Goal: Information Seeking & Learning: Check status

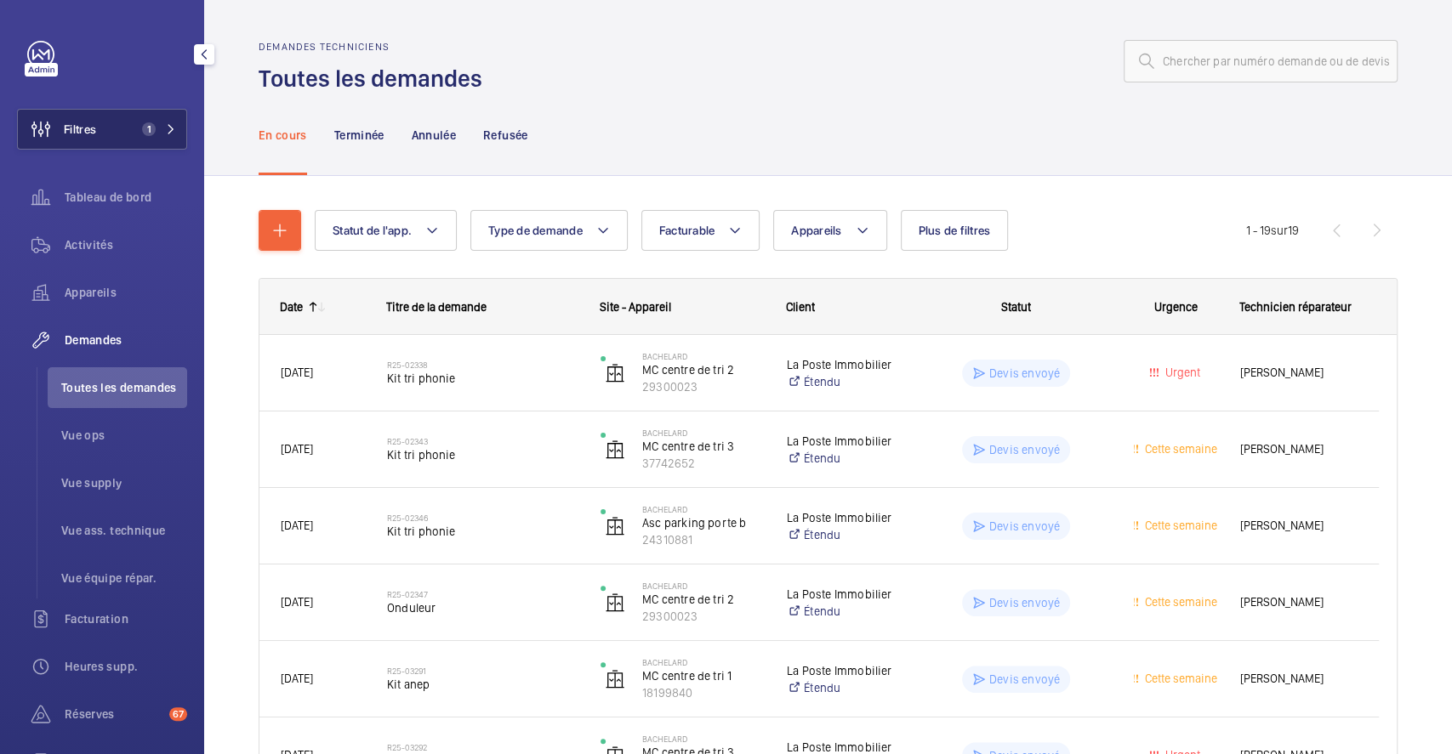
scroll to position [1117, 0]
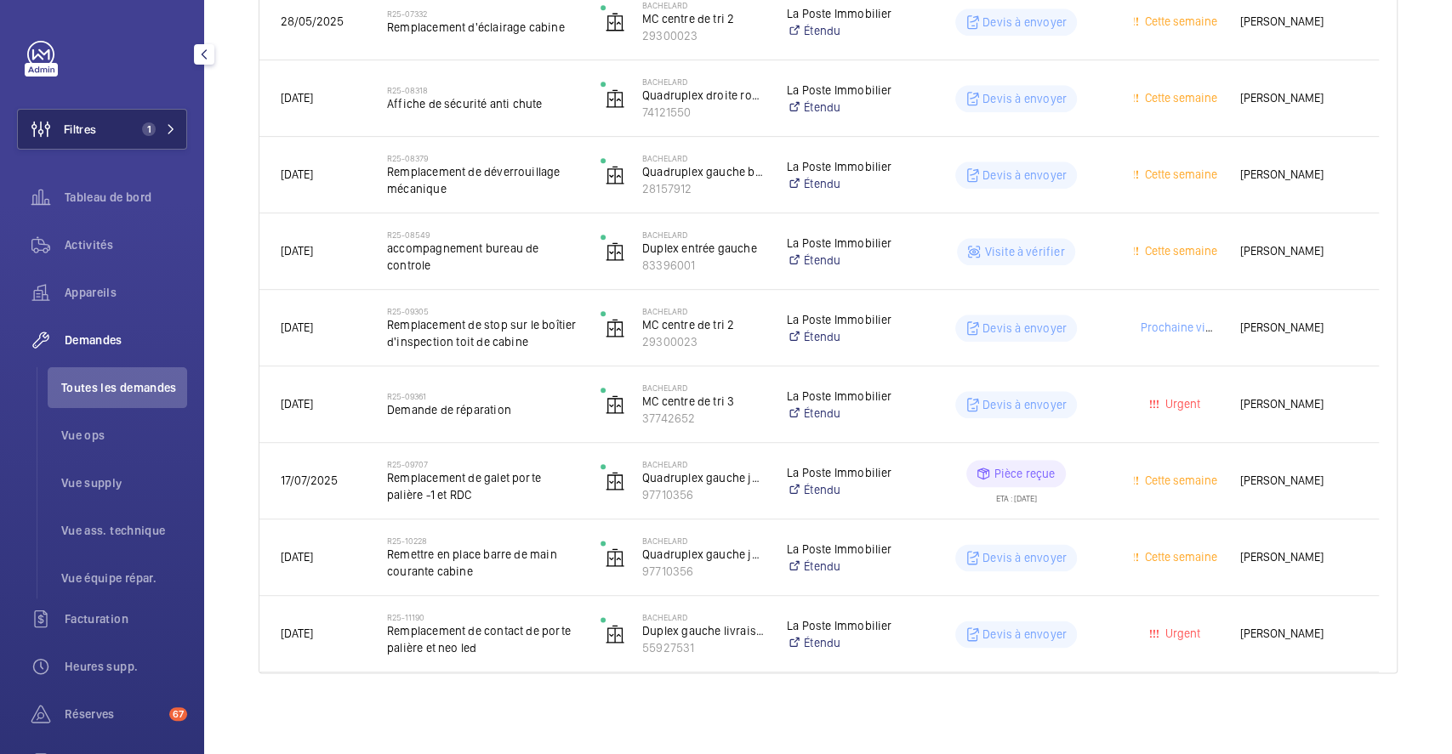
click at [117, 124] on button "Filtres 1" at bounding box center [102, 129] width 170 height 41
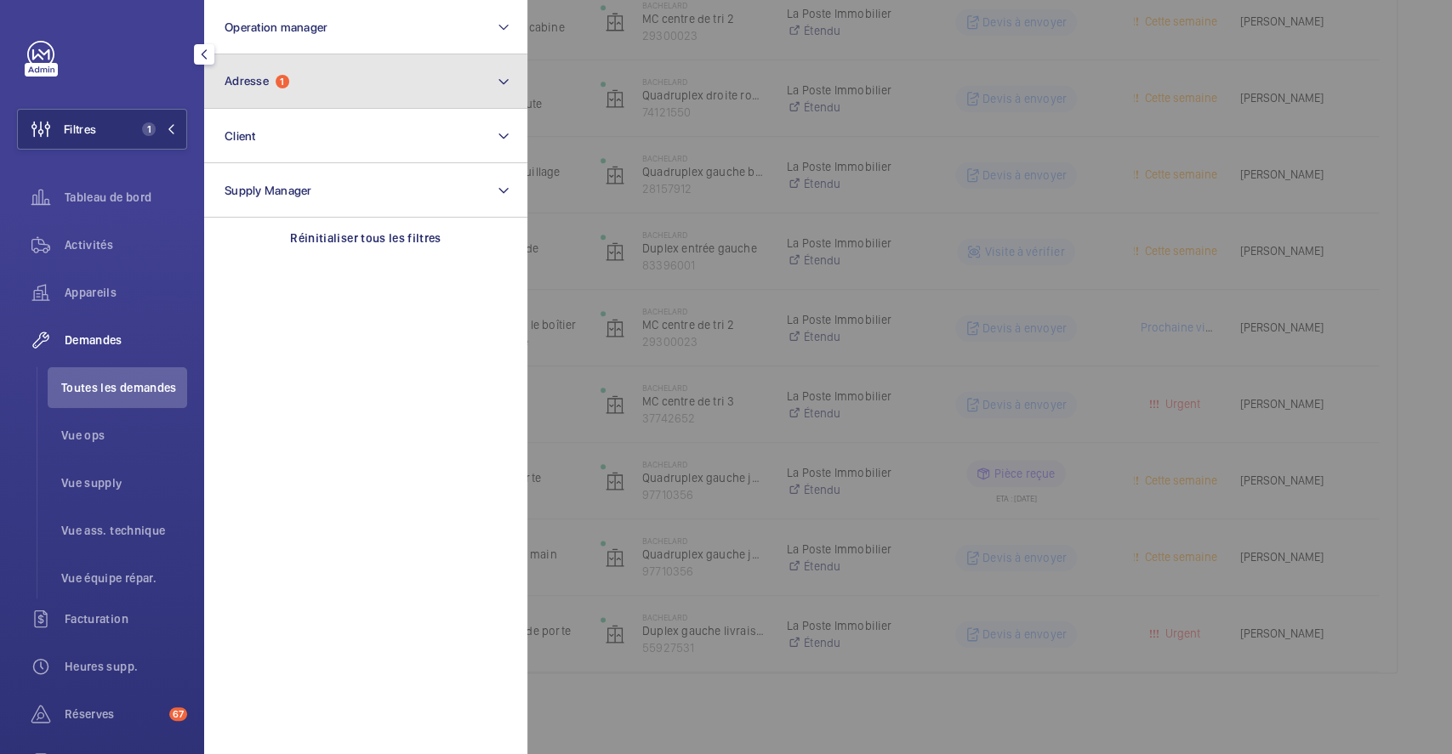
drag, startPoint x: 339, startPoint y: 85, endPoint x: 327, endPoint y: 99, distance: 18.1
click at [339, 84] on button "Adresse 1" at bounding box center [365, 81] width 323 height 54
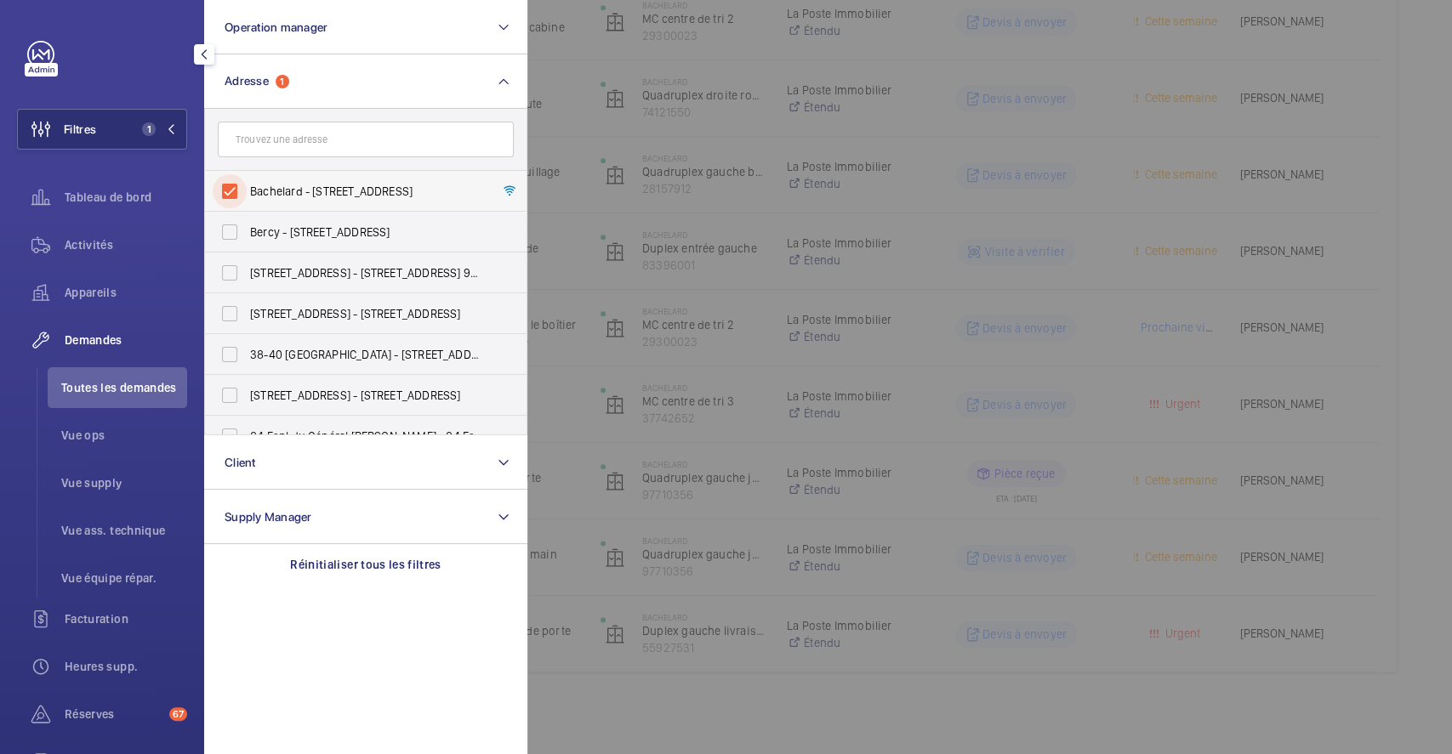
click at [231, 191] on input "Bachelard - [STREET_ADDRESS]" at bounding box center [230, 191] width 34 height 34
checkbox input "false"
click at [844, 139] on div at bounding box center [1253, 377] width 1452 height 754
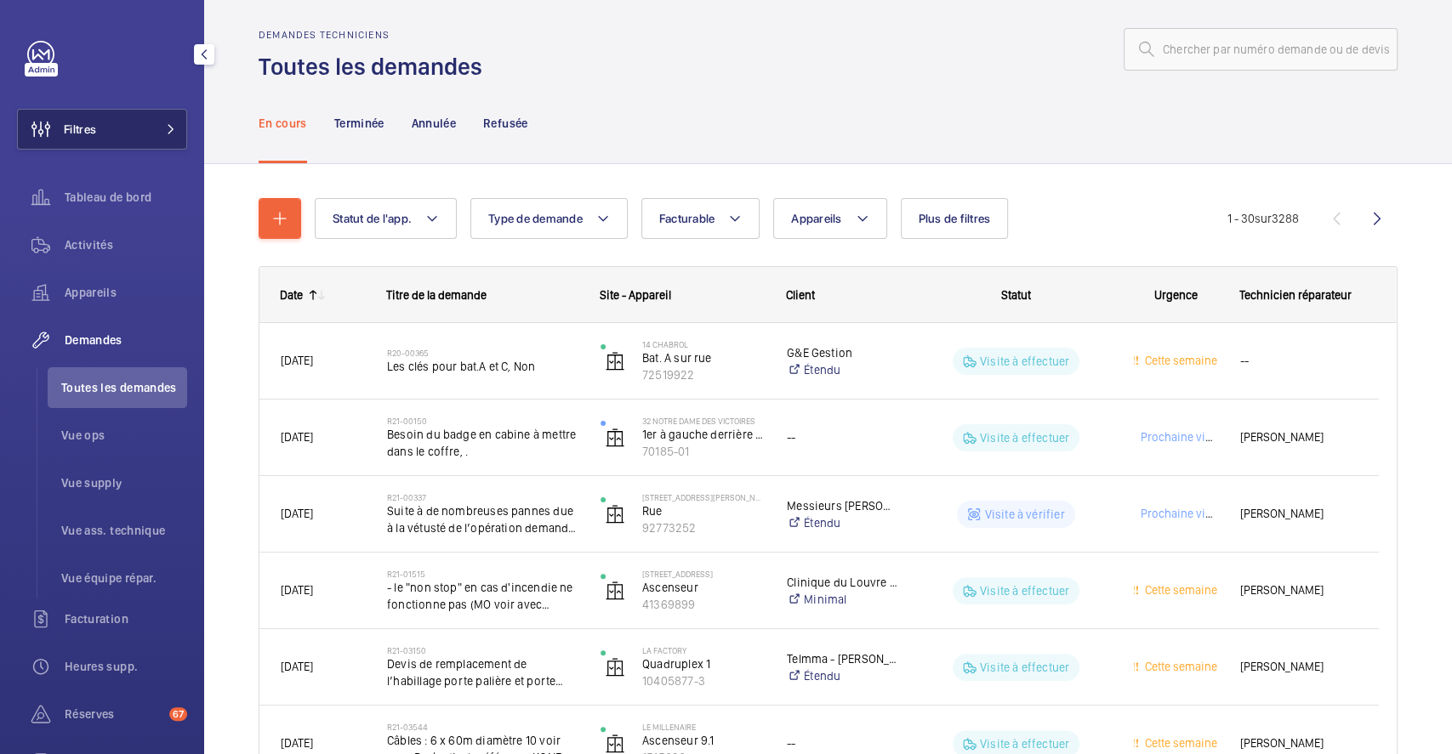
click at [120, 135] on button "Filtres" at bounding box center [102, 129] width 170 height 41
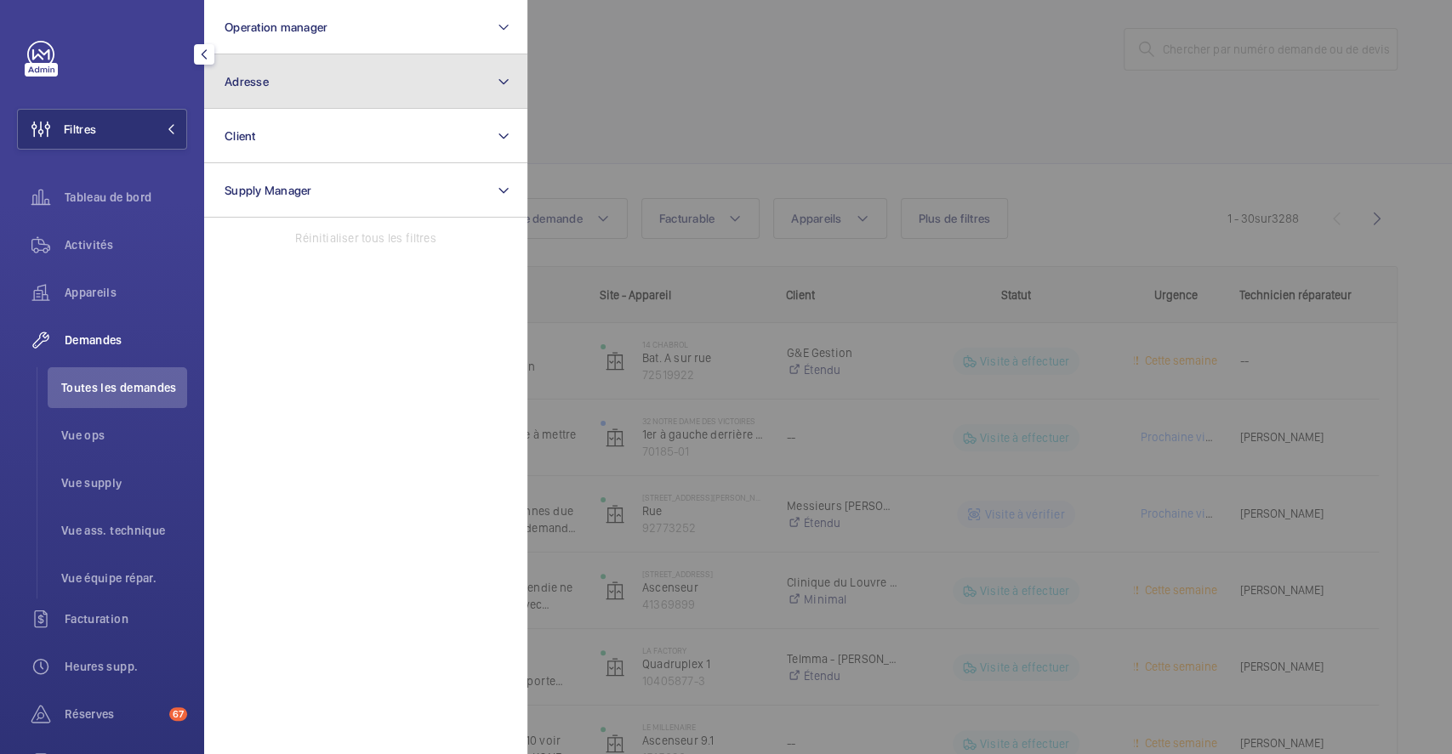
click at [270, 67] on button "Adresse" at bounding box center [365, 81] width 323 height 54
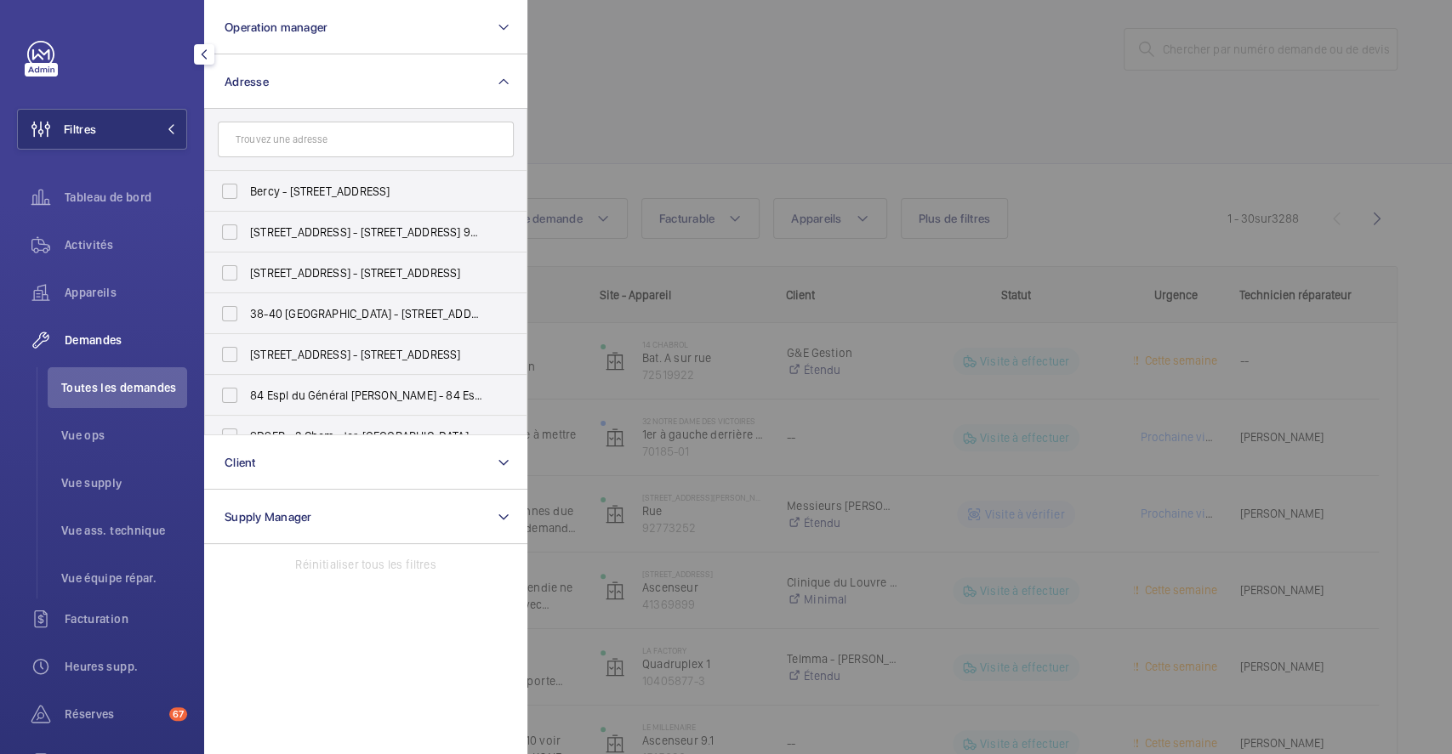
click at [291, 134] on input "text" at bounding box center [366, 140] width 296 height 36
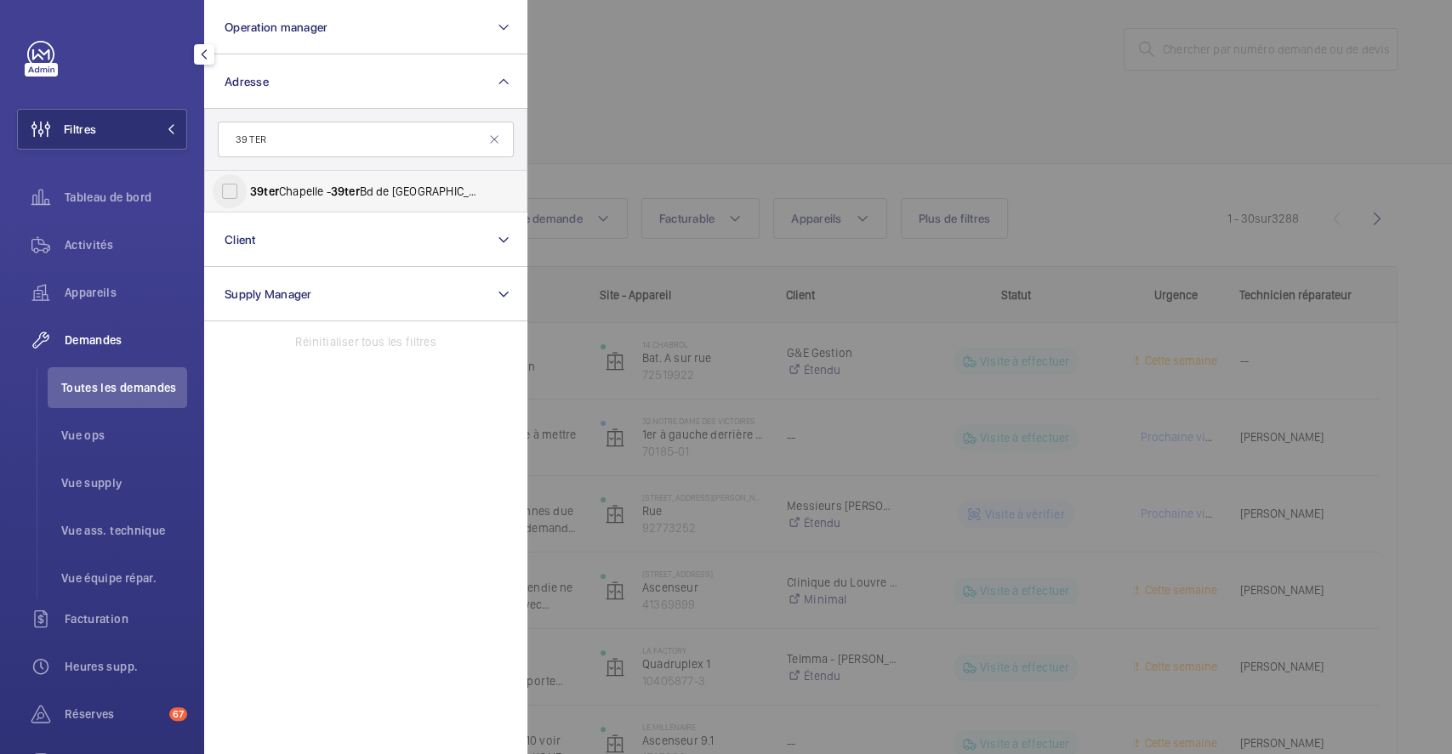
type input "39 TER"
drag, startPoint x: 231, startPoint y: 194, endPoint x: 303, endPoint y: 180, distance: 73.6
click at [231, 193] on input "39 ter Chapelle - [STREET_ADDRESS]" at bounding box center [230, 191] width 34 height 34
checkbox input "true"
click at [696, 92] on div at bounding box center [1253, 377] width 1452 height 754
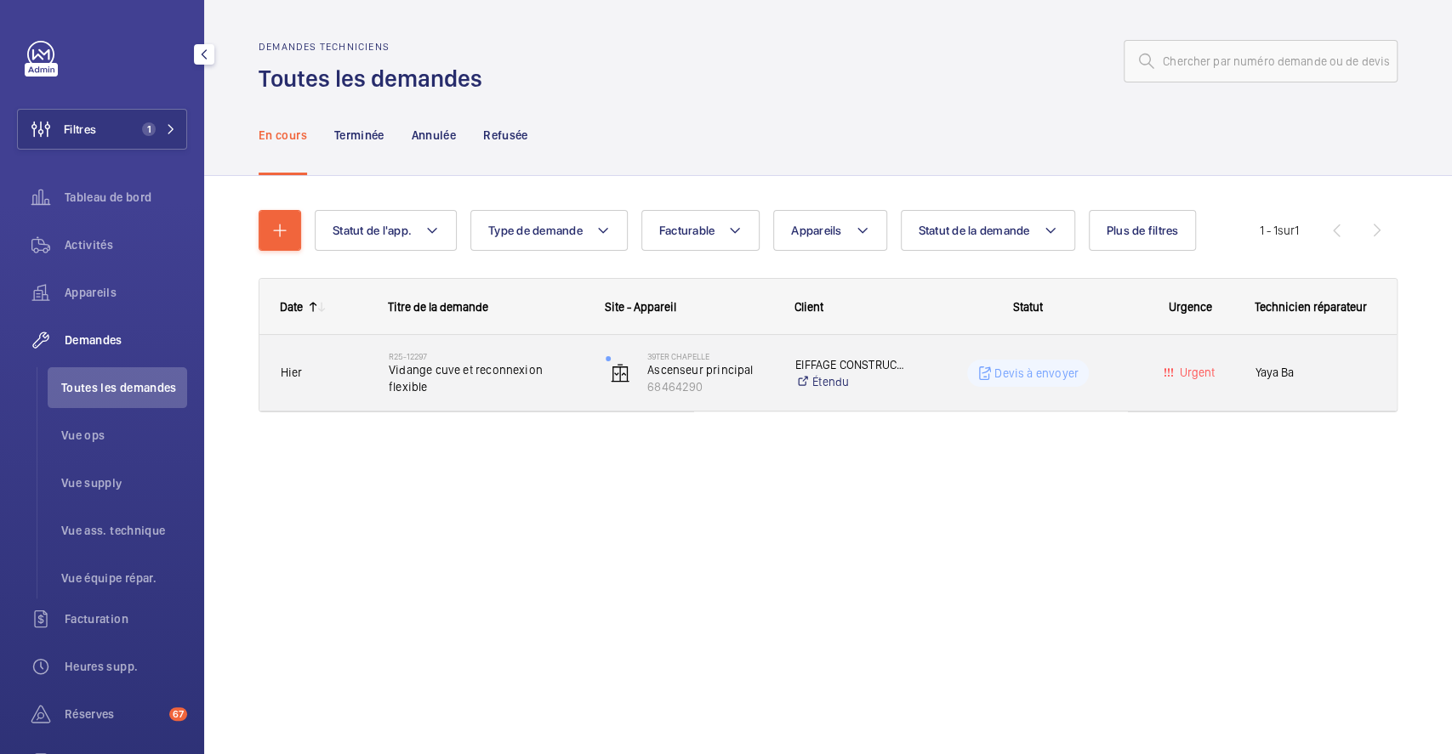
click at [488, 338] on div "R25-12297 Vidange cuve et reconnexion flexible" at bounding box center [475, 373] width 215 height 77
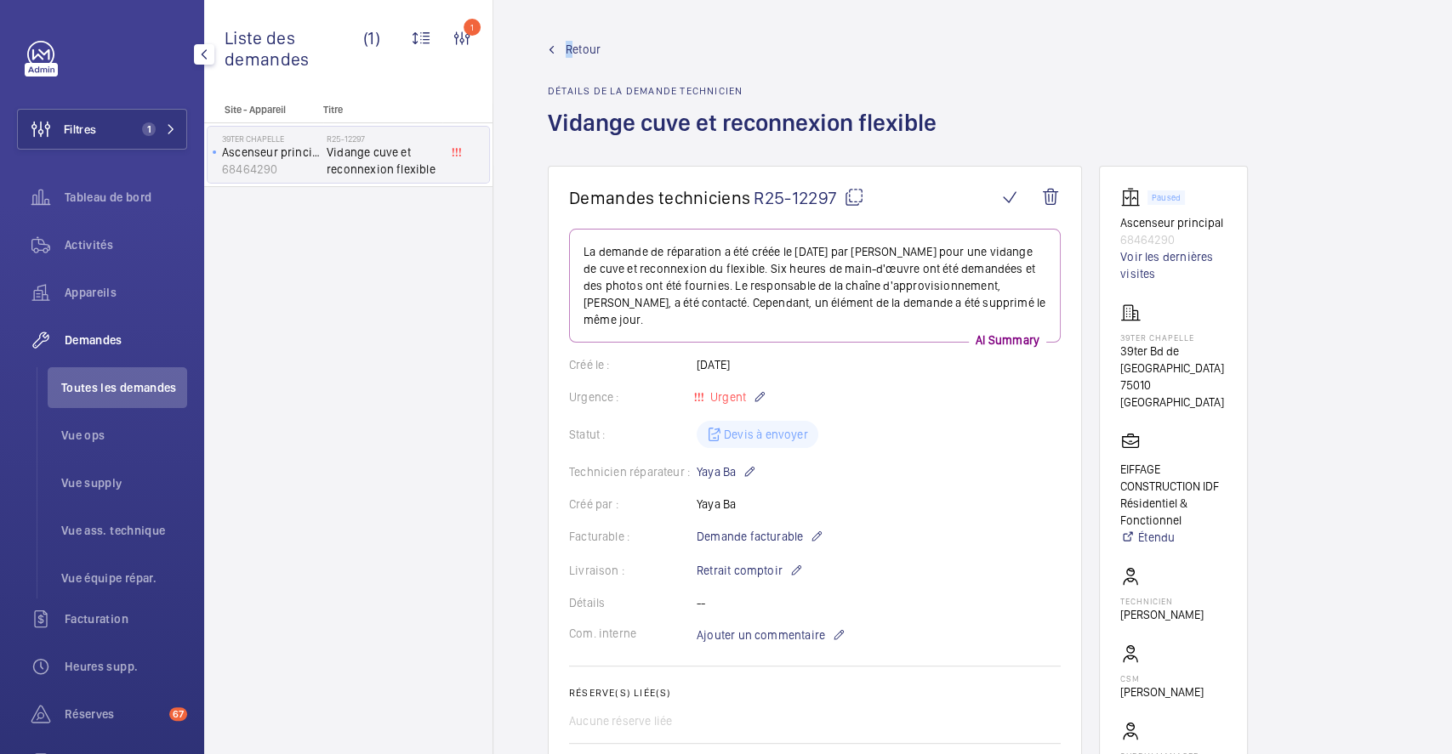
click at [569, 44] on span "Retour" at bounding box center [583, 49] width 35 height 17
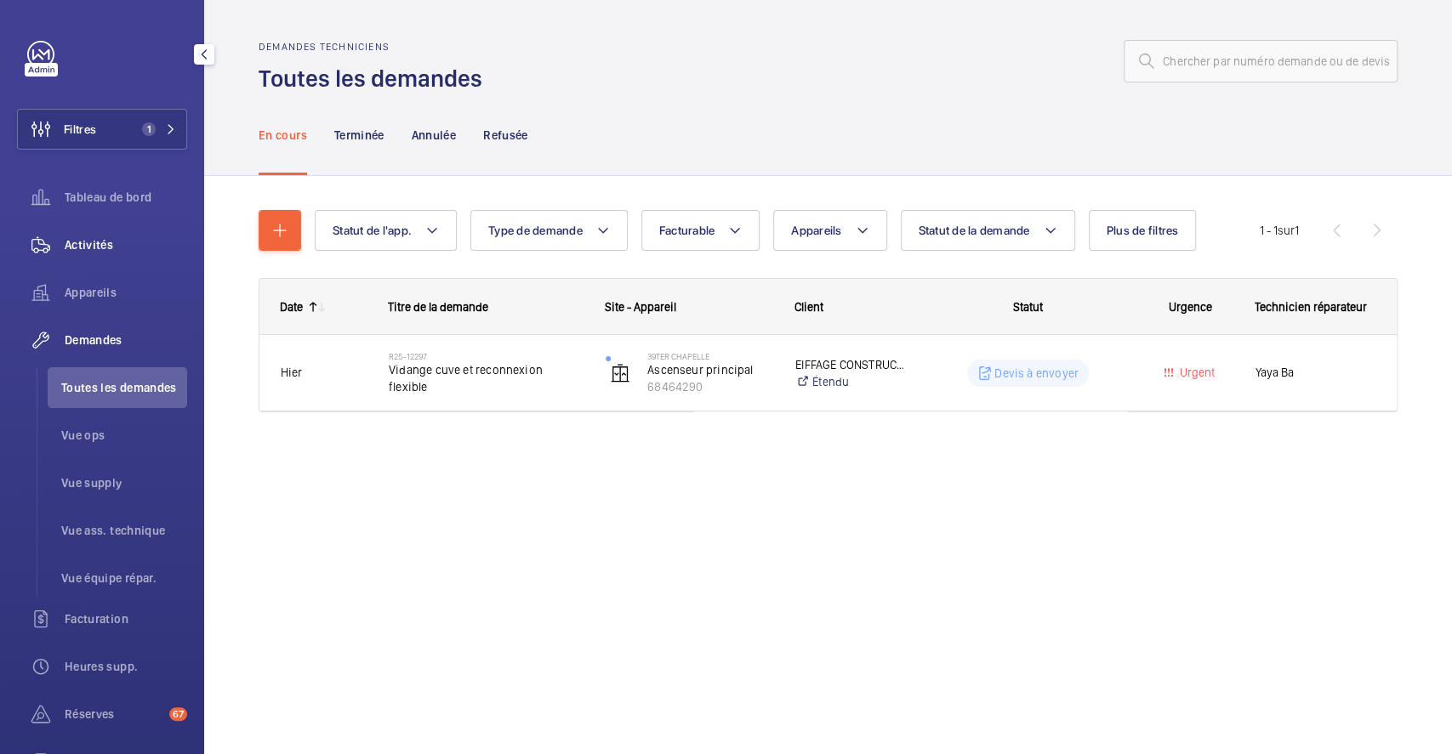
click at [113, 246] on span "Activités" at bounding box center [126, 244] width 122 height 17
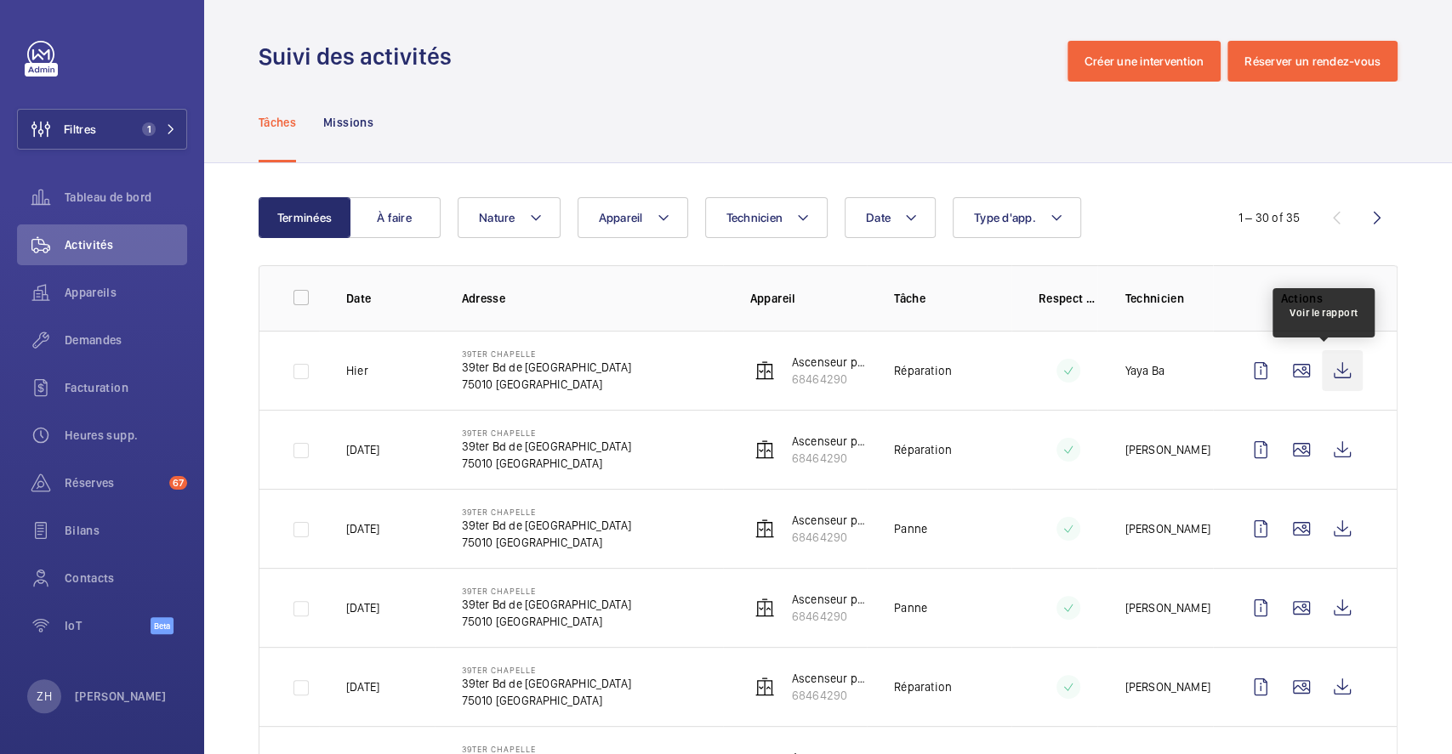
click at [1322, 367] on wm-front-icon-button at bounding box center [1342, 370] width 41 height 41
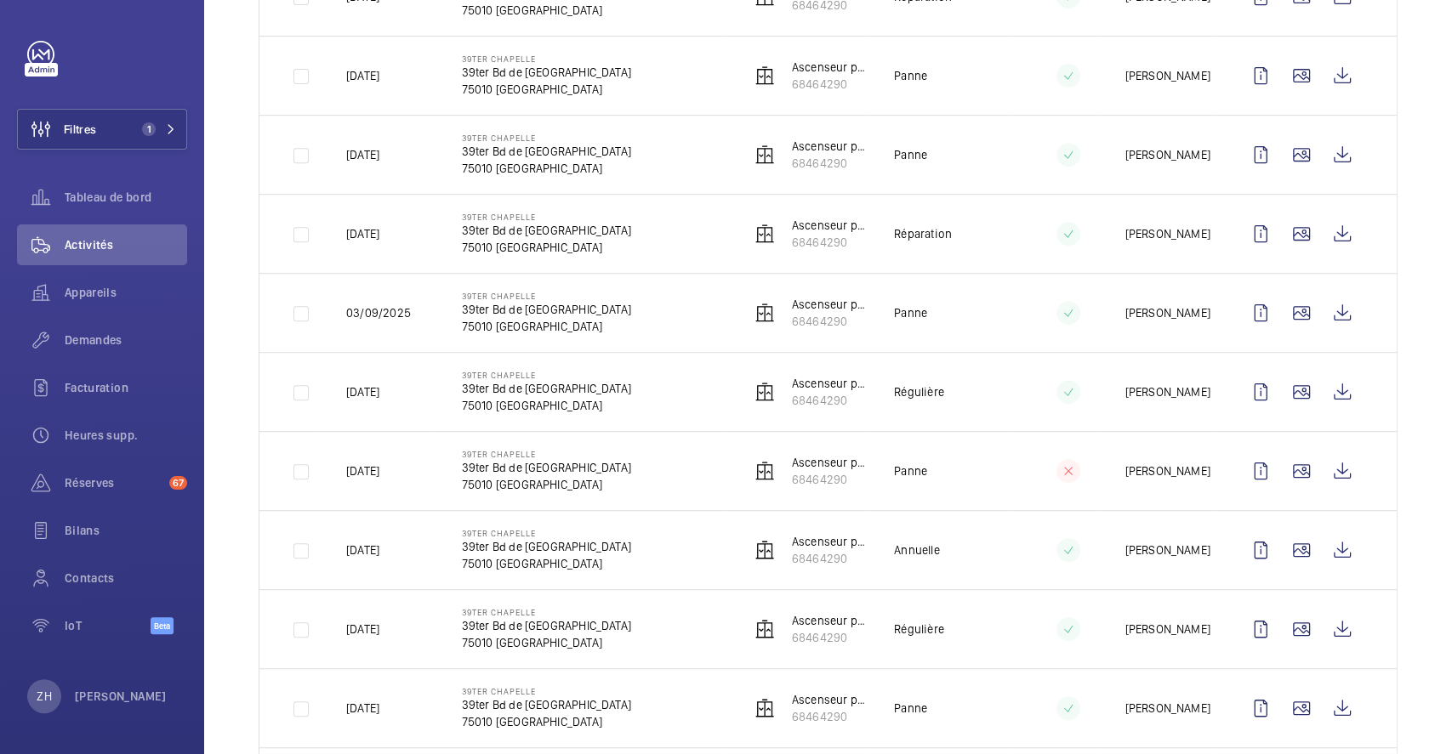
scroll to position [566, 0]
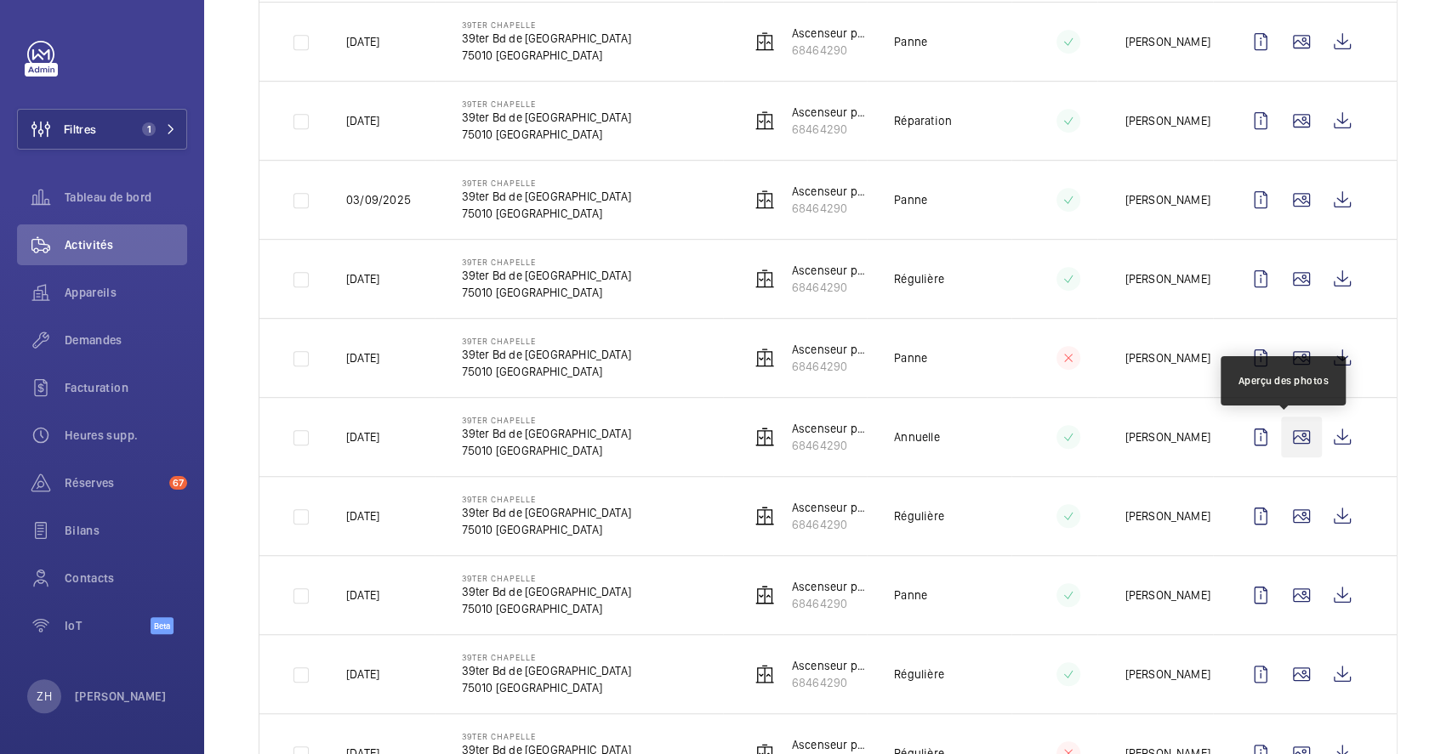
click at [1282, 435] on wm-front-icon-button at bounding box center [1301, 437] width 41 height 41
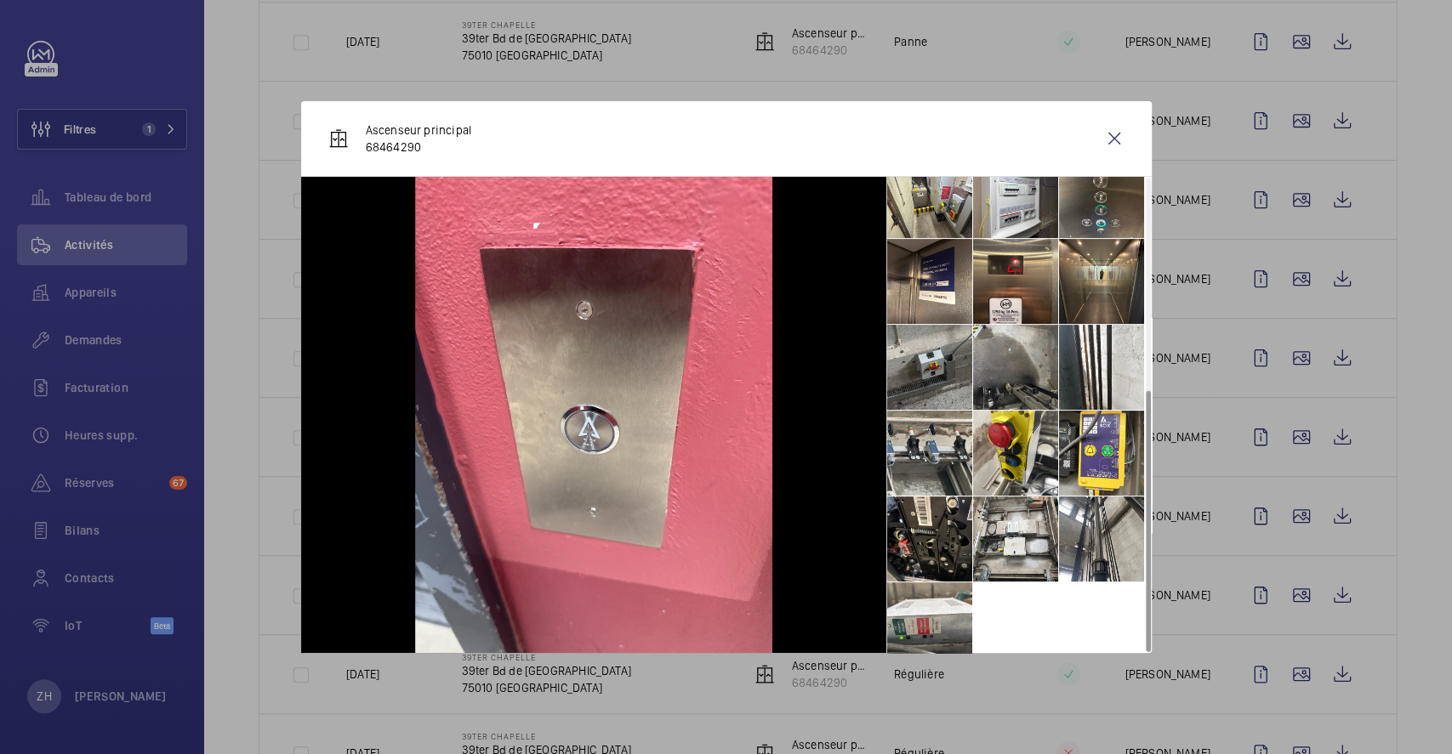
scroll to position [383, 0]
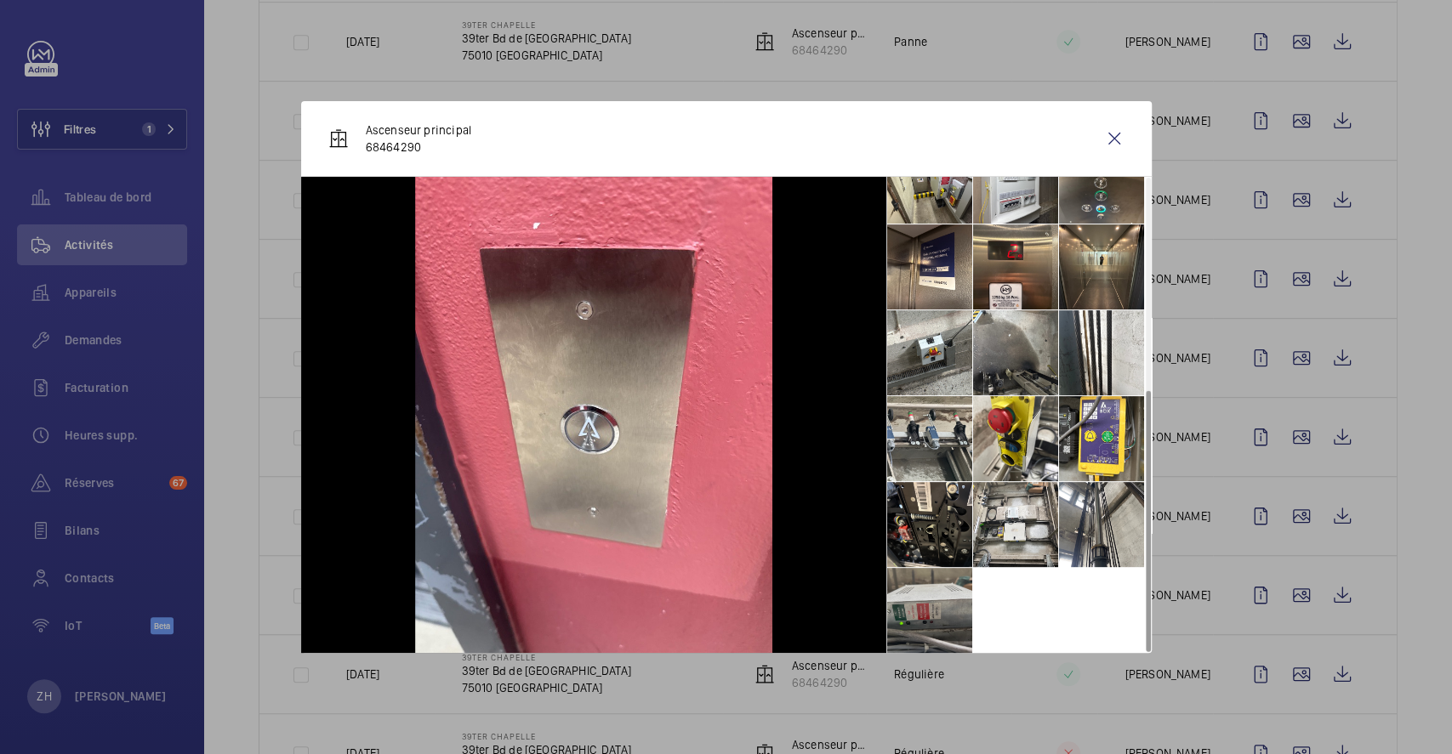
click at [947, 591] on li at bounding box center [929, 610] width 85 height 85
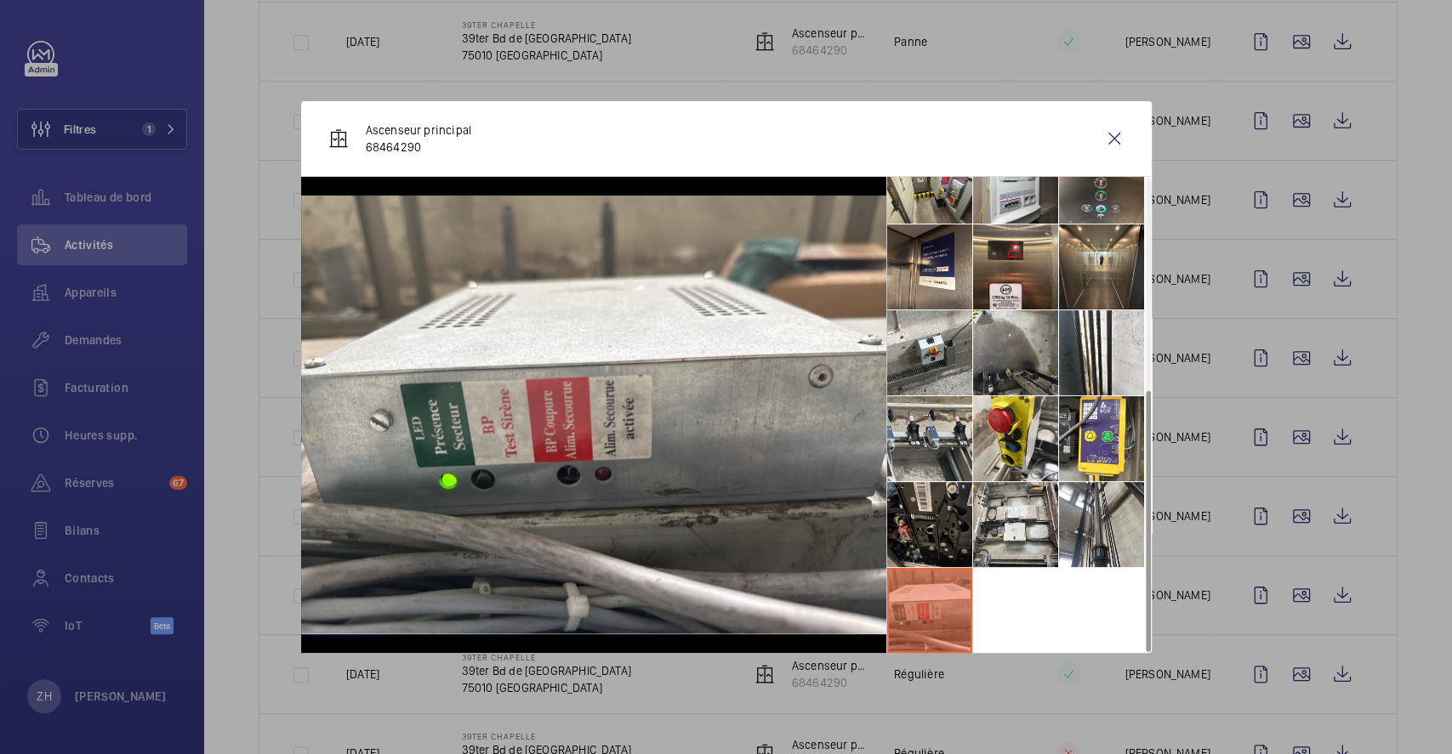
click at [958, 516] on li at bounding box center [929, 524] width 85 height 85
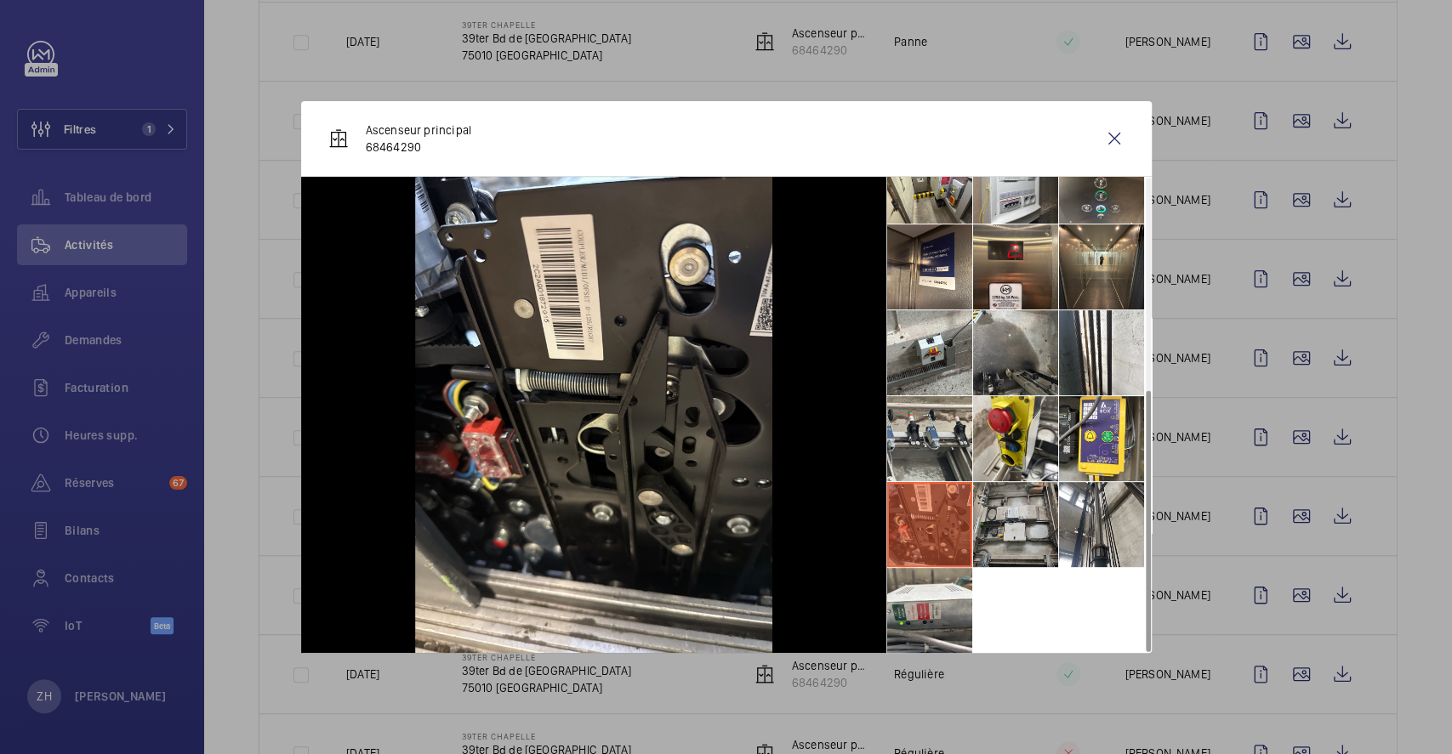
click at [1014, 527] on li at bounding box center [1015, 524] width 85 height 85
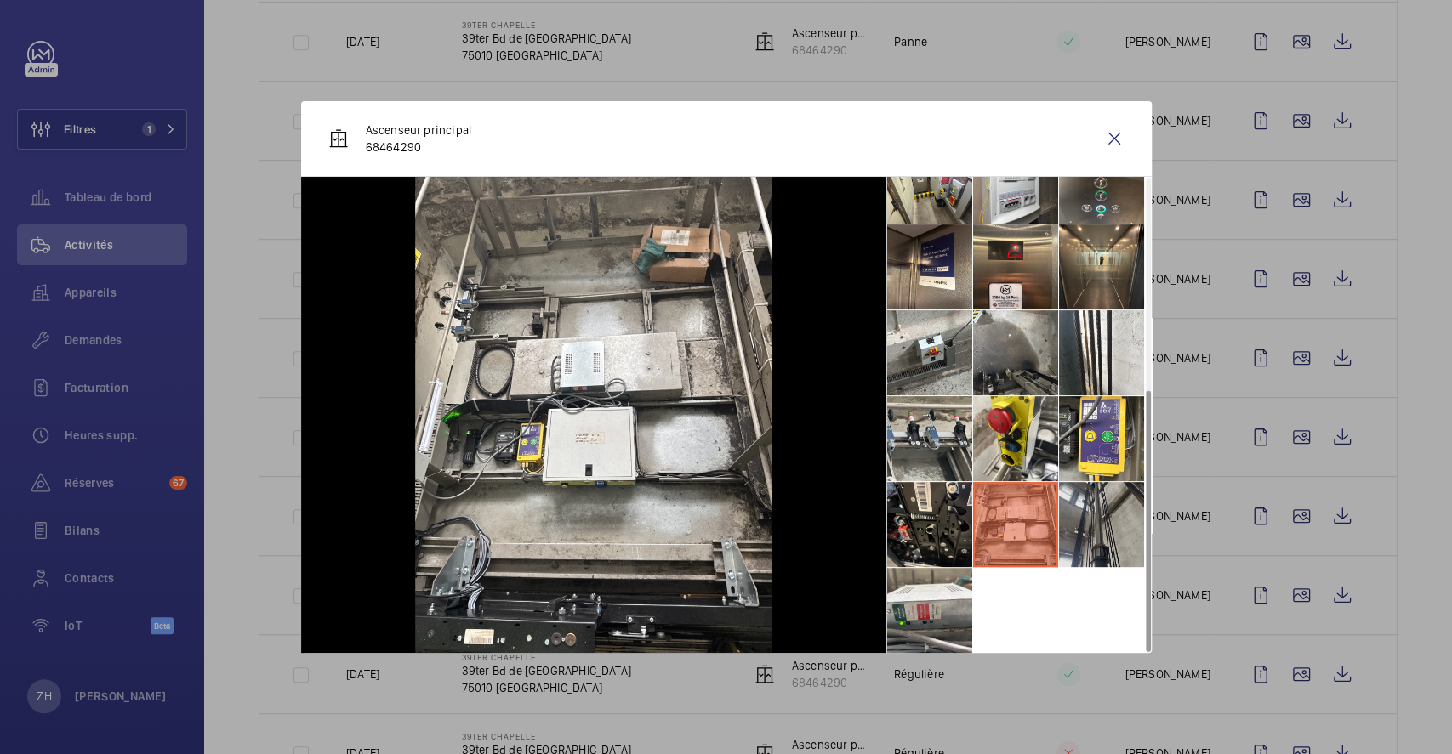
click at [1092, 531] on li at bounding box center [1101, 524] width 85 height 85
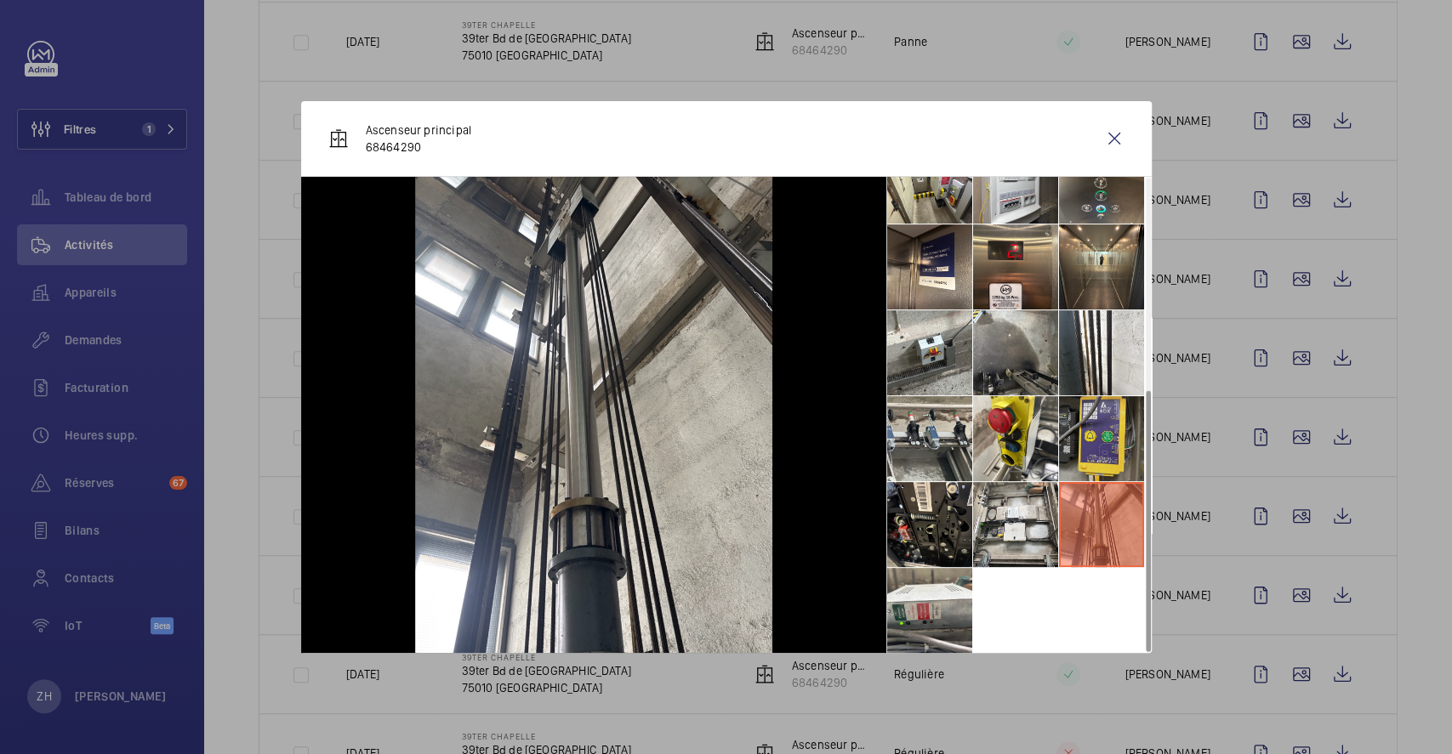
click at [1089, 462] on li at bounding box center [1101, 438] width 85 height 85
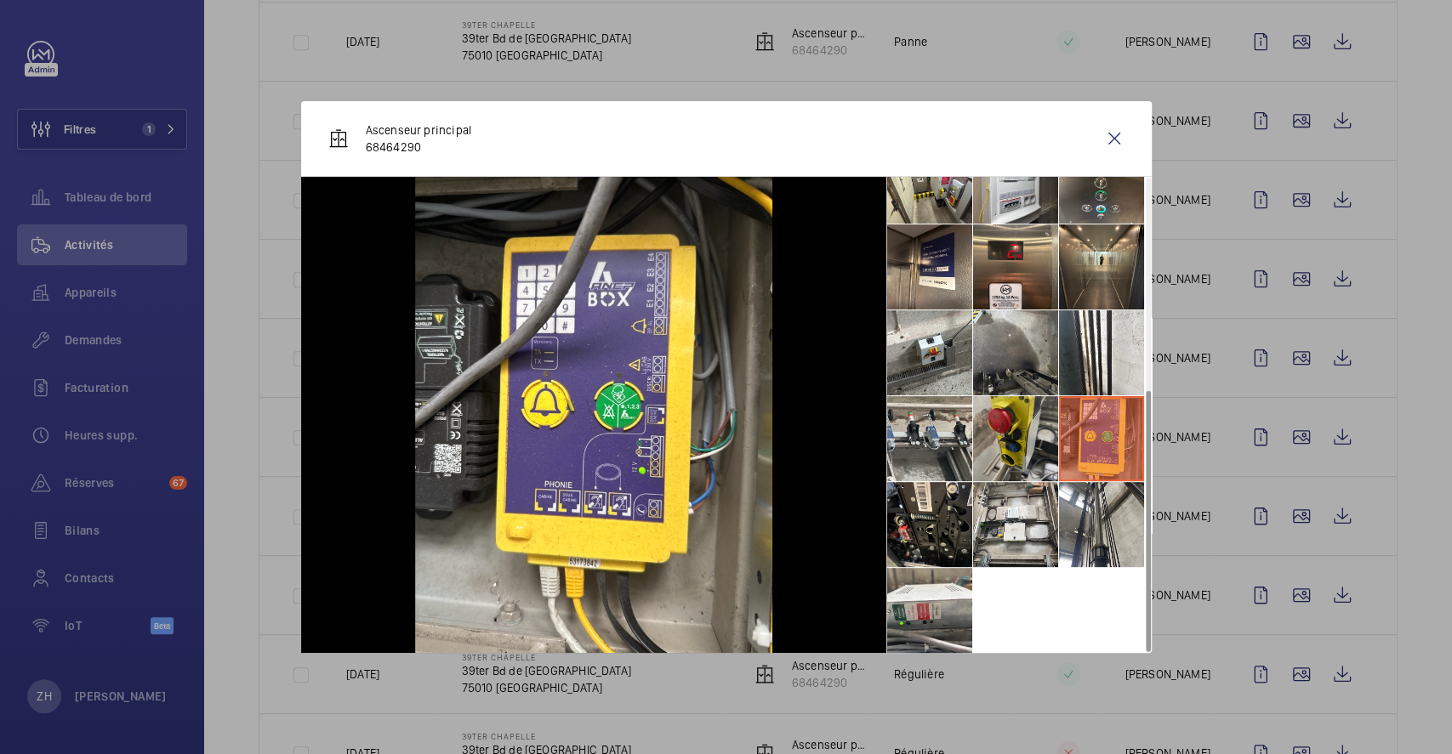
click at [984, 425] on li at bounding box center [1015, 438] width 85 height 85
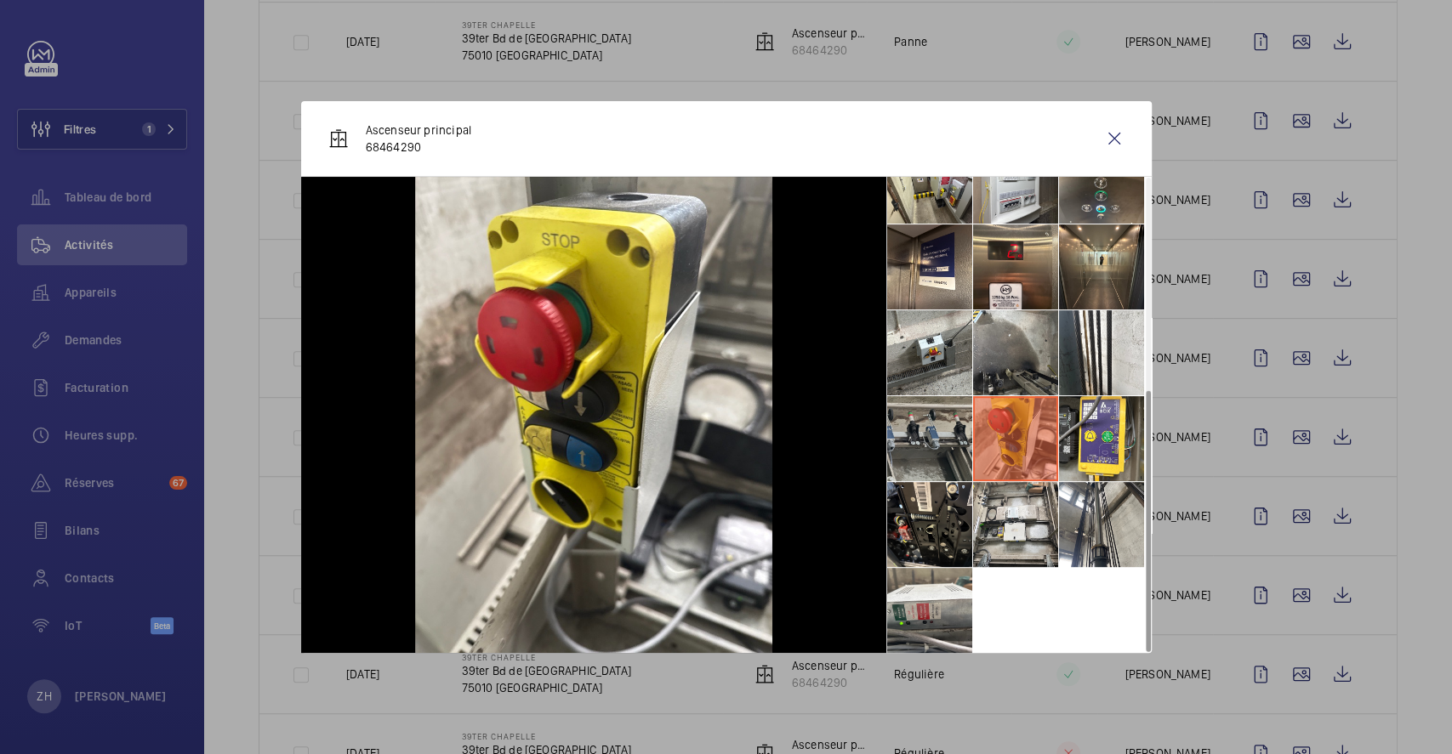
click at [953, 424] on li at bounding box center [929, 438] width 85 height 85
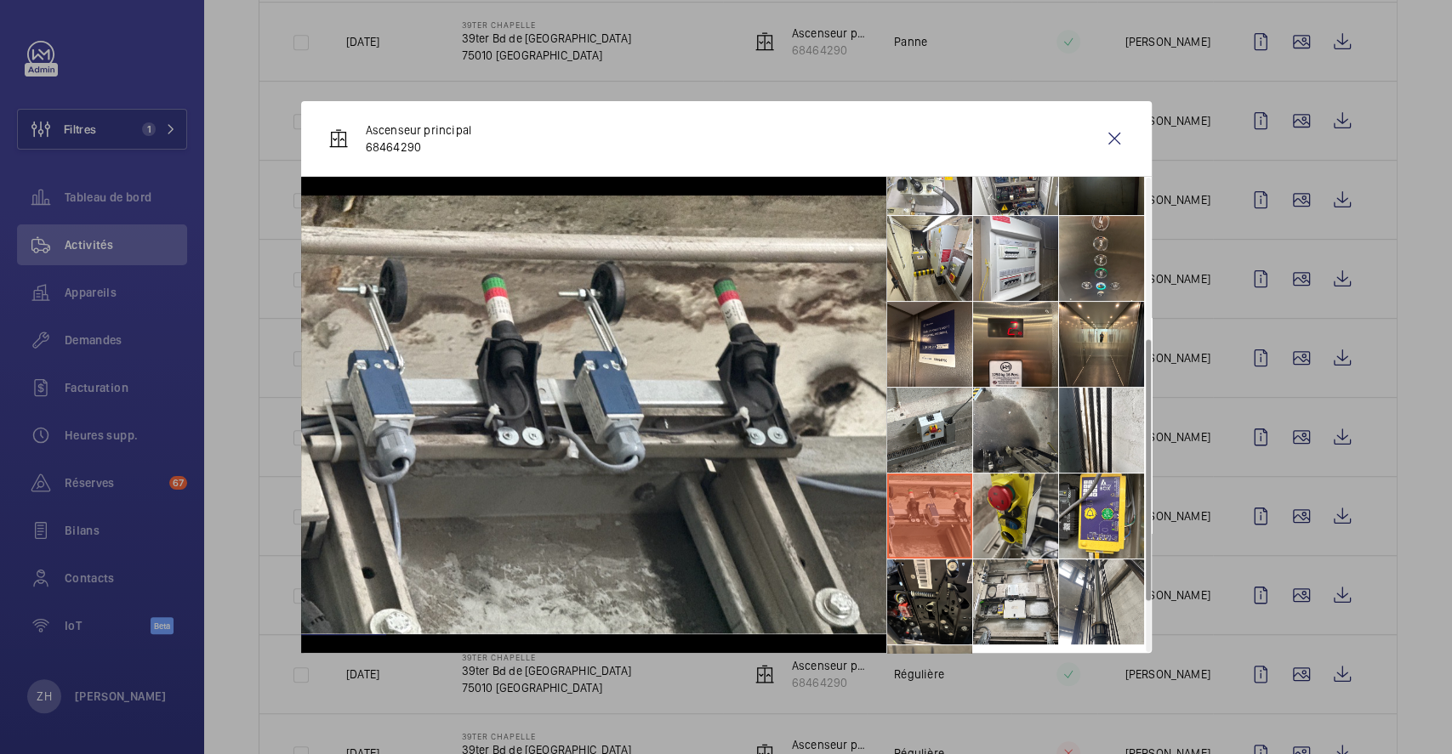
scroll to position [270, 0]
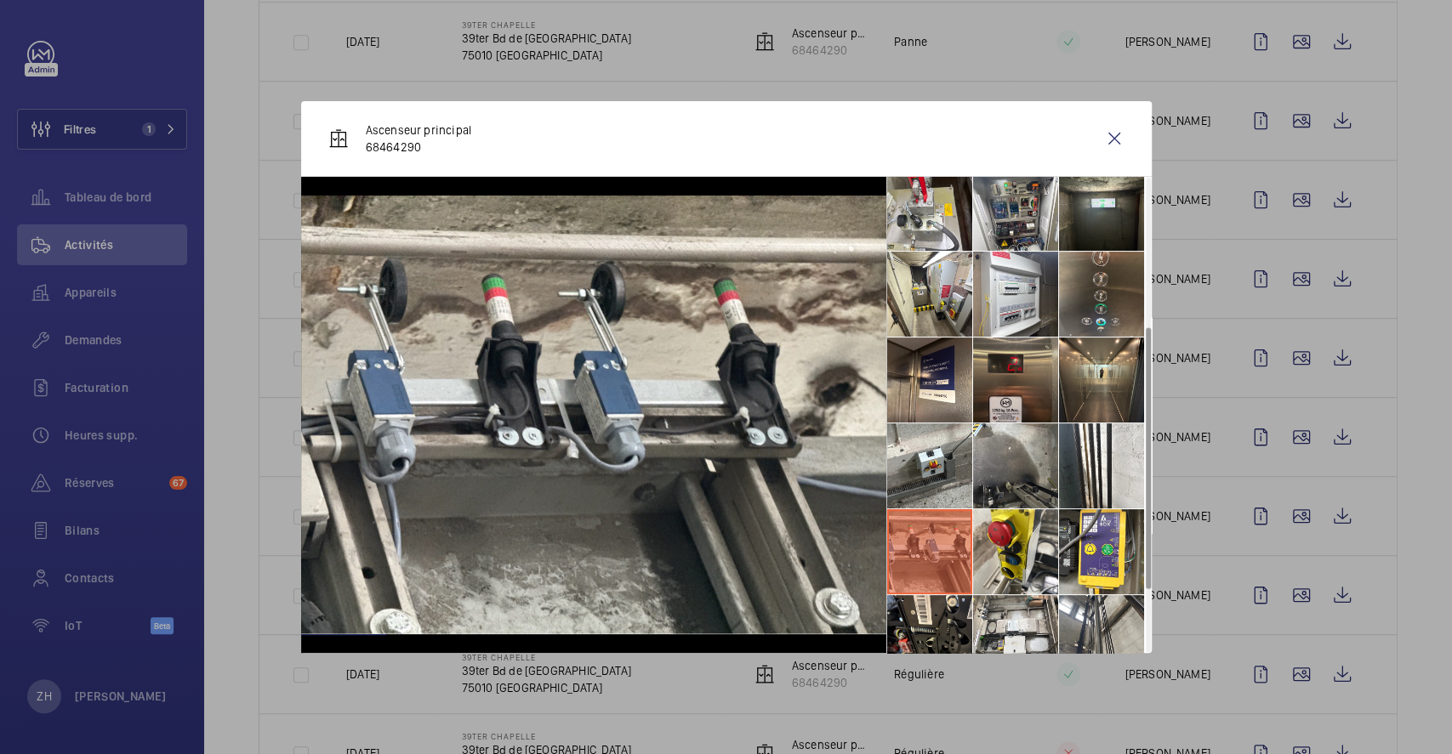
click at [999, 401] on li at bounding box center [1015, 380] width 85 height 85
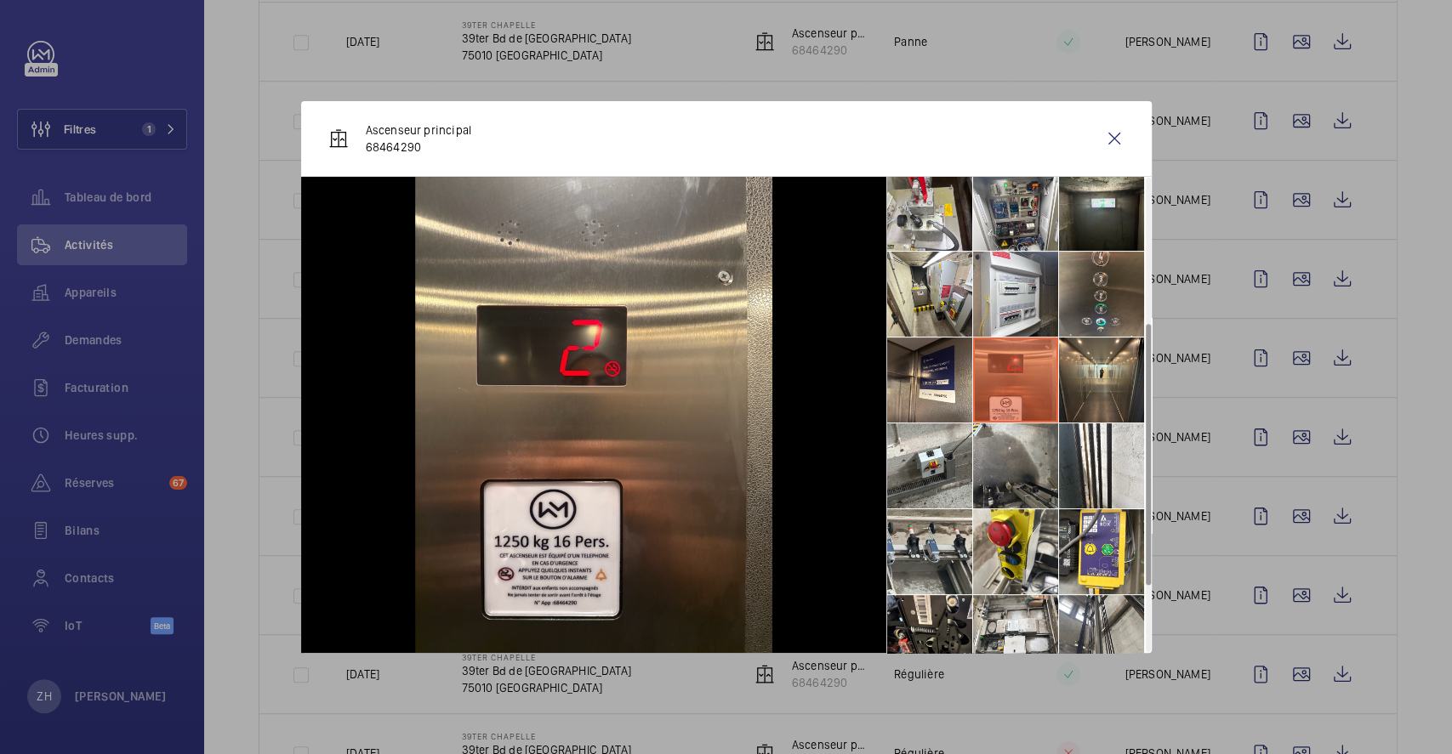
scroll to position [157, 0]
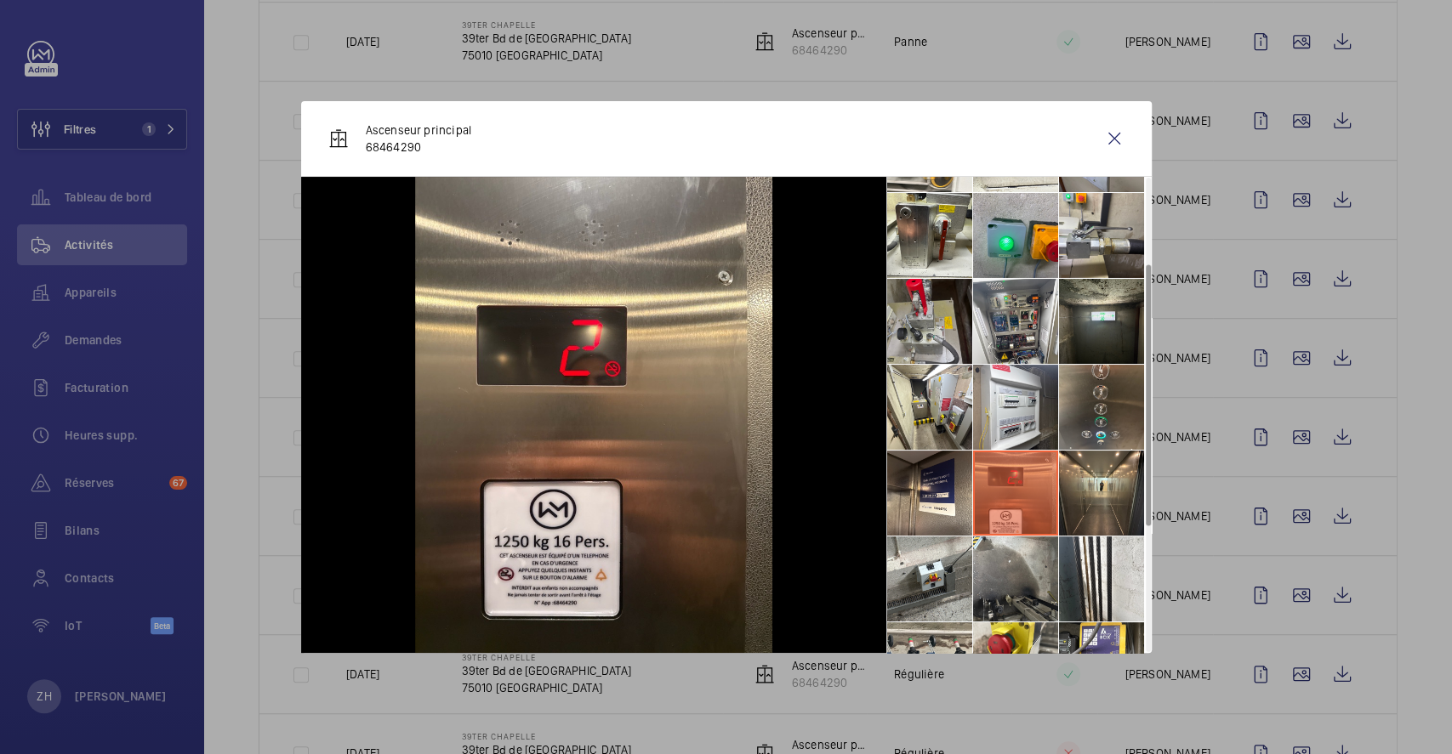
click at [930, 338] on li at bounding box center [929, 321] width 85 height 85
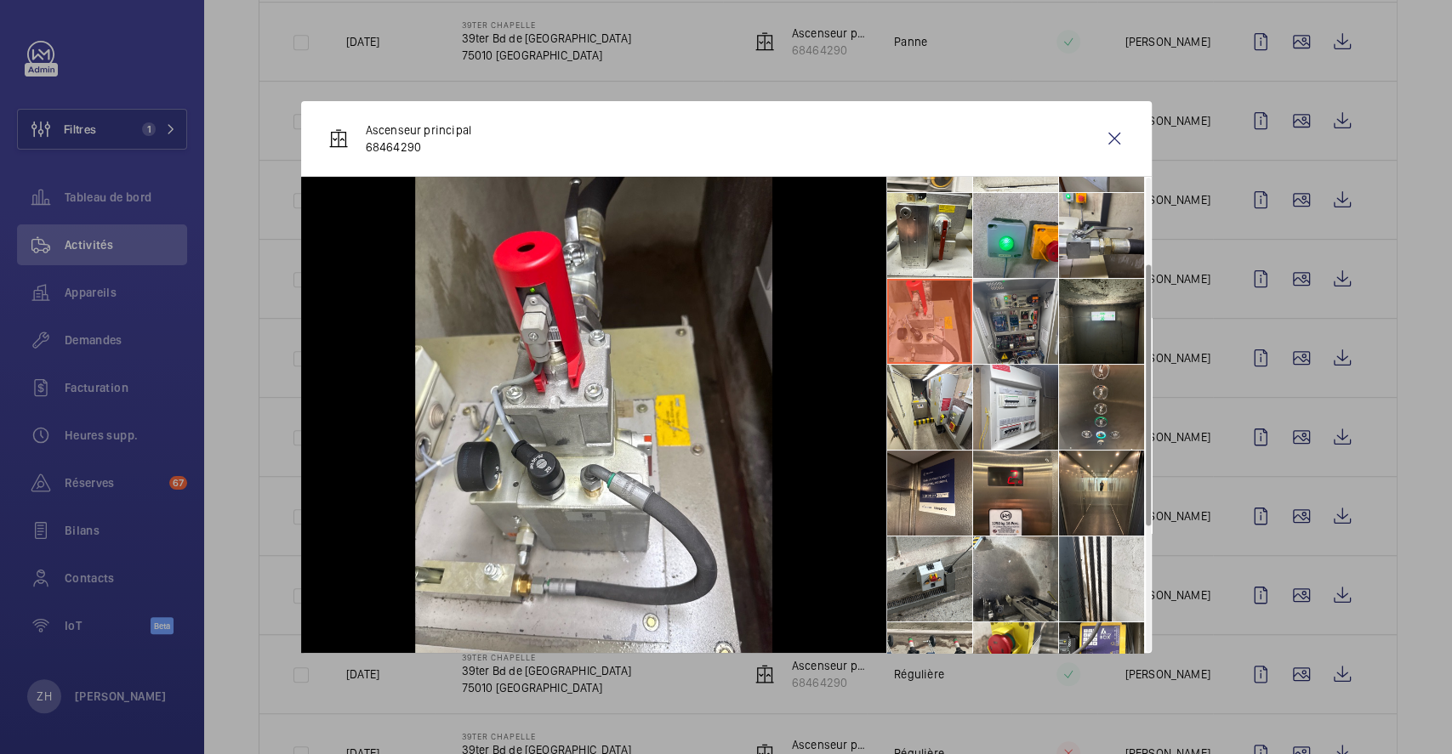
click at [985, 327] on li at bounding box center [1015, 321] width 85 height 85
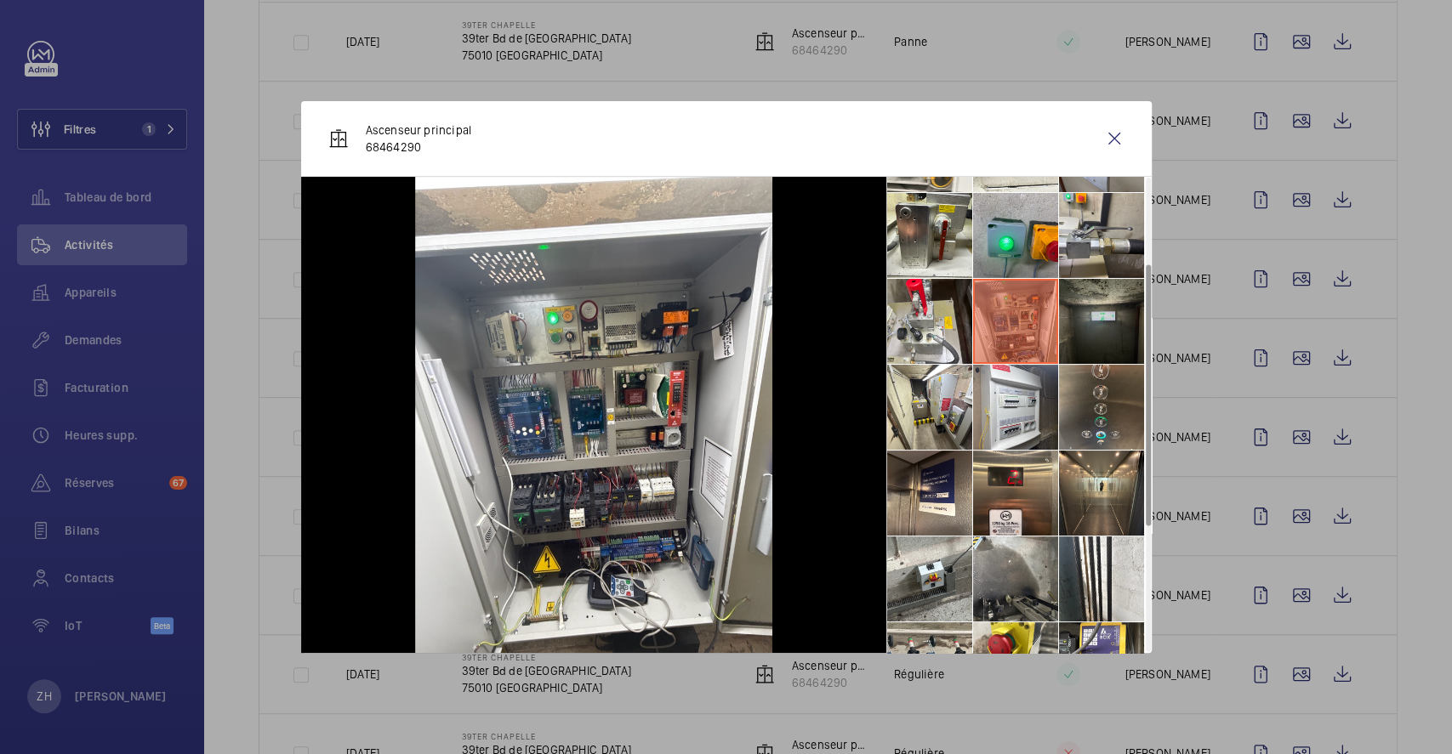
click at [1102, 316] on li at bounding box center [1101, 321] width 85 height 85
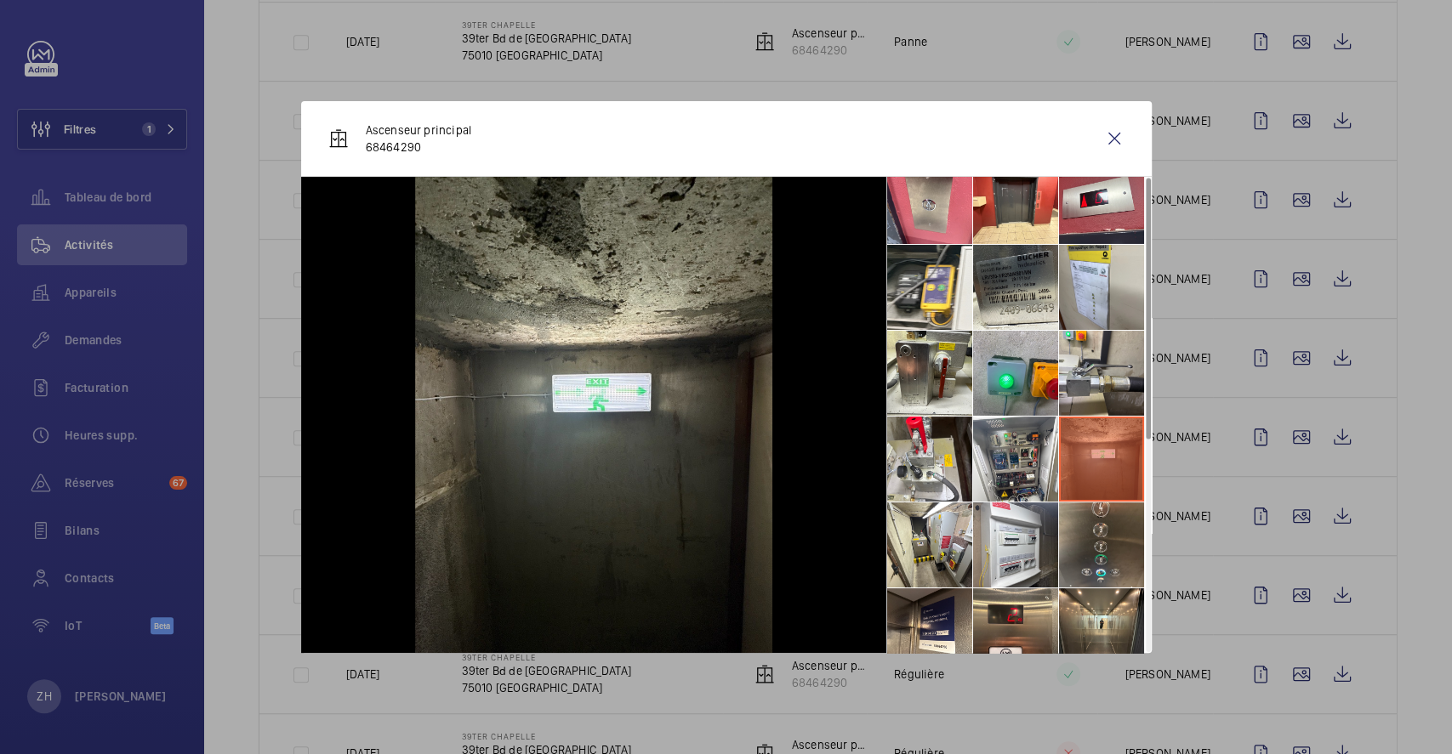
scroll to position [0, 0]
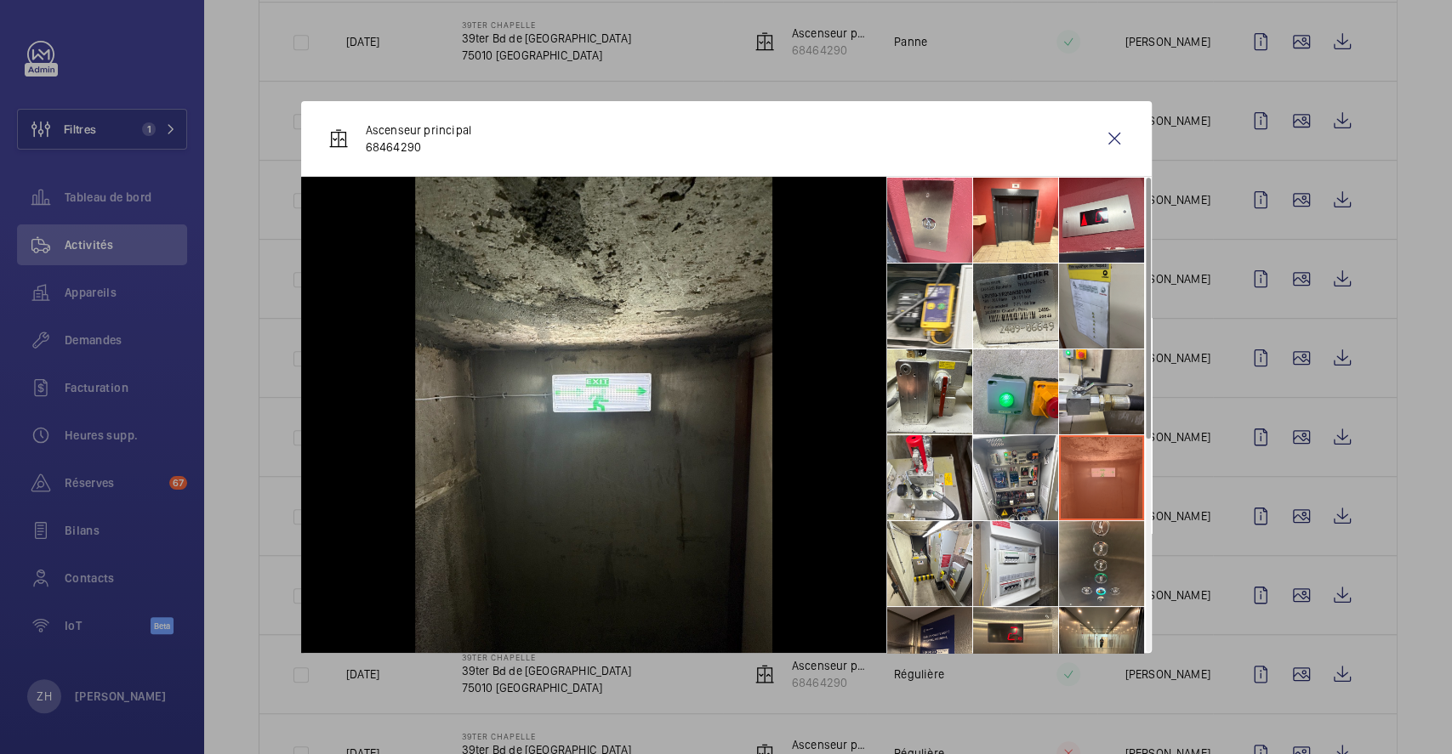
click at [1118, 321] on li at bounding box center [1101, 306] width 85 height 85
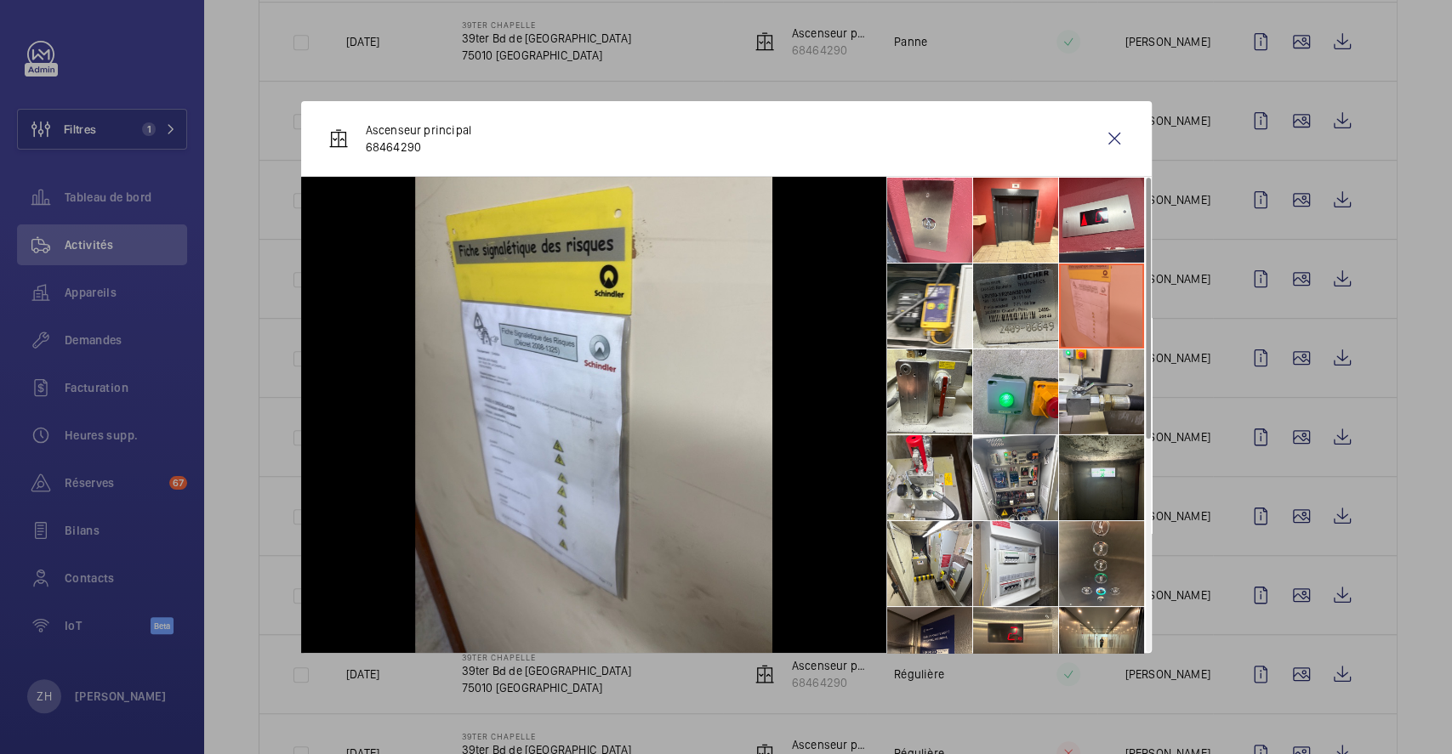
click at [1016, 303] on li at bounding box center [1015, 306] width 85 height 85
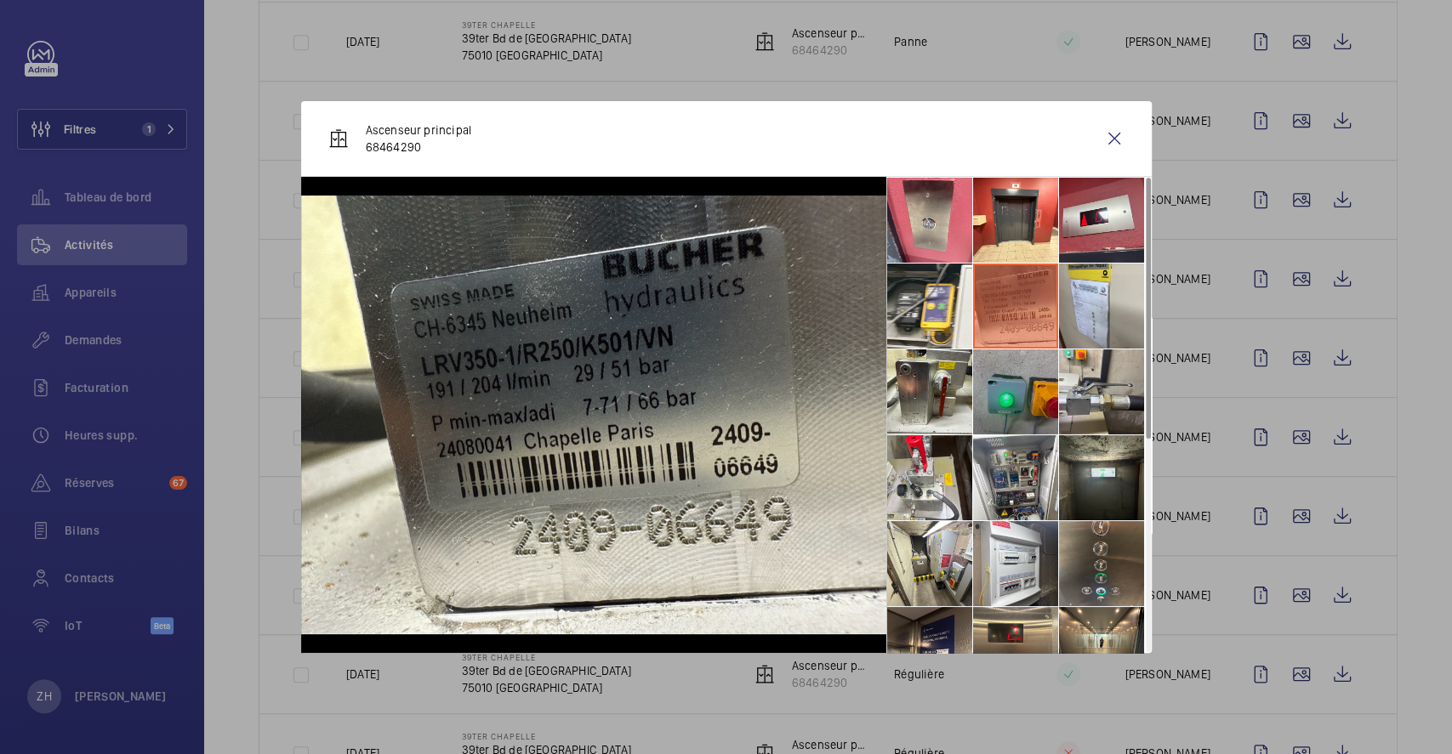
click at [1025, 384] on li at bounding box center [1015, 392] width 85 height 85
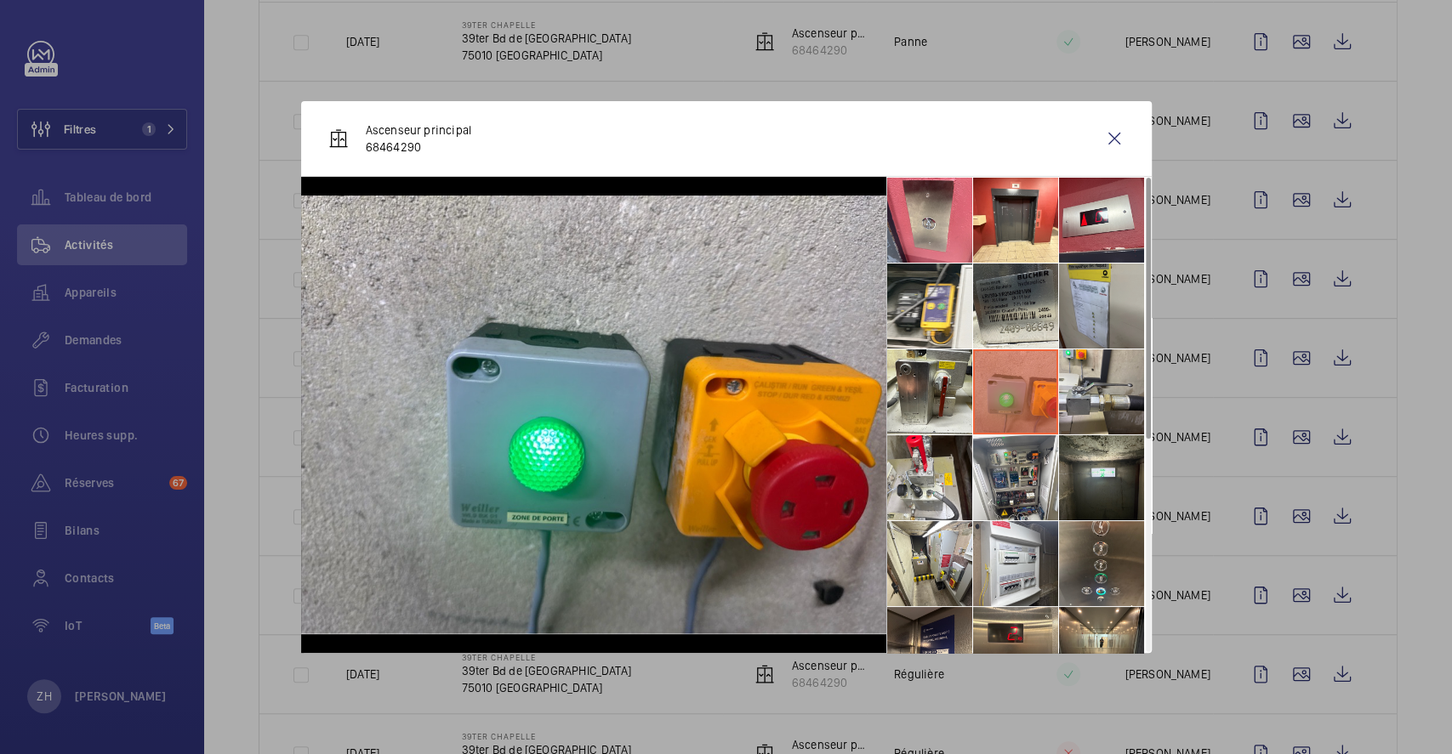
click at [1075, 302] on li at bounding box center [1101, 306] width 85 height 85
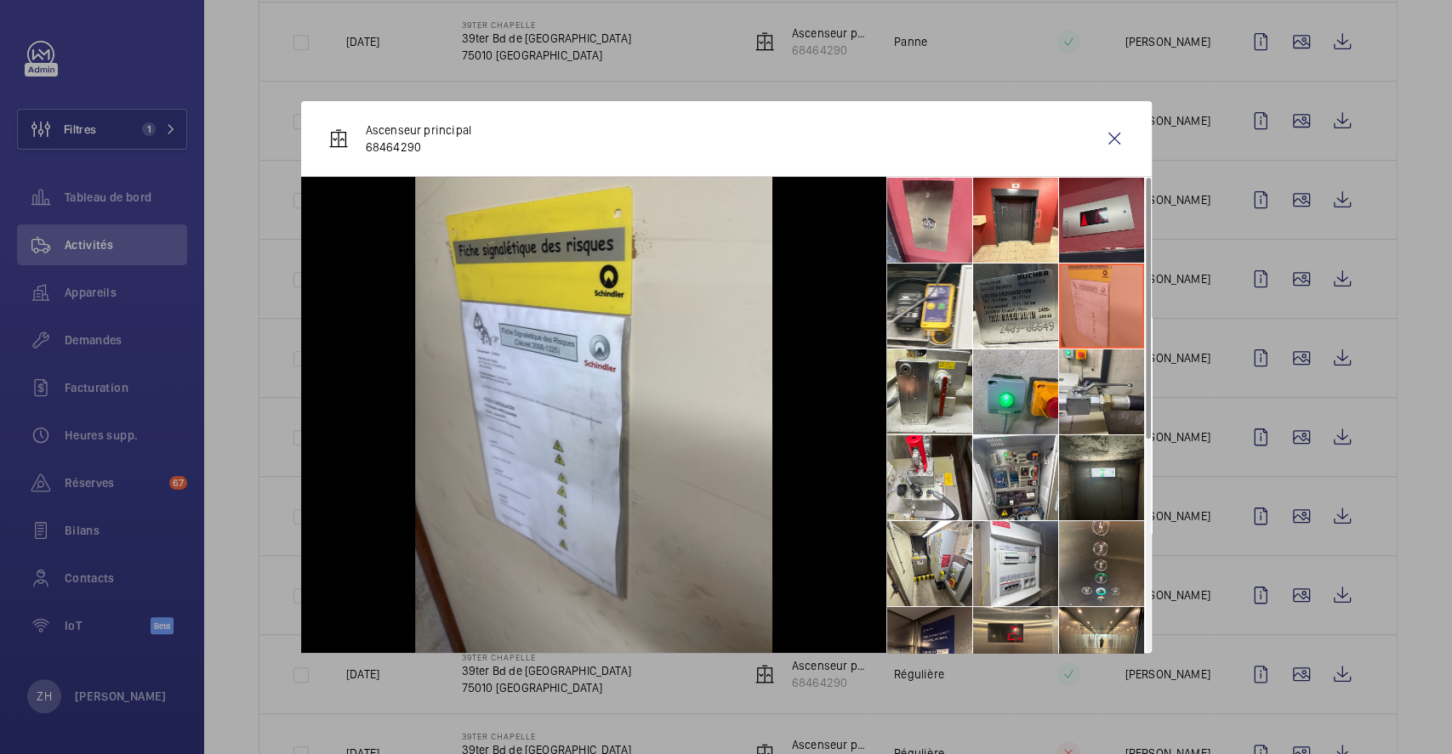
click at [1103, 209] on li at bounding box center [1101, 220] width 85 height 85
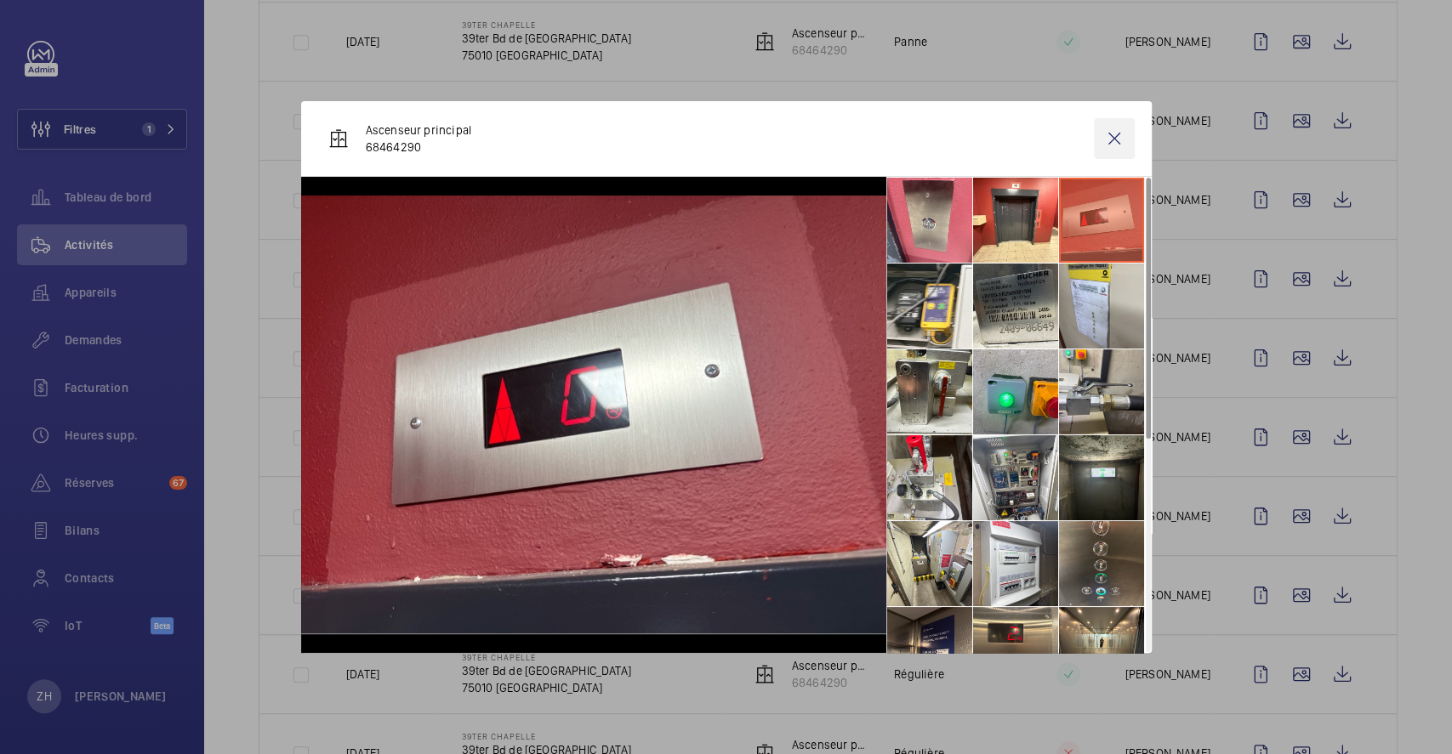
drag, startPoint x: 1120, startPoint y: 128, endPoint x: 1146, endPoint y: 565, distance: 437.1
click at [1119, 128] on wm-front-icon-button at bounding box center [1114, 138] width 41 height 41
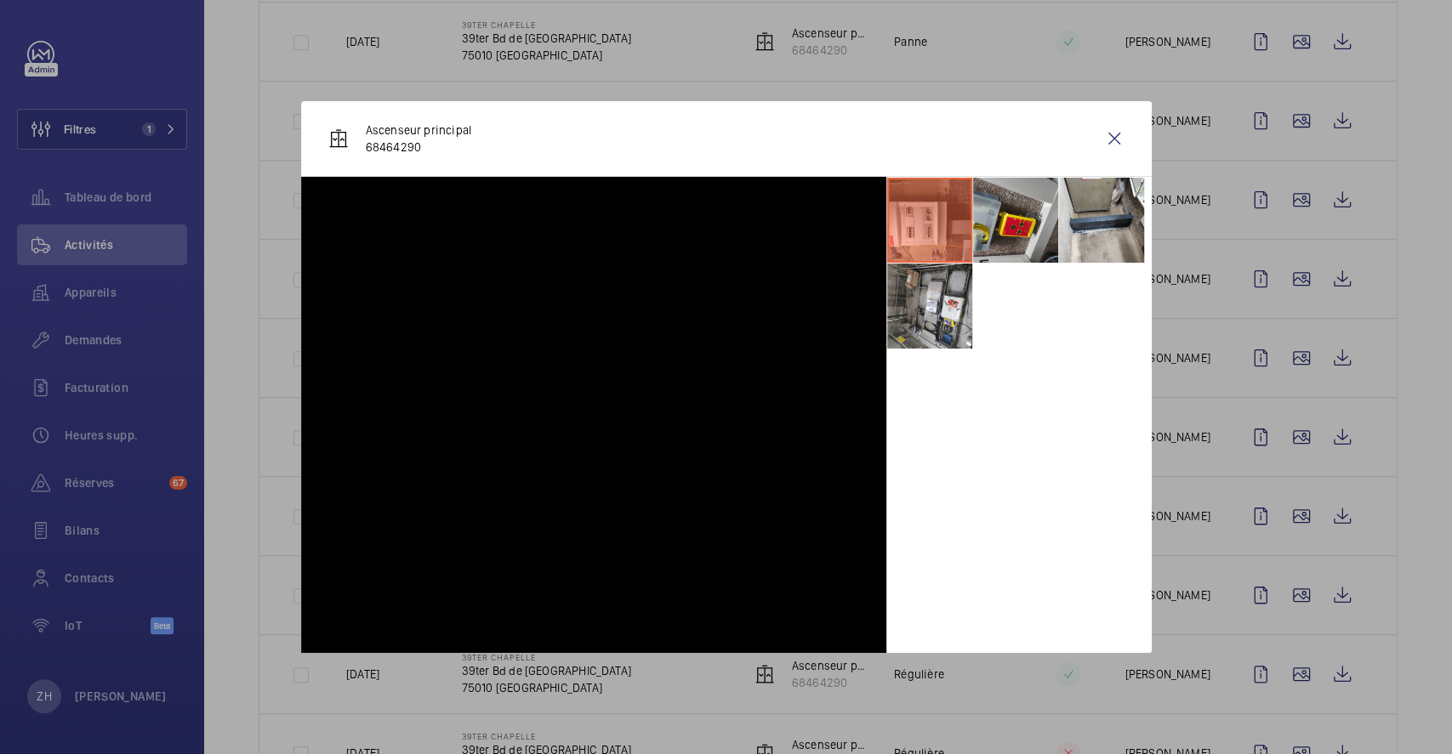
scroll to position [2000, 0]
click at [1284, 514] on div at bounding box center [726, 377] width 1452 height 754
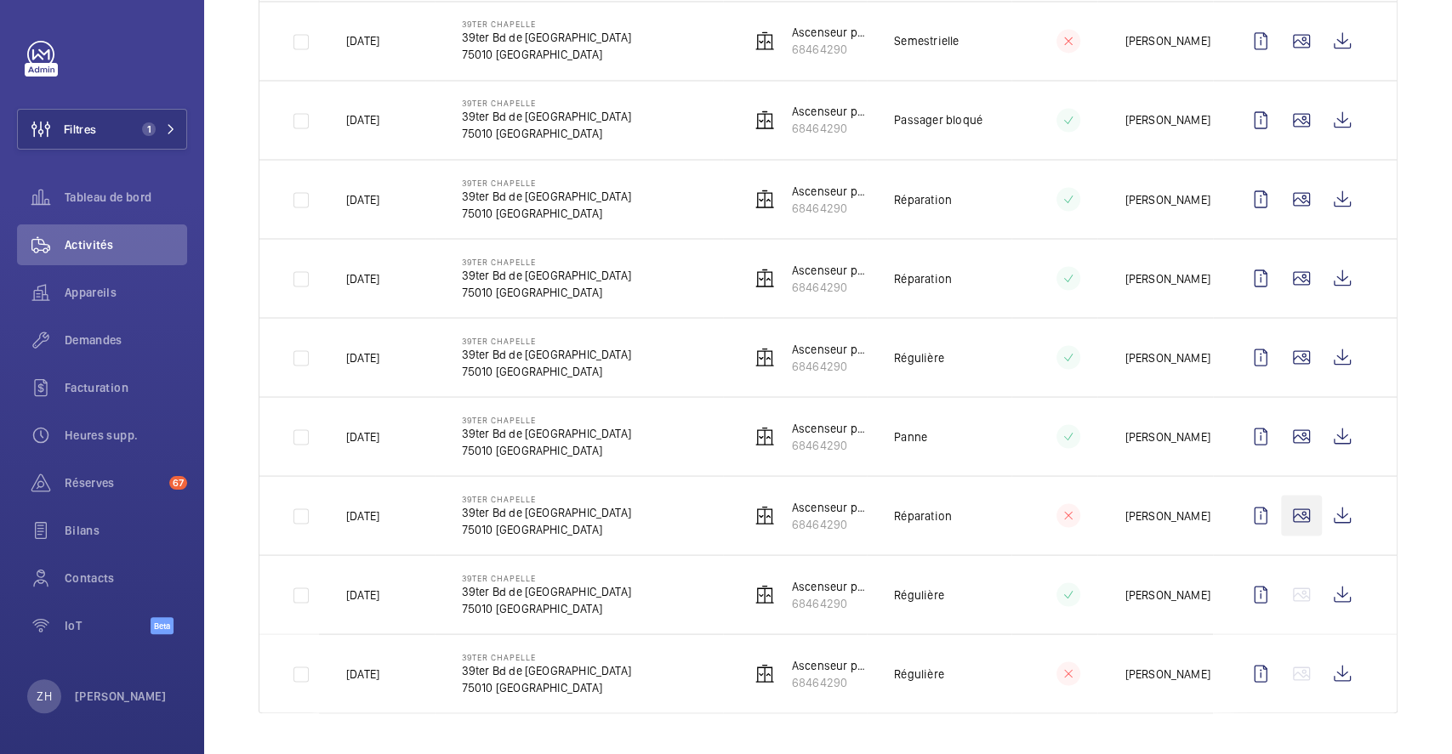
click at [1285, 518] on wm-front-icon-button at bounding box center [1301, 515] width 41 height 41
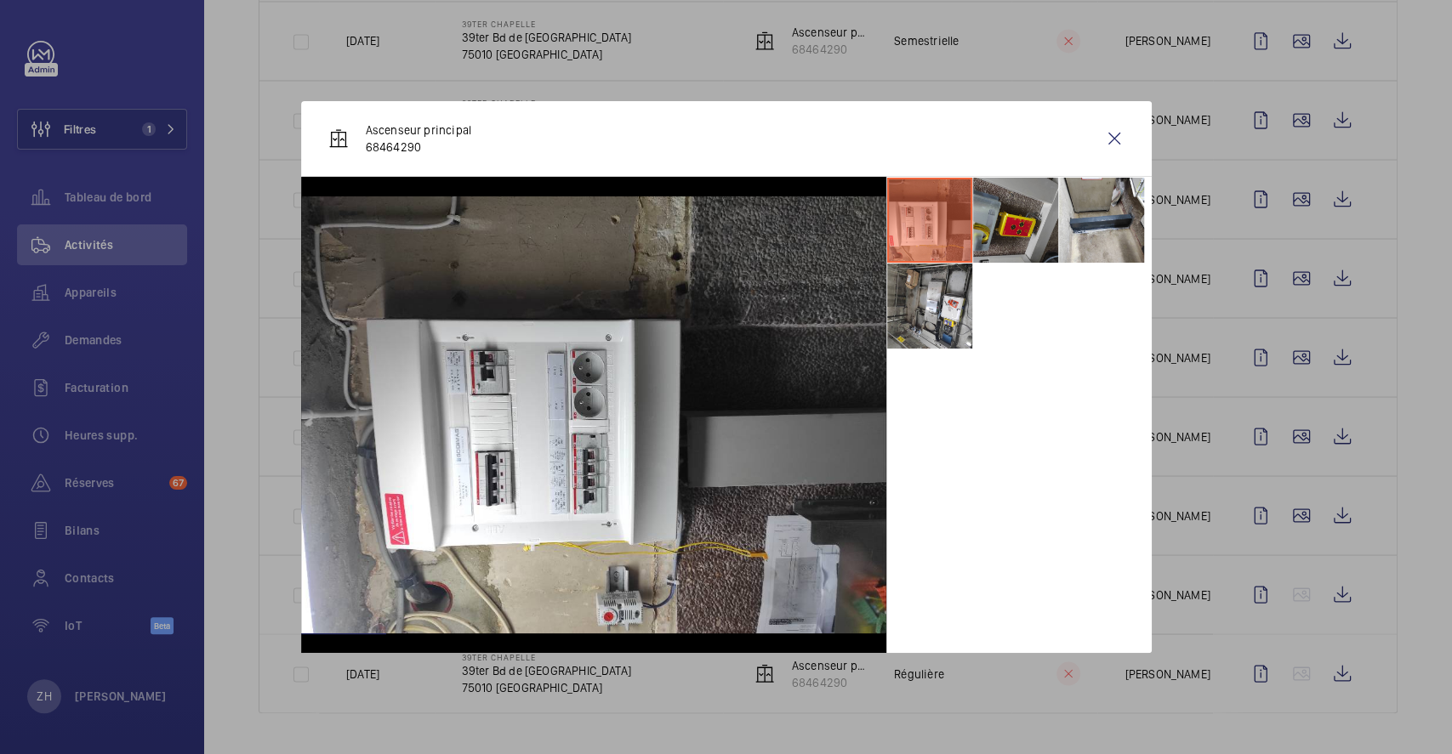
click at [1030, 219] on li at bounding box center [1015, 220] width 85 height 85
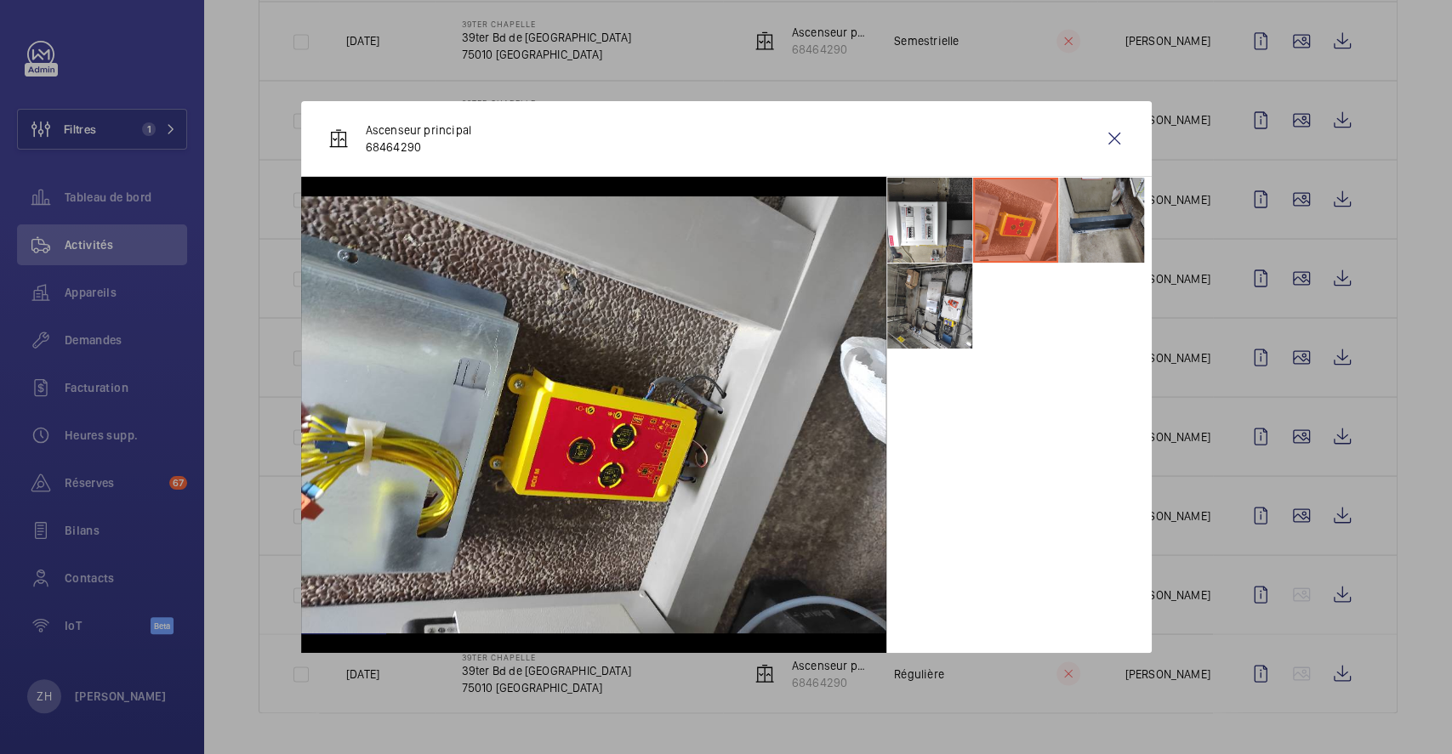
click at [1093, 208] on li at bounding box center [1101, 220] width 85 height 85
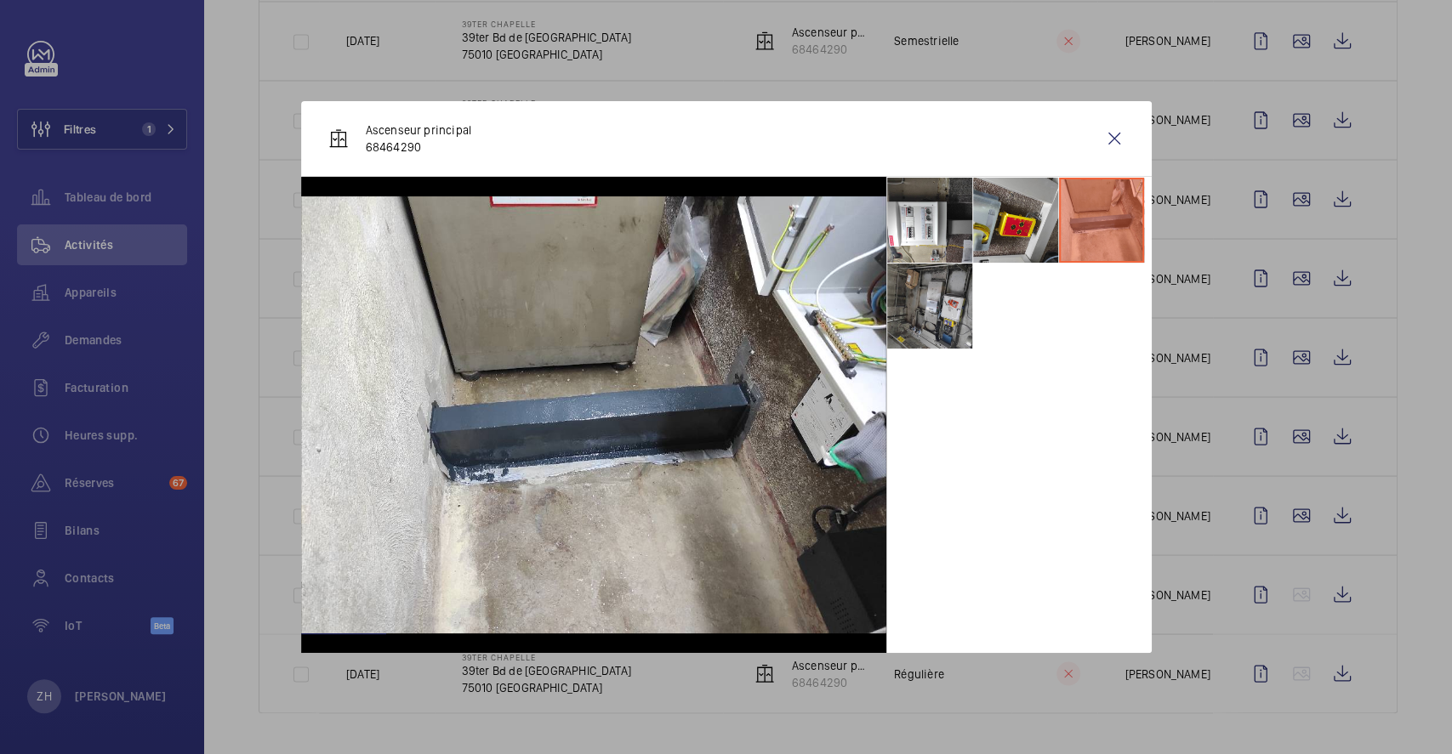
click at [970, 316] on li at bounding box center [929, 306] width 85 height 85
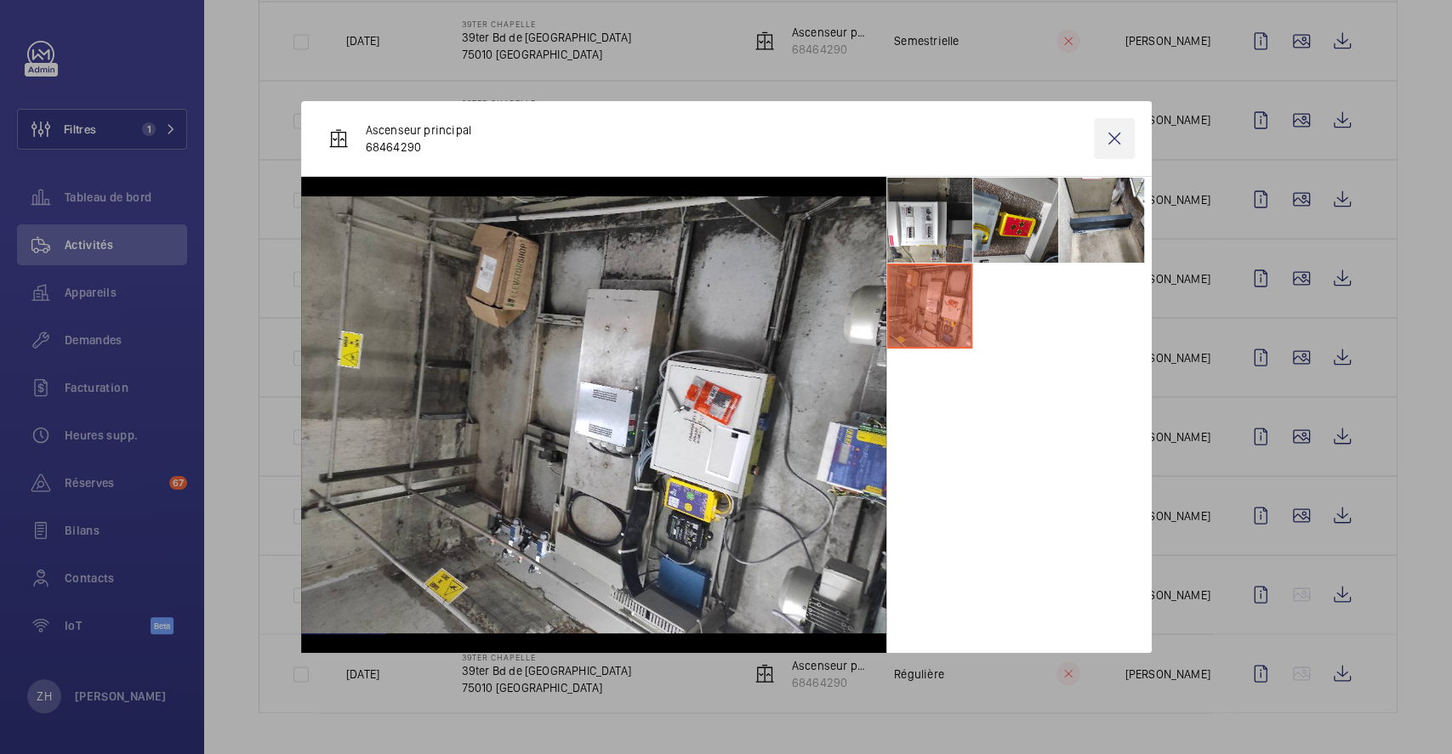
click at [1114, 140] on wm-front-icon-button at bounding box center [1114, 138] width 41 height 41
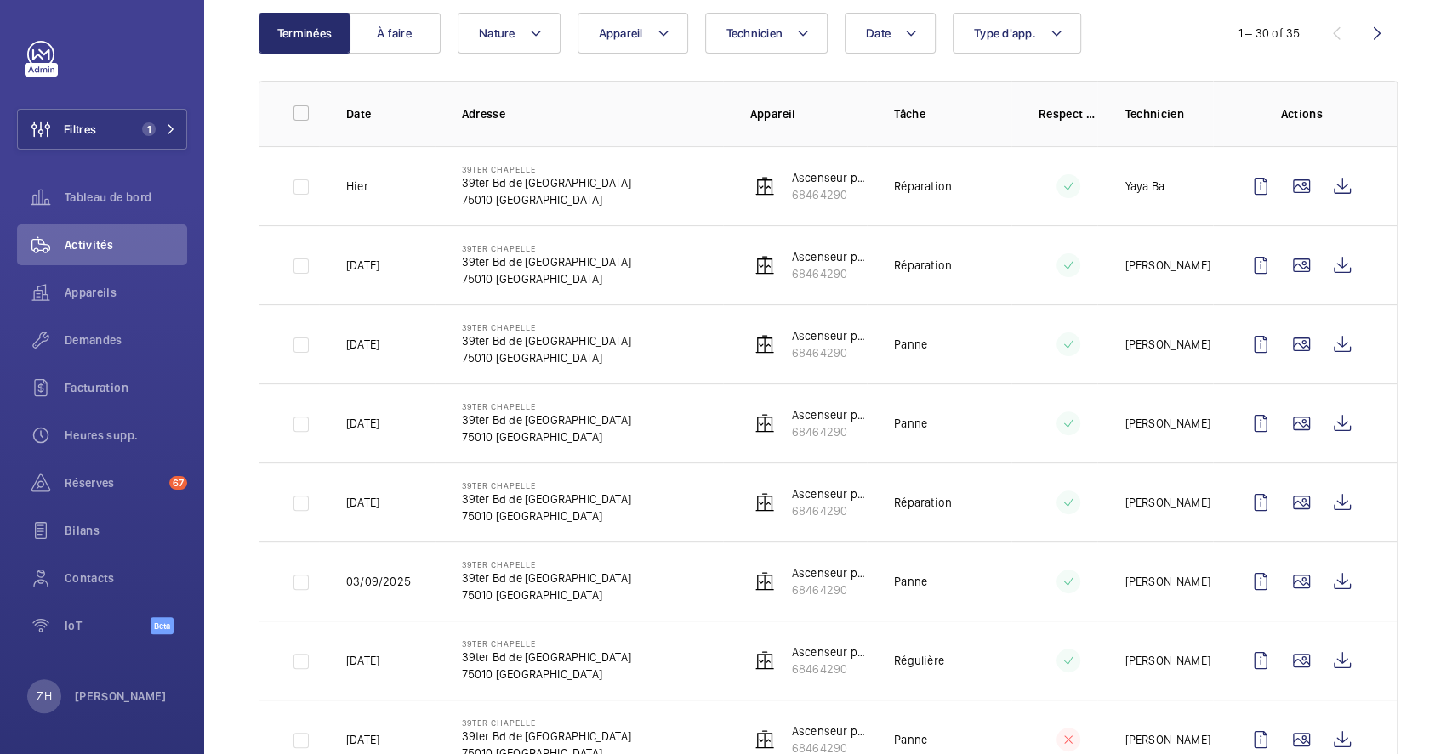
scroll to position [639, 0]
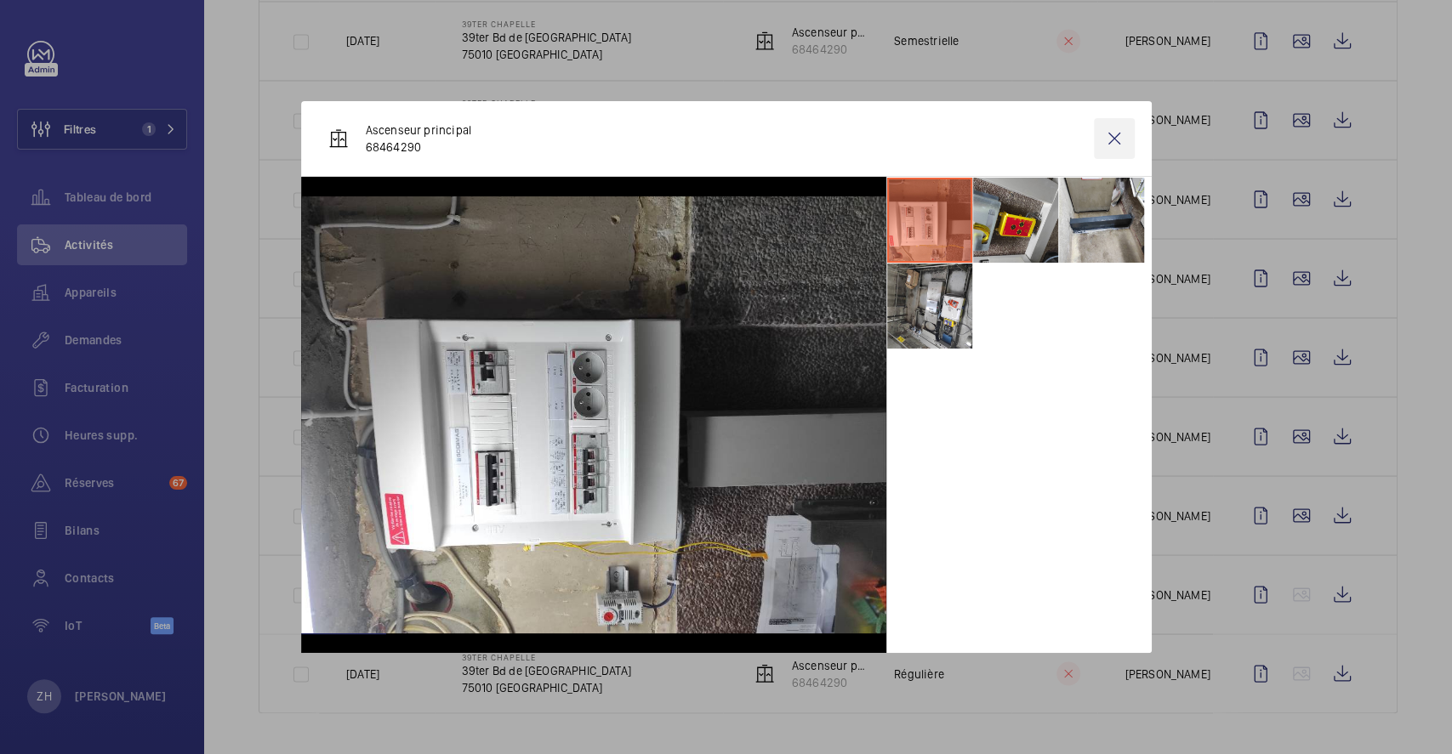
click at [1118, 138] on wm-front-icon-button at bounding box center [1114, 138] width 41 height 41
click at [1281, 348] on wm-front-icon-button at bounding box center [1301, 357] width 41 height 41
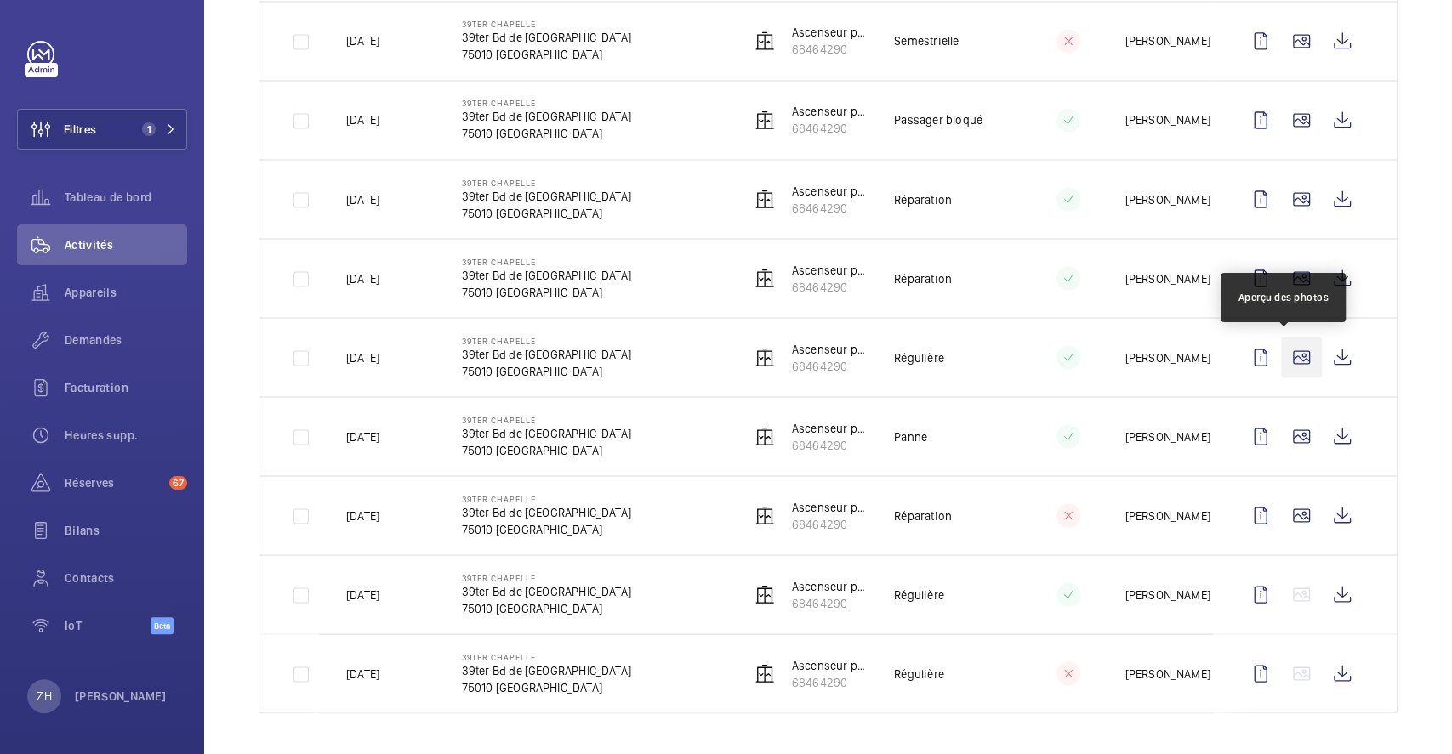
click at [1281, 356] on wm-front-icon-button at bounding box center [1301, 357] width 41 height 41
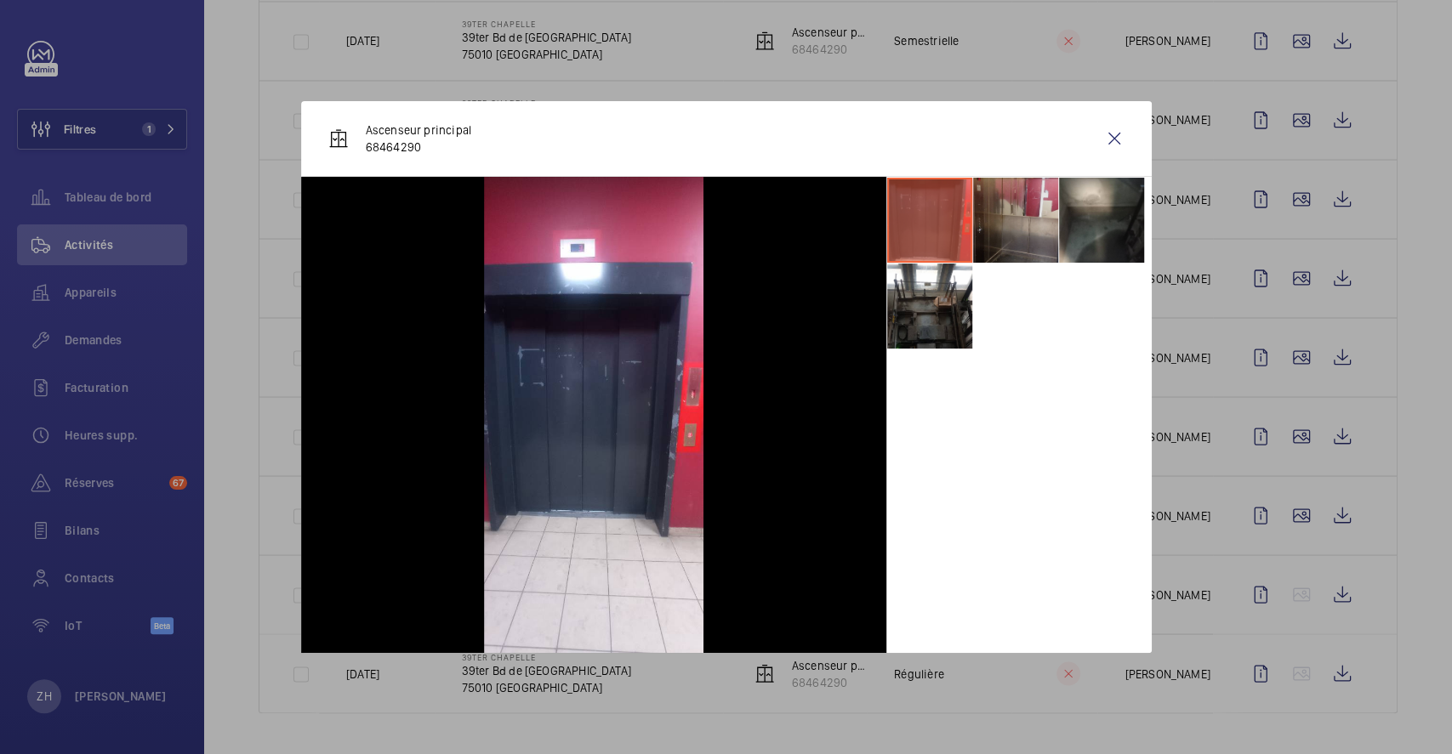
click at [1028, 237] on li at bounding box center [1015, 220] width 85 height 85
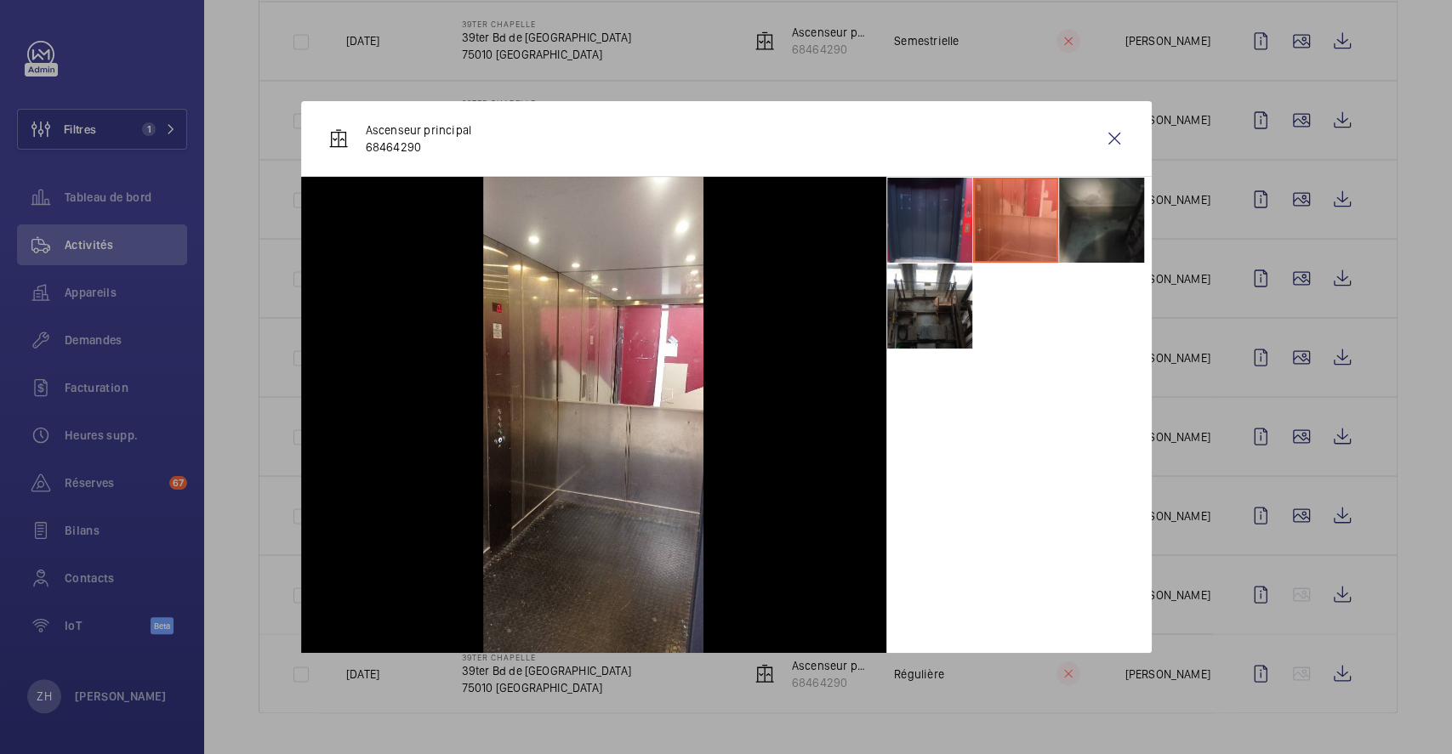
click at [1091, 234] on li at bounding box center [1101, 220] width 85 height 85
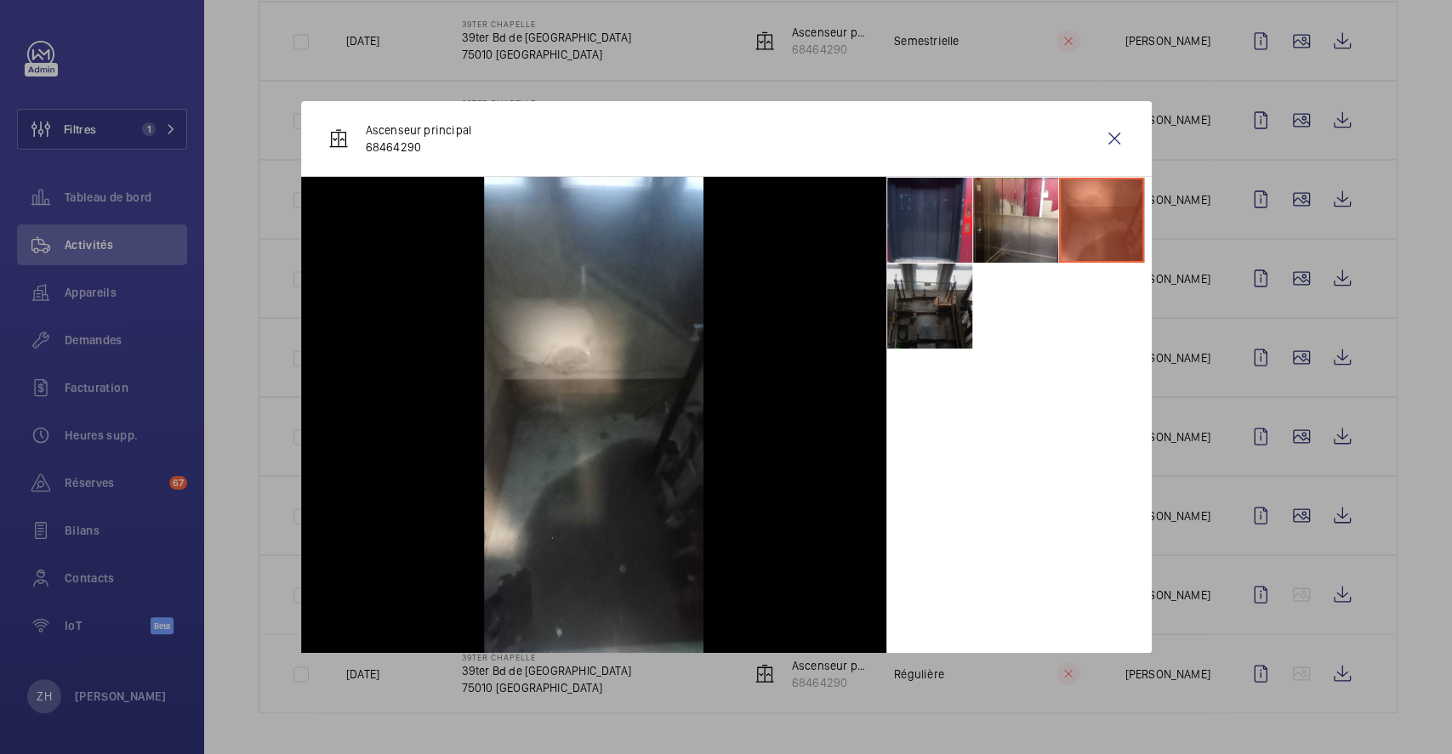
click at [944, 297] on li at bounding box center [929, 306] width 85 height 85
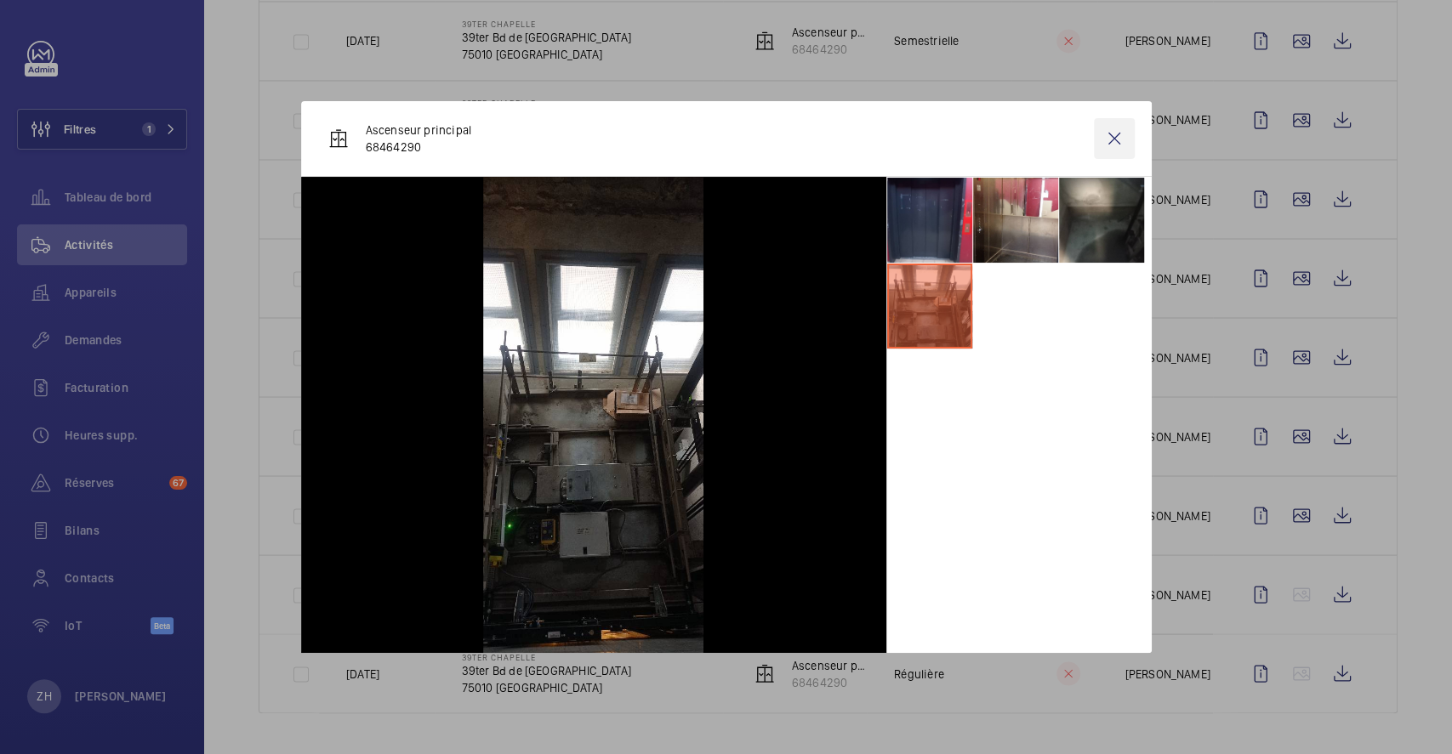
click at [1113, 134] on wm-front-icon-button at bounding box center [1114, 138] width 41 height 41
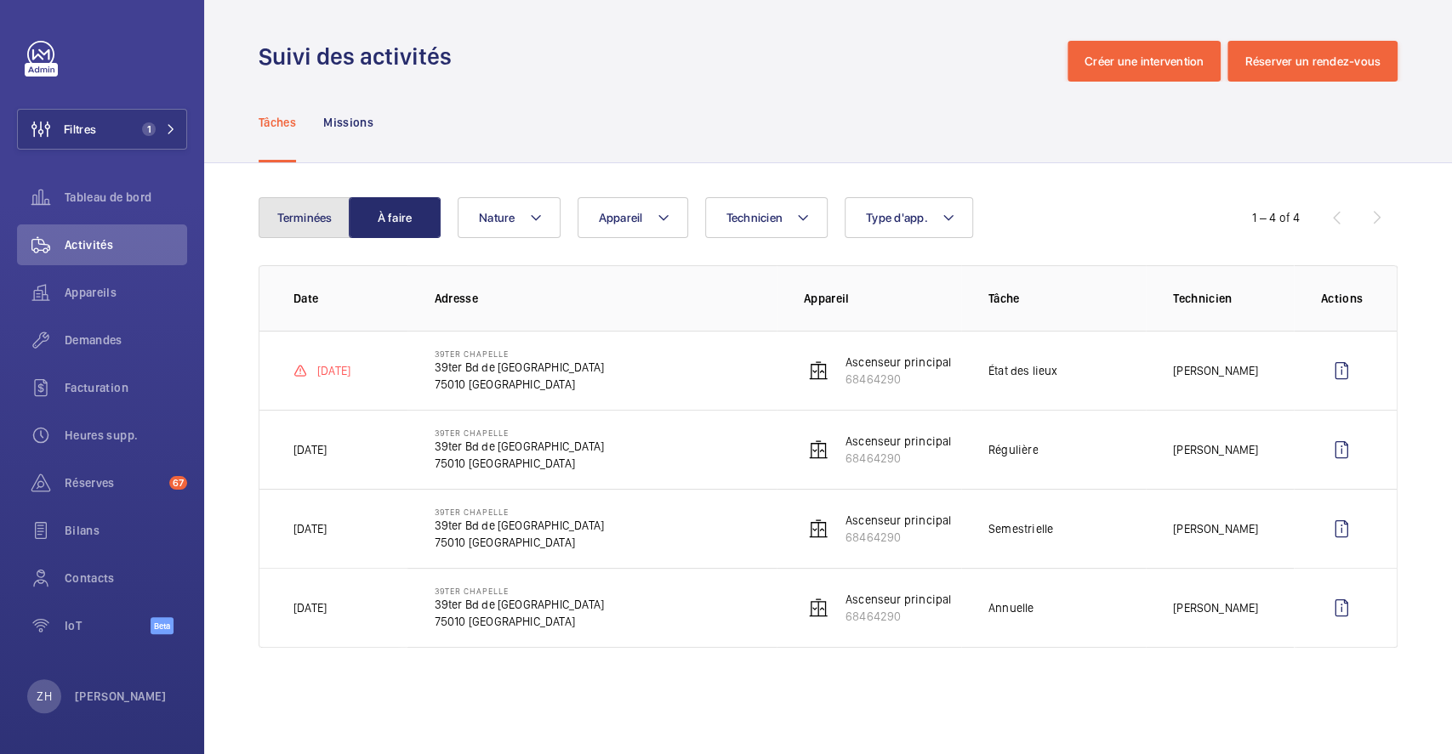
click at [317, 216] on button "Terminées" at bounding box center [305, 217] width 92 height 41
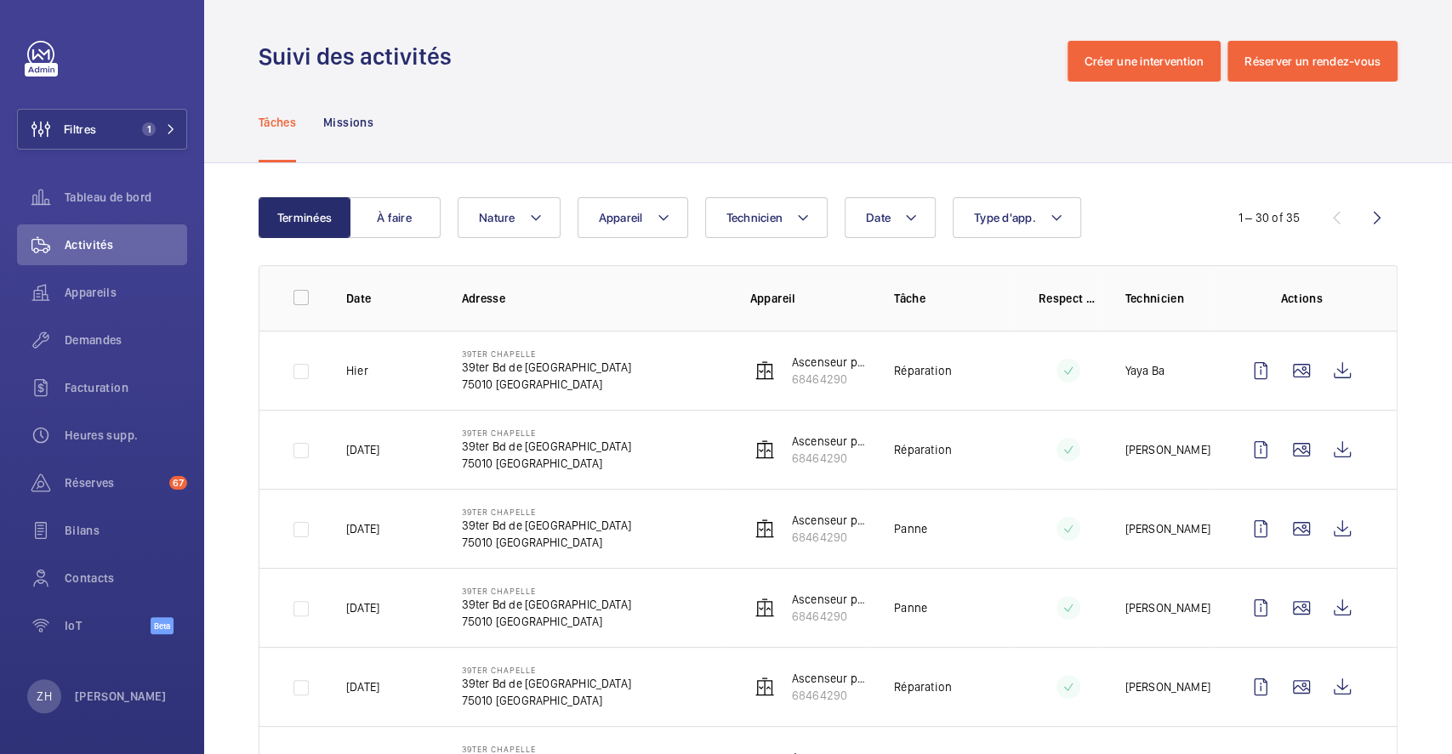
click at [1375, 142] on div "Tâches Missions" at bounding box center [828, 122] width 1139 height 81
click at [117, 131] on button "Filtres 1" at bounding box center [102, 129] width 170 height 41
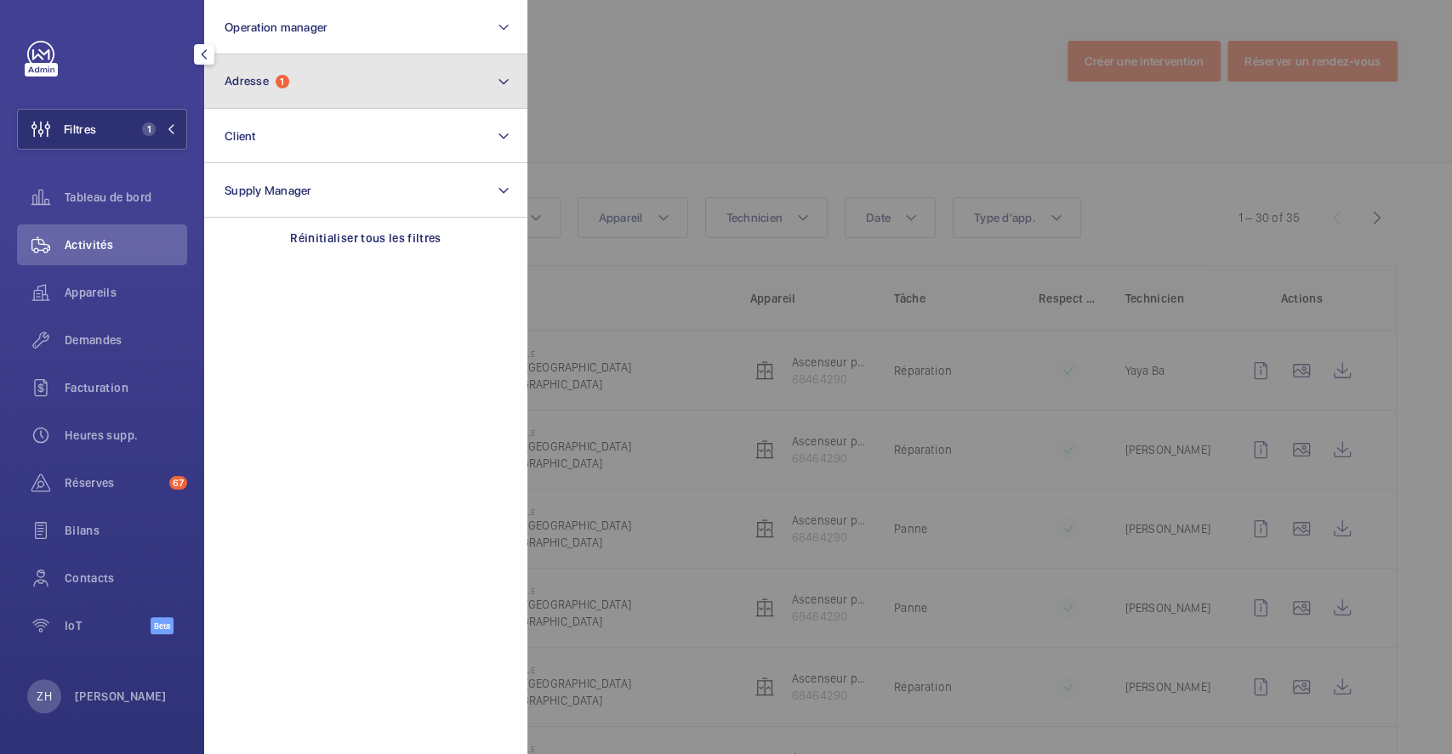
click at [356, 75] on button "Adresse 1" at bounding box center [365, 81] width 323 height 54
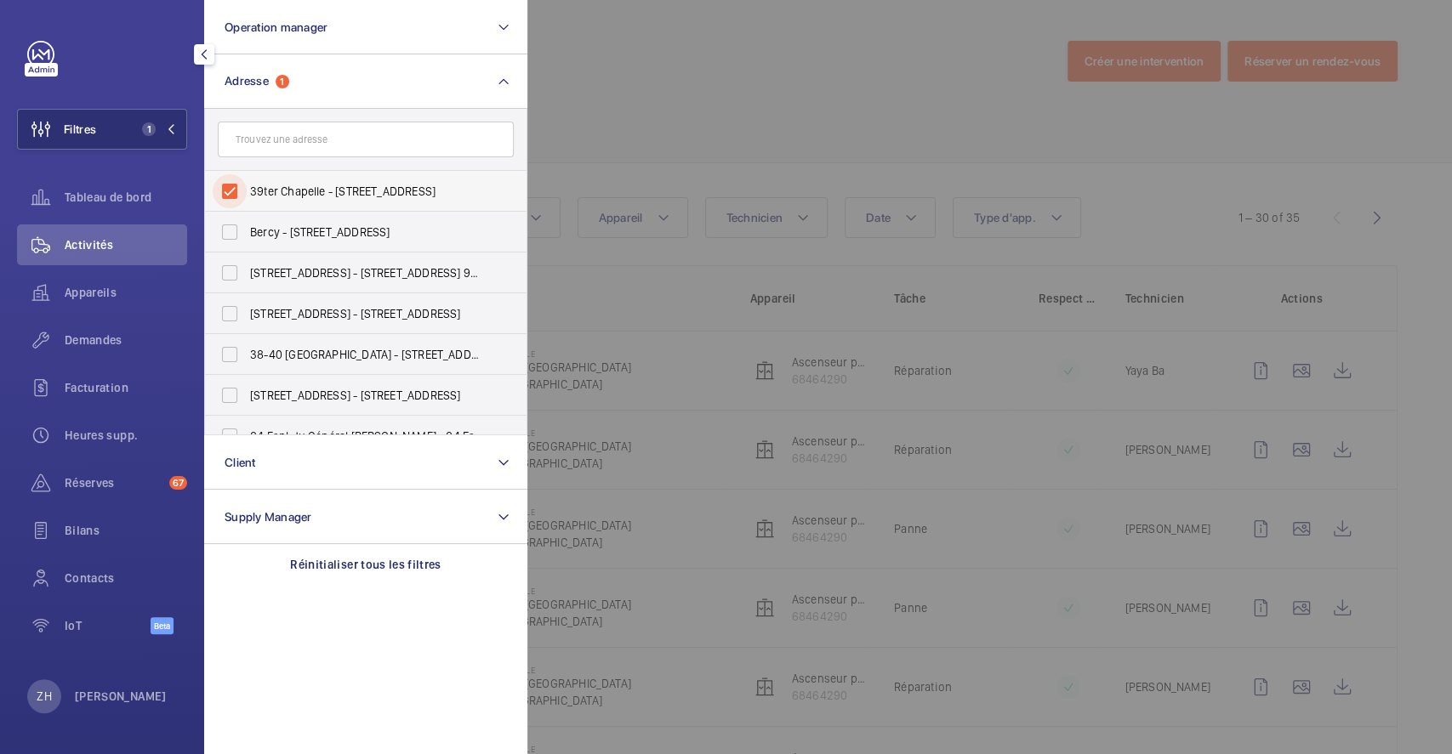
click at [229, 187] on input "39ter Chapelle - [STREET_ADDRESS]" at bounding box center [230, 191] width 34 height 34
checkbox input "false"
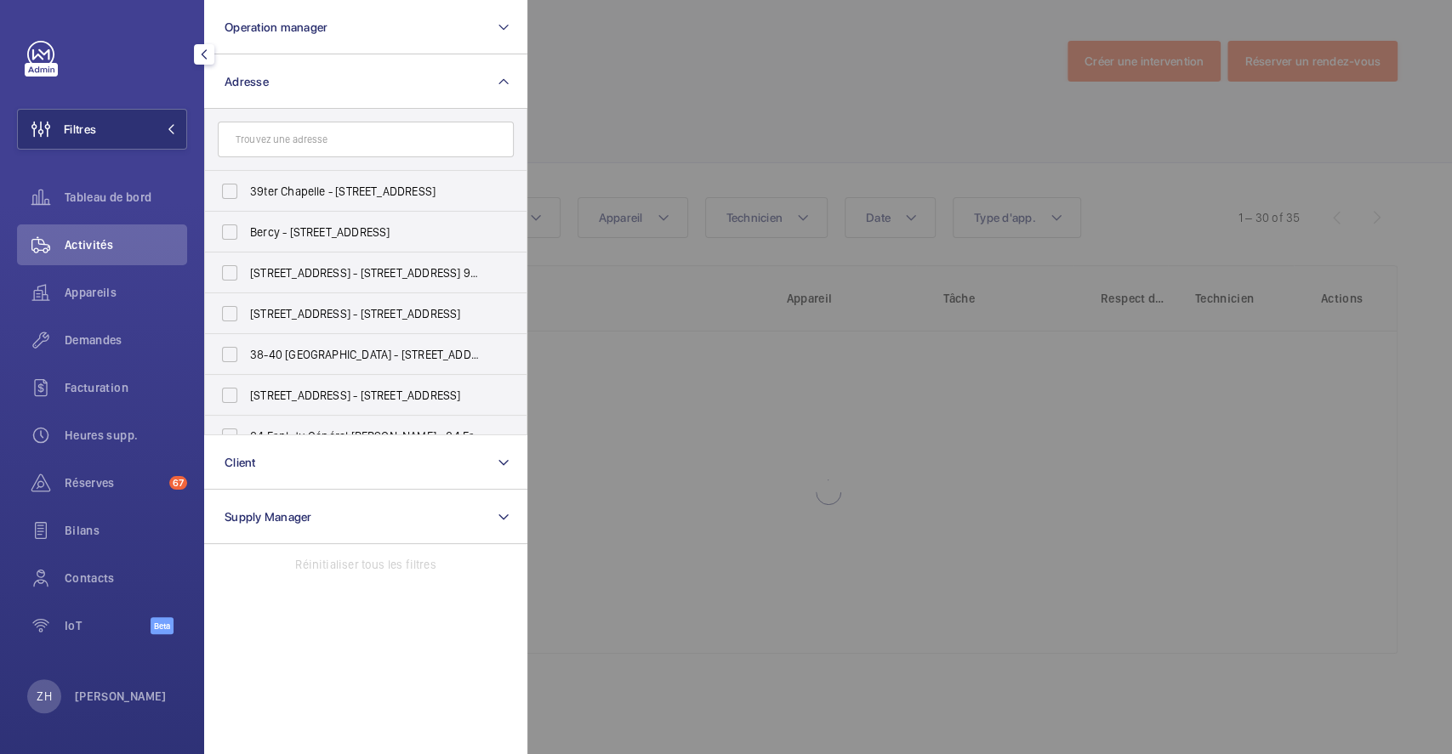
click at [670, 71] on div at bounding box center [1253, 377] width 1452 height 754
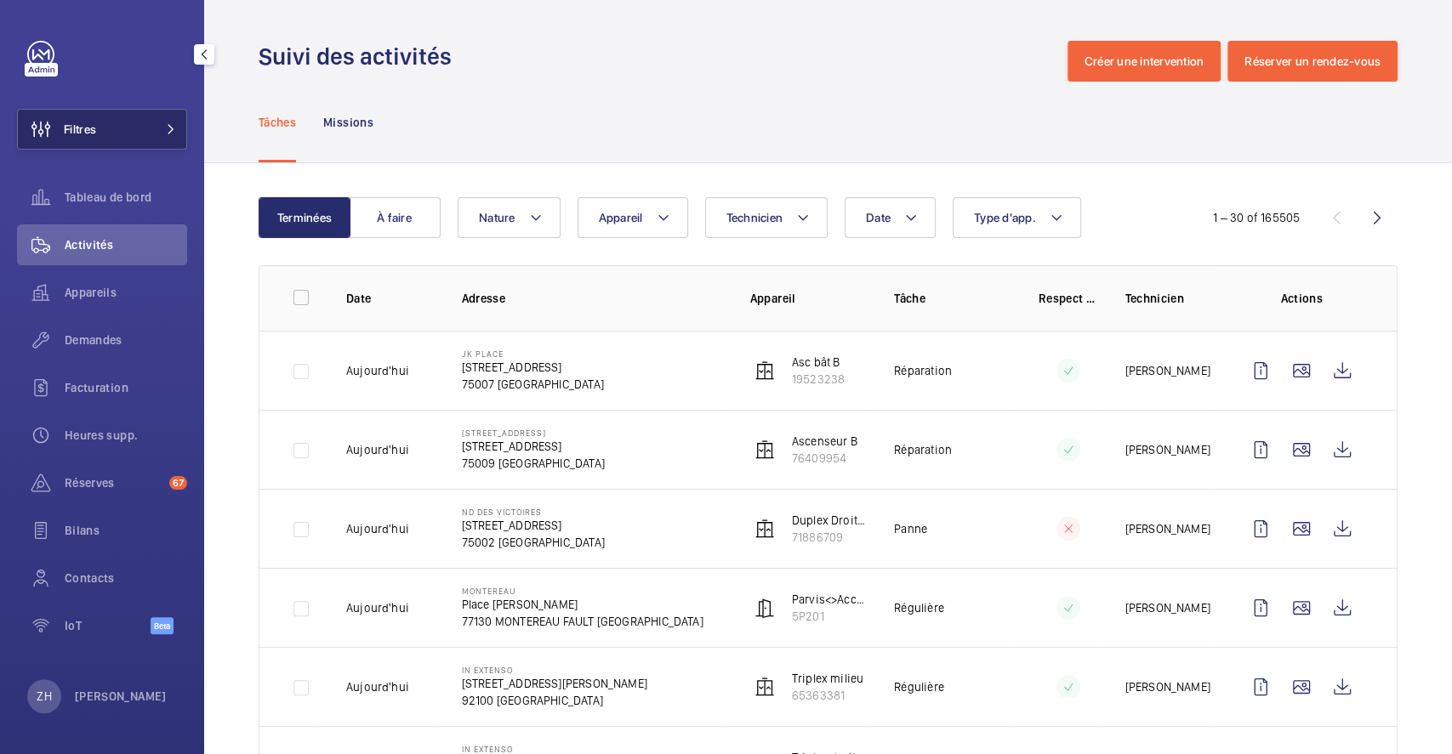
drag, startPoint x: 88, startPoint y: 128, endPoint x: 128, endPoint y: 134, distance: 40.4
click at [88, 128] on span "Filtres" at bounding box center [80, 129] width 32 height 17
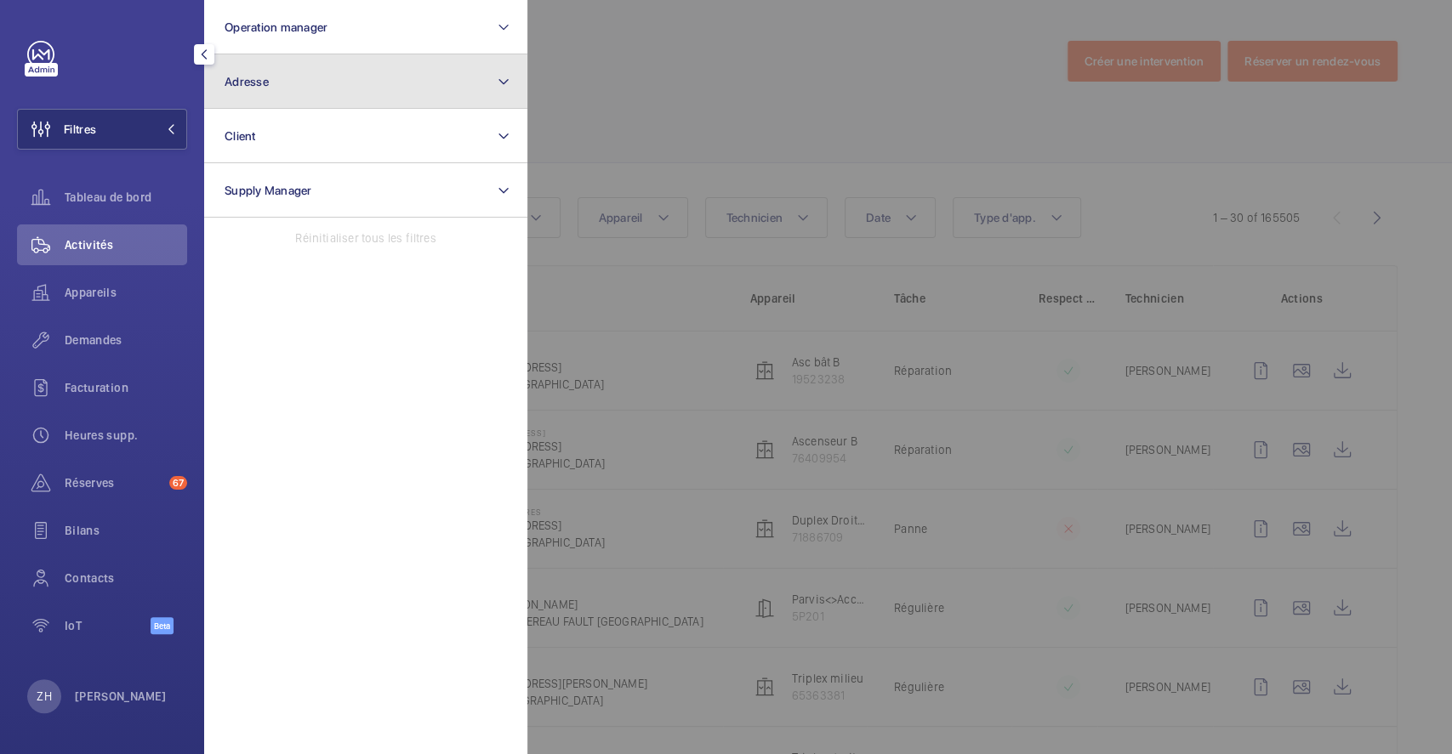
click at [361, 86] on button "Adresse" at bounding box center [365, 81] width 323 height 54
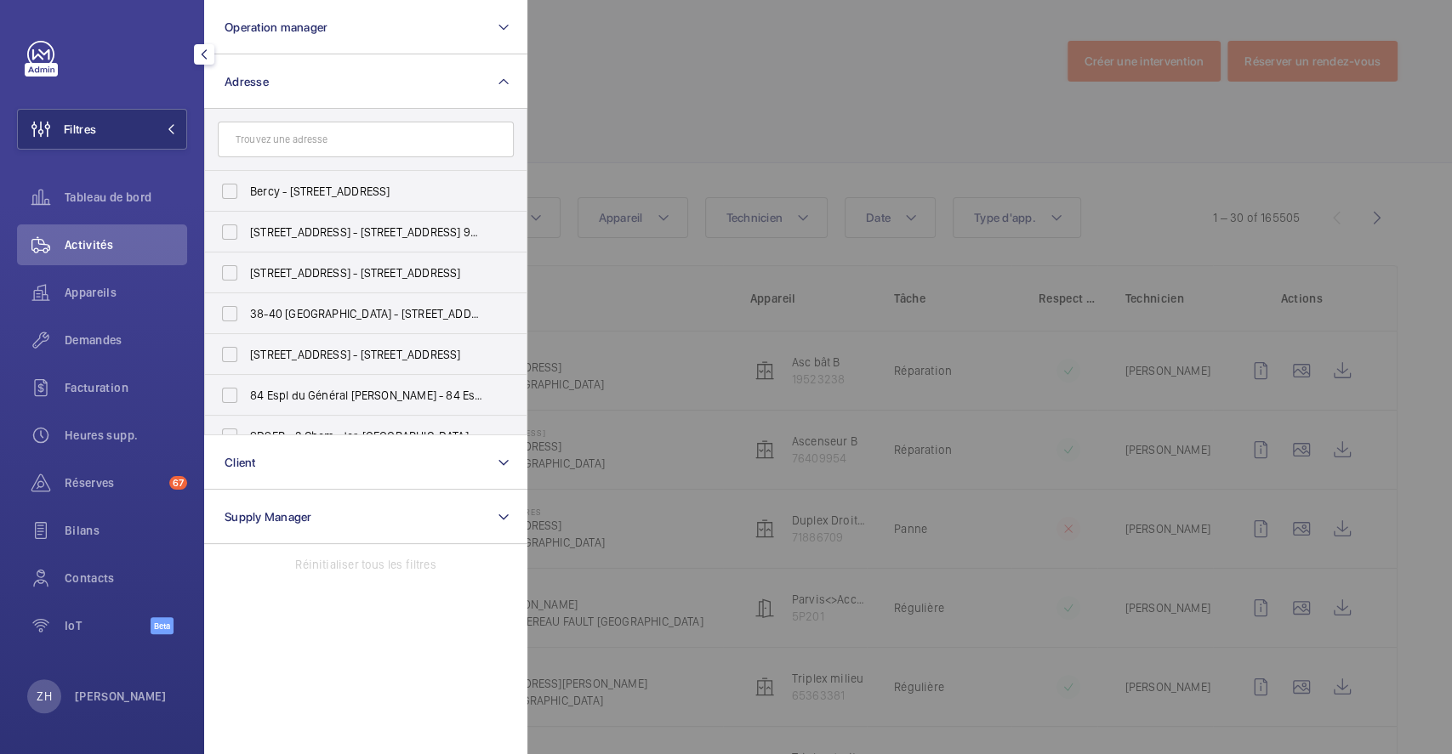
drag, startPoint x: 678, startPoint y: 95, endPoint x: 572, endPoint y: 103, distance: 105.8
click at [679, 95] on div at bounding box center [1253, 377] width 1452 height 754
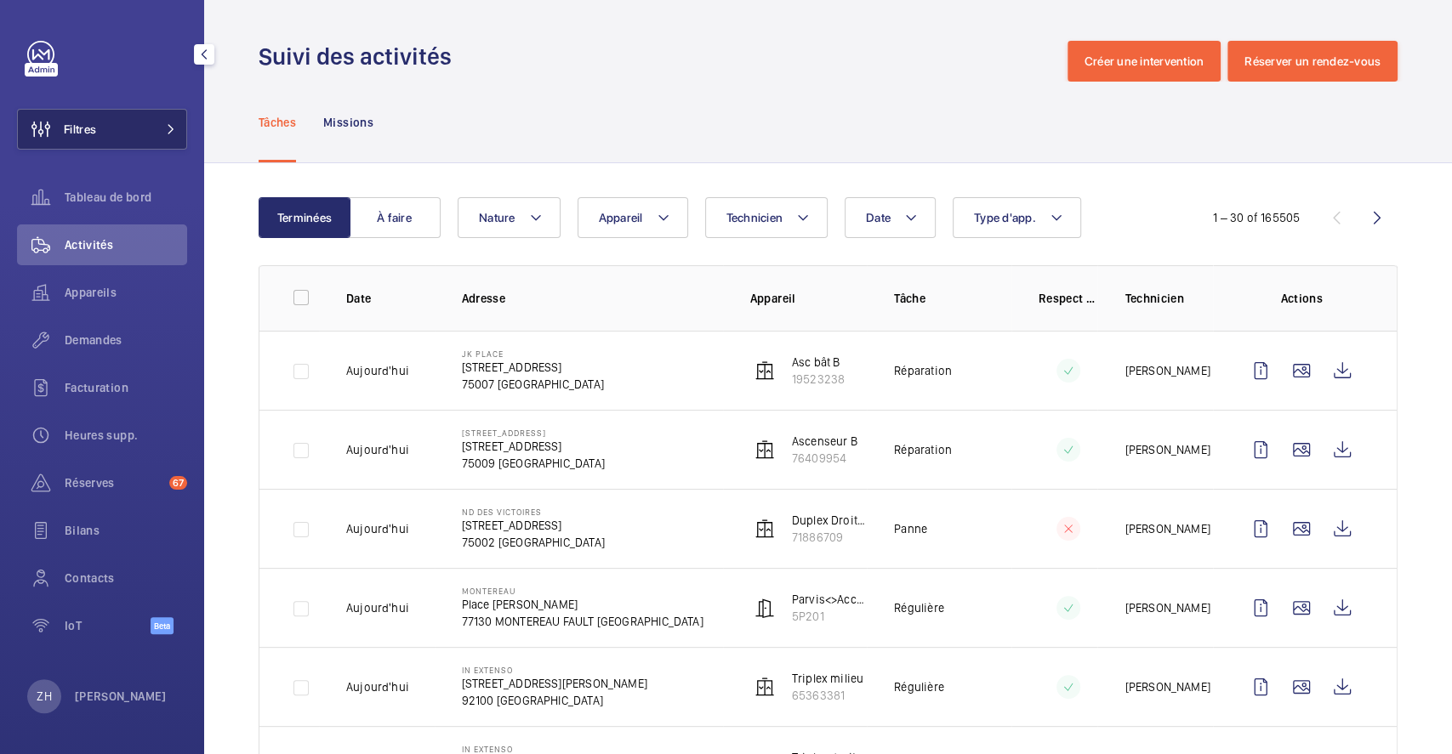
click at [79, 122] on span "Filtres" at bounding box center [80, 129] width 32 height 17
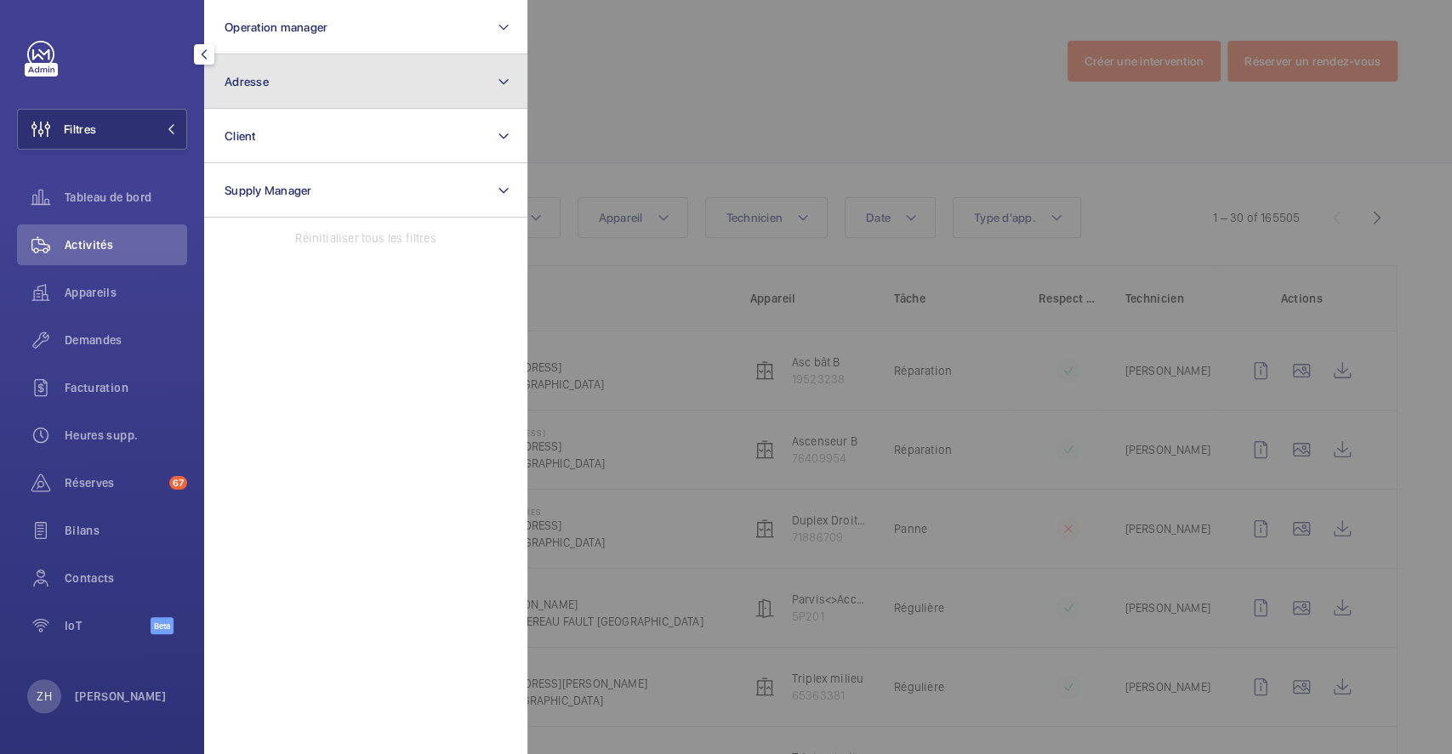
click at [368, 93] on button "Adresse" at bounding box center [365, 81] width 323 height 54
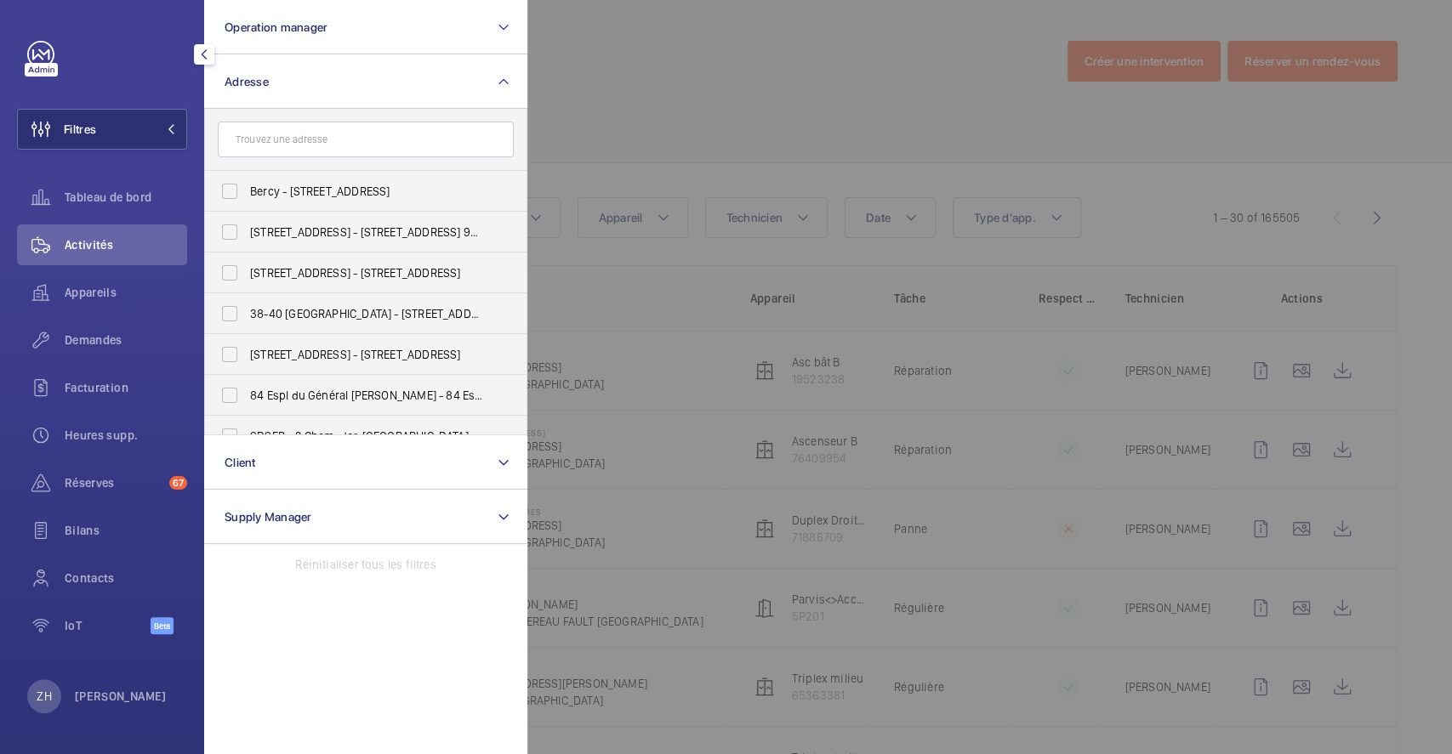
drag, startPoint x: 687, startPoint y: 89, endPoint x: 494, endPoint y: 111, distance: 194.3
click at [687, 89] on div at bounding box center [1253, 377] width 1452 height 754
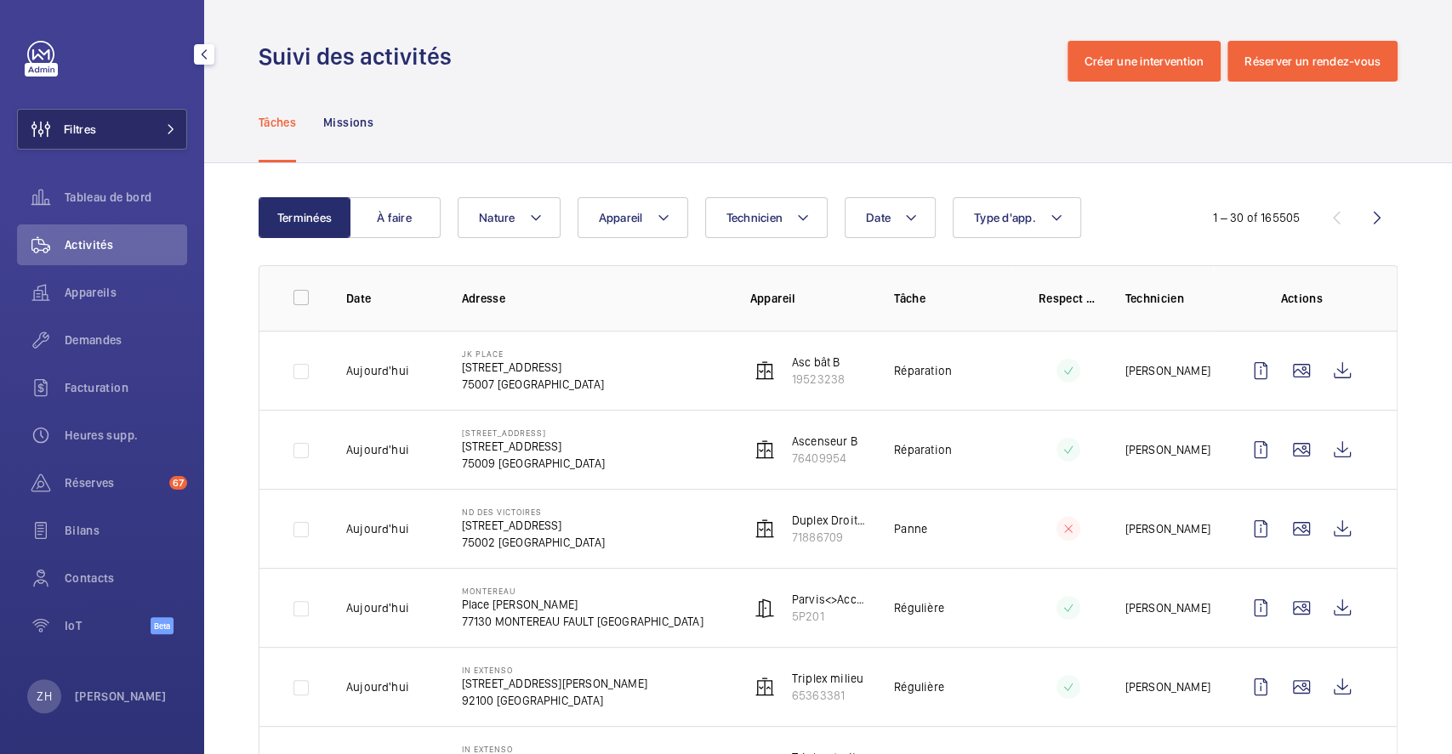
click at [122, 124] on button "Filtres" at bounding box center [102, 129] width 170 height 41
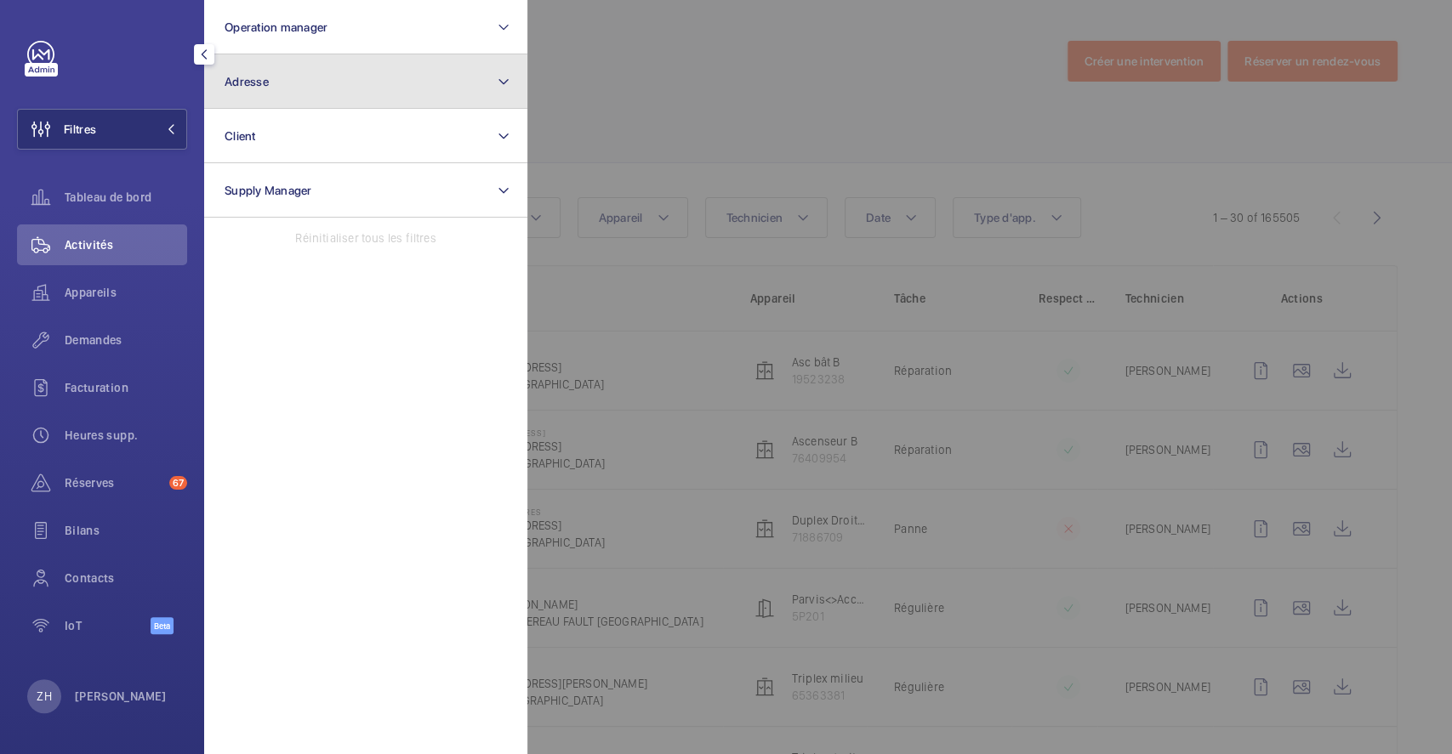
click at [374, 95] on button "Adresse" at bounding box center [365, 81] width 323 height 54
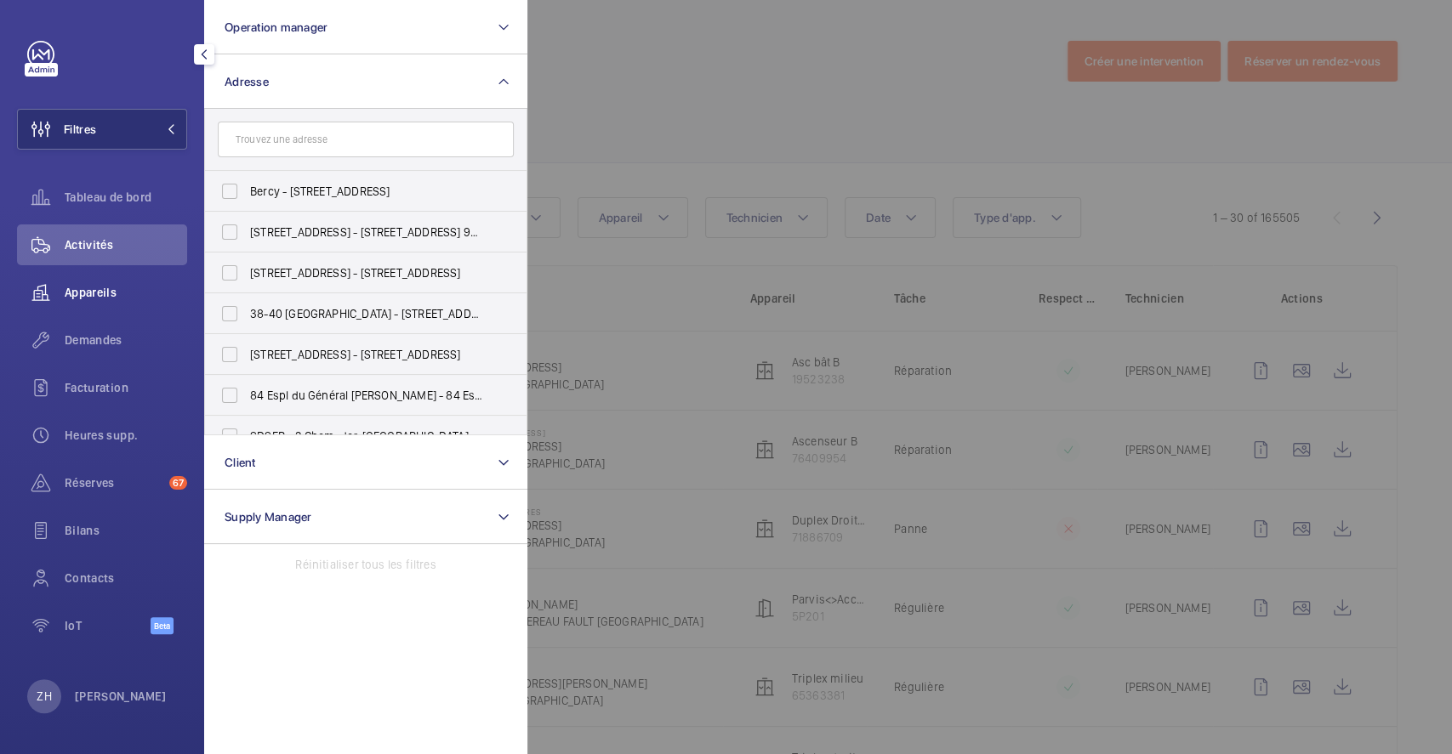
click at [121, 290] on span "Appareils" at bounding box center [126, 292] width 122 height 17
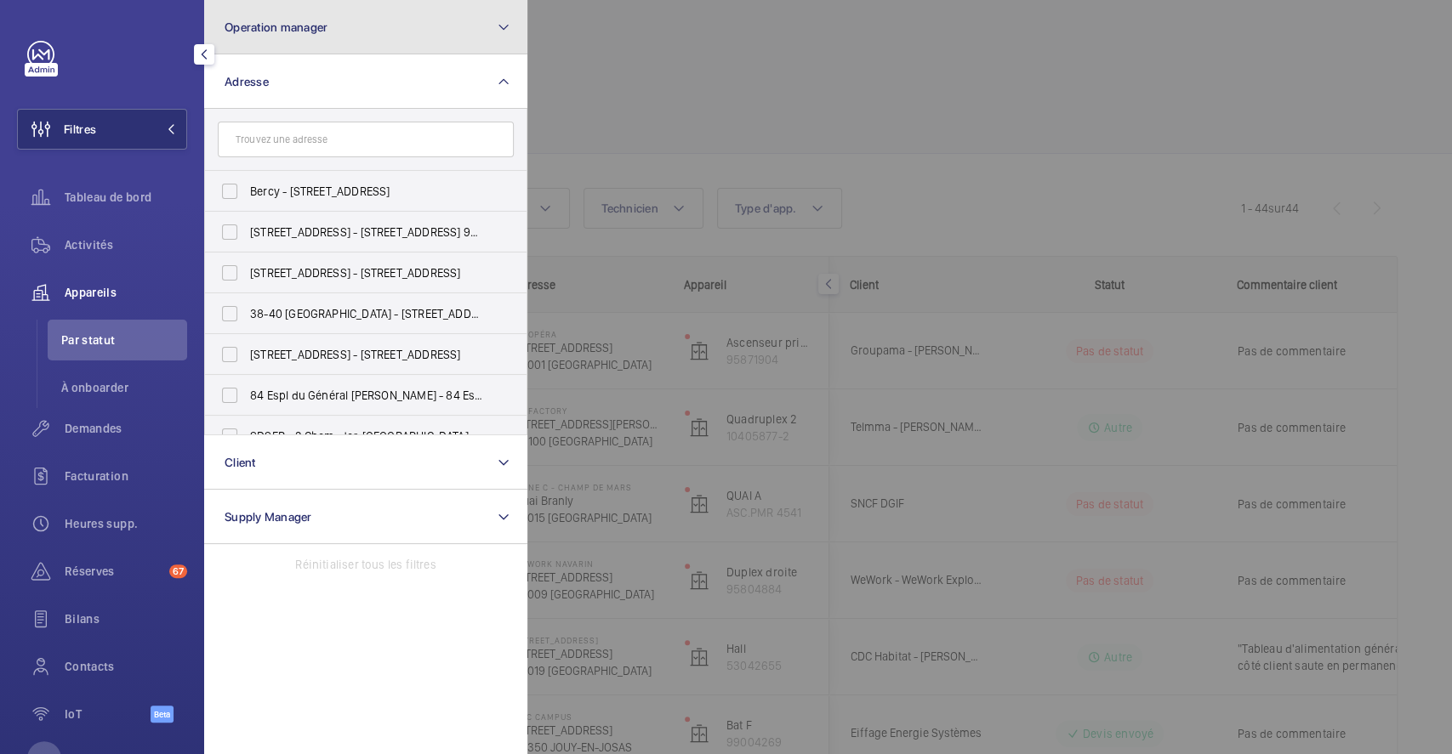
click at [387, 26] on button "Operation manager" at bounding box center [365, 27] width 323 height 54
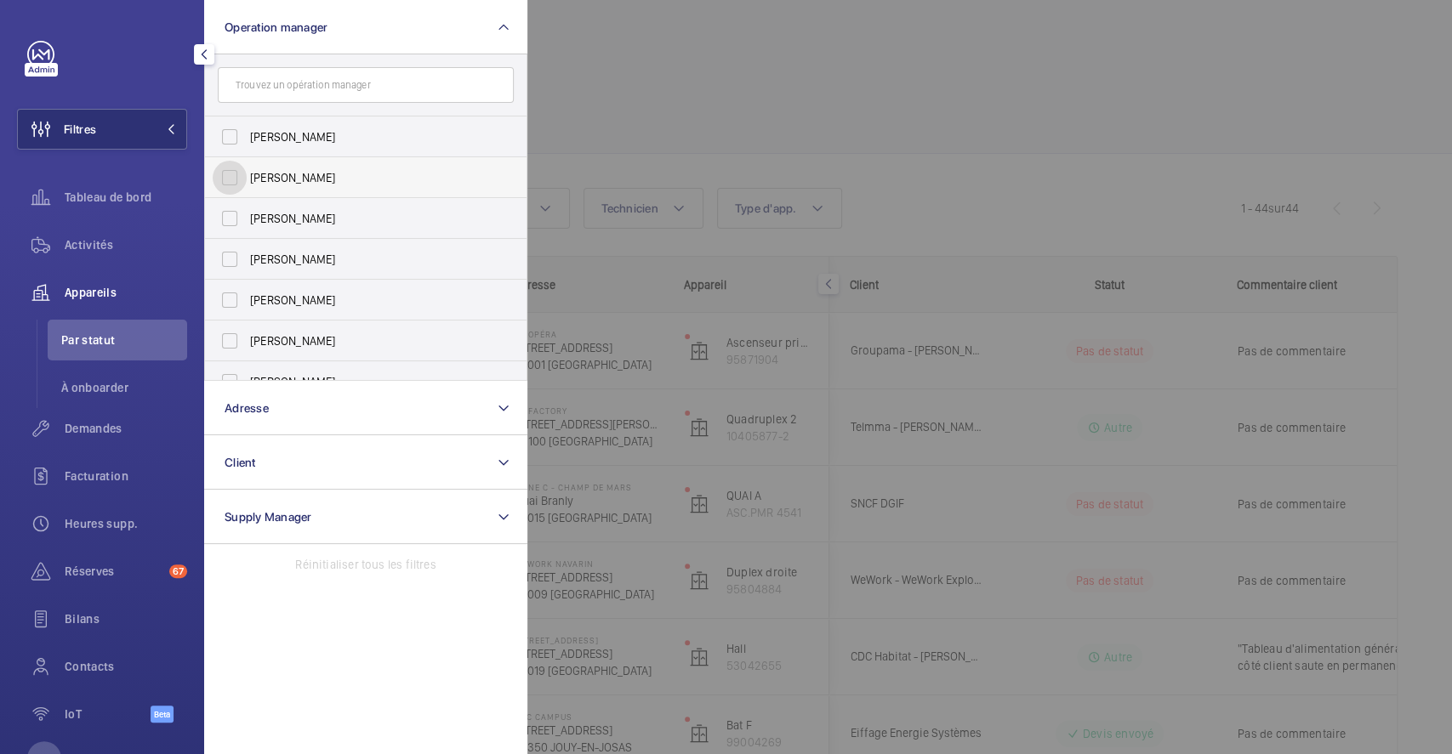
click at [236, 177] on input "[PERSON_NAME]" at bounding box center [230, 178] width 34 height 34
checkbox input "true"
drag, startPoint x: 97, startPoint y: 240, endPoint x: 530, endPoint y: 231, distance: 433.0
click at [96, 239] on span "Activités" at bounding box center [126, 244] width 122 height 17
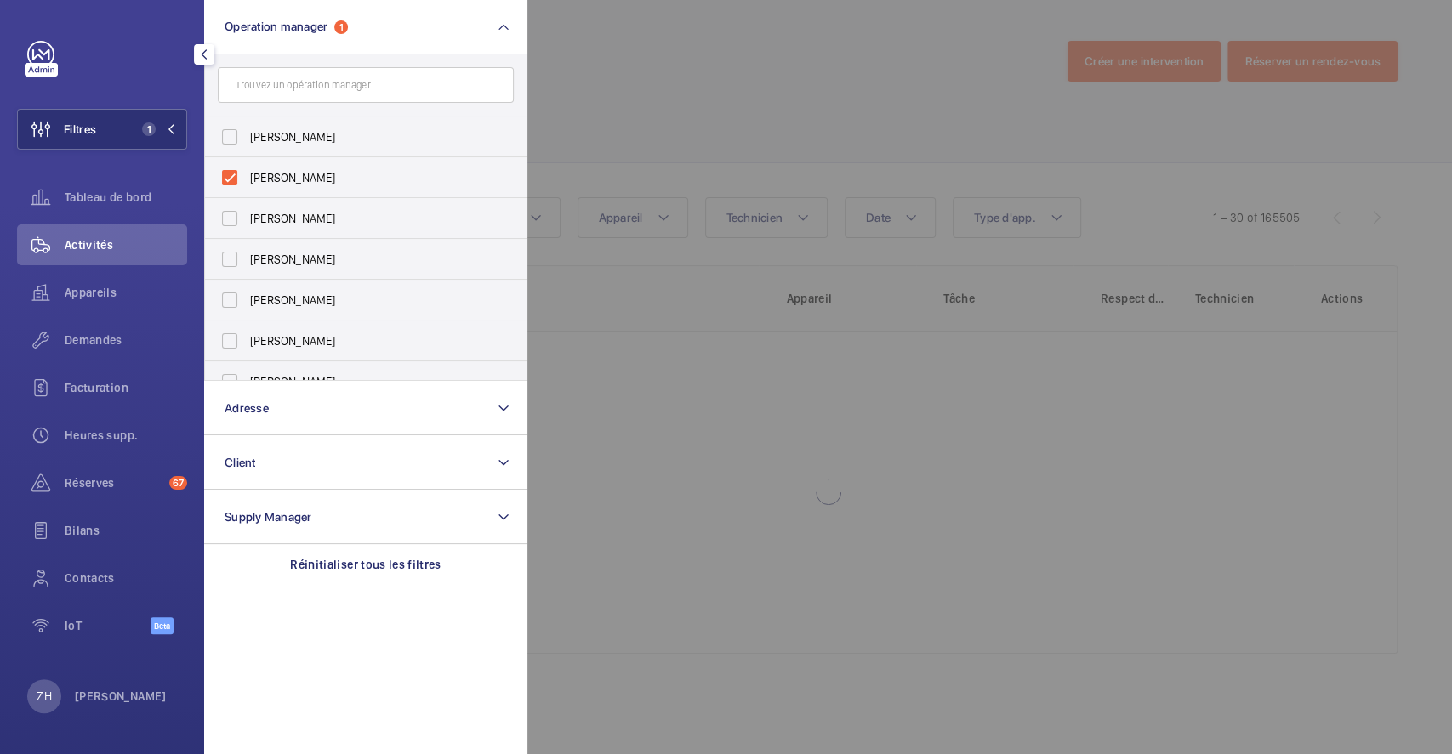
click at [794, 155] on div at bounding box center [1253, 377] width 1452 height 754
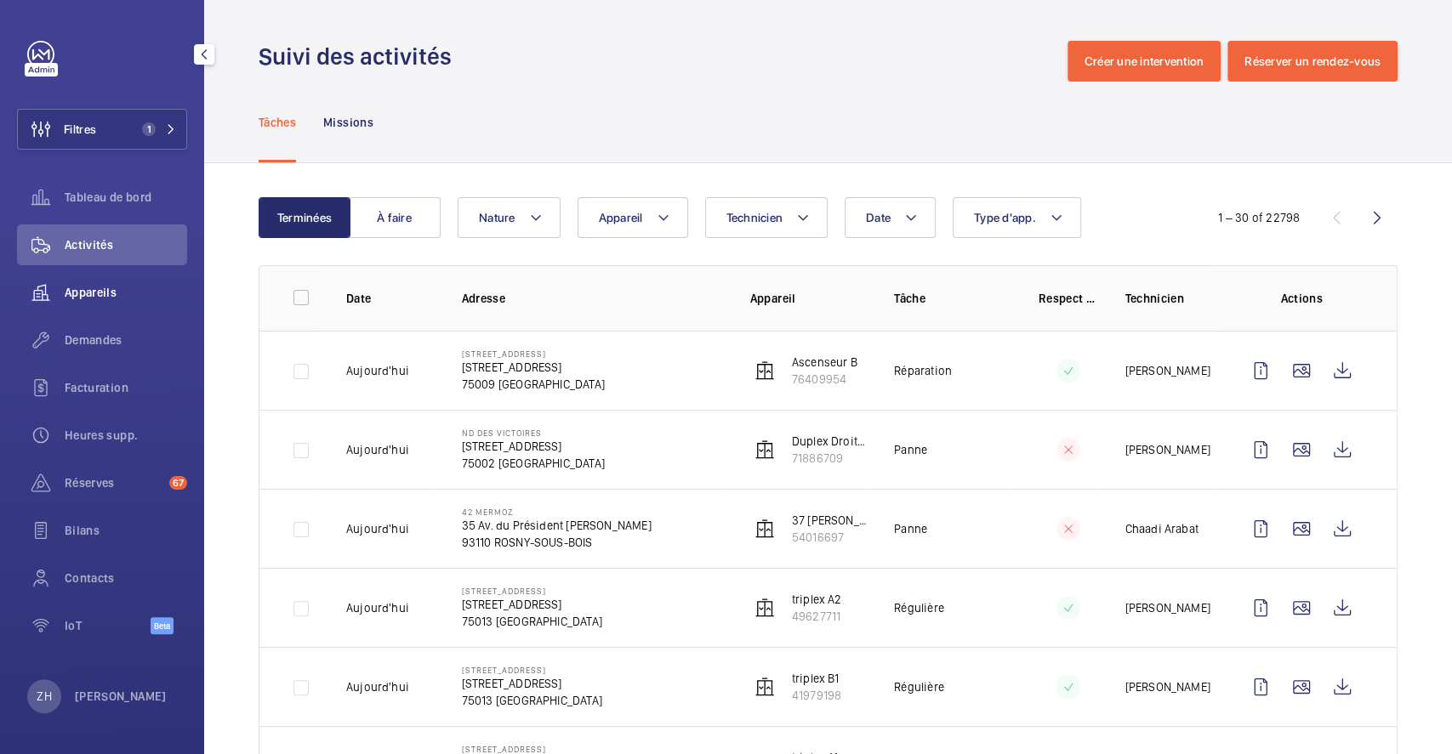
click at [106, 286] on span "Appareils" at bounding box center [126, 292] width 122 height 17
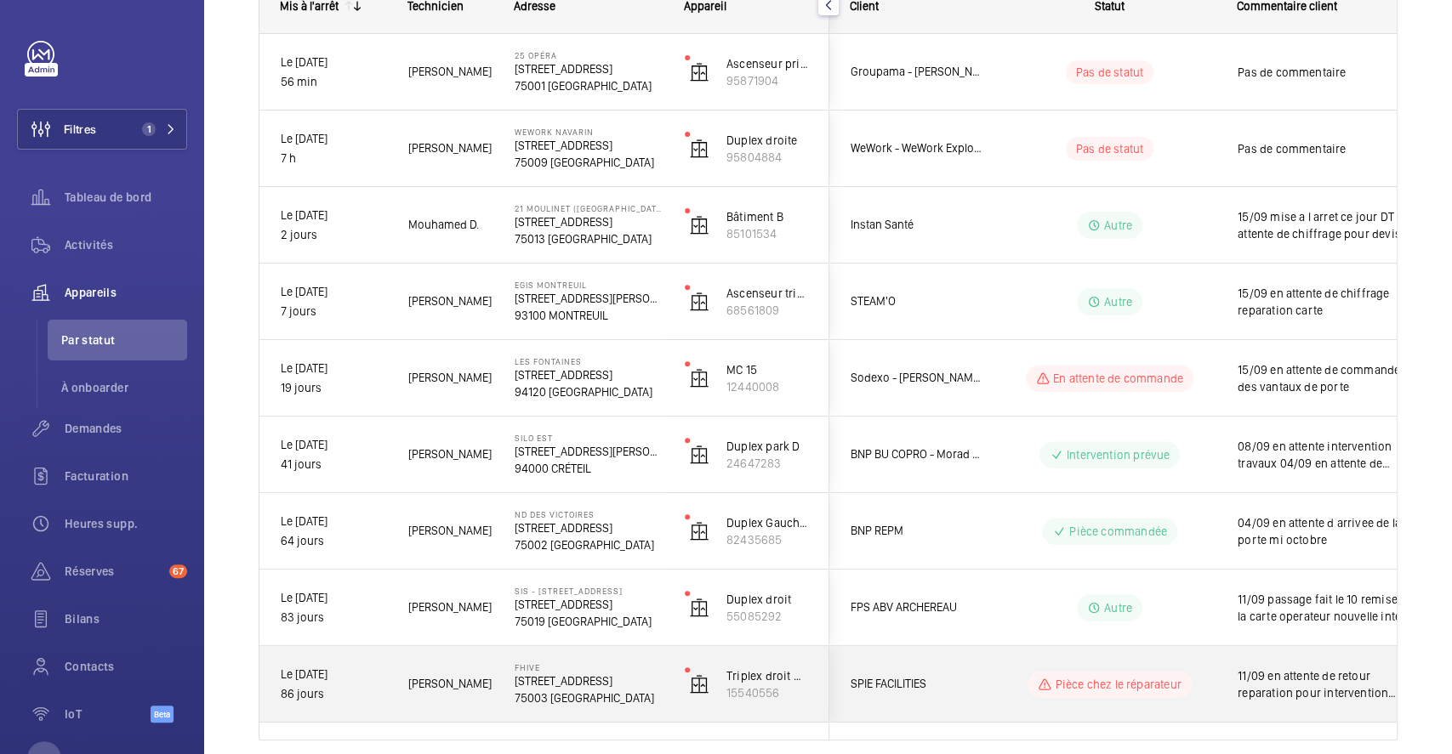
scroll to position [233, 0]
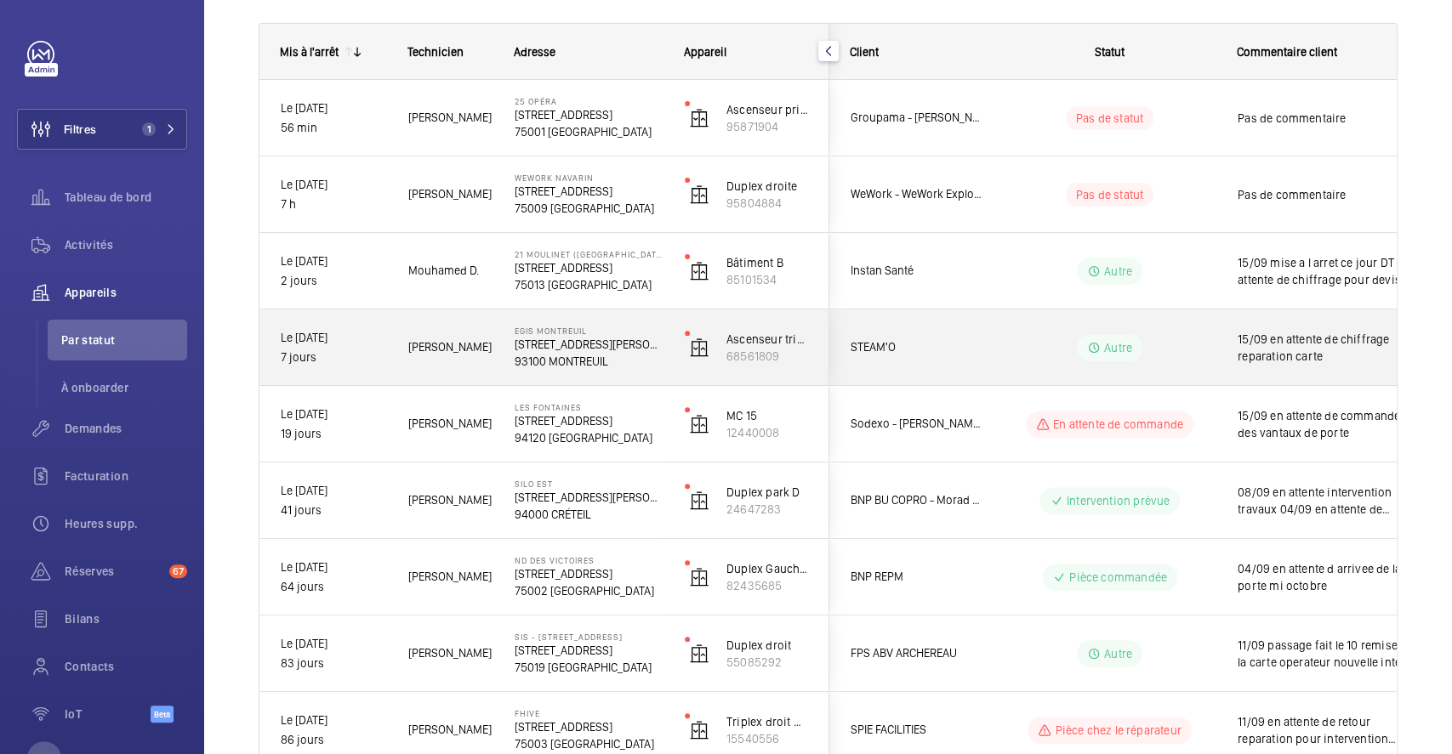
click at [649, 323] on div "EGIS MONTREUIL [STREET_ADDRESS][PERSON_NAME]" at bounding box center [578, 348] width 168 height 77
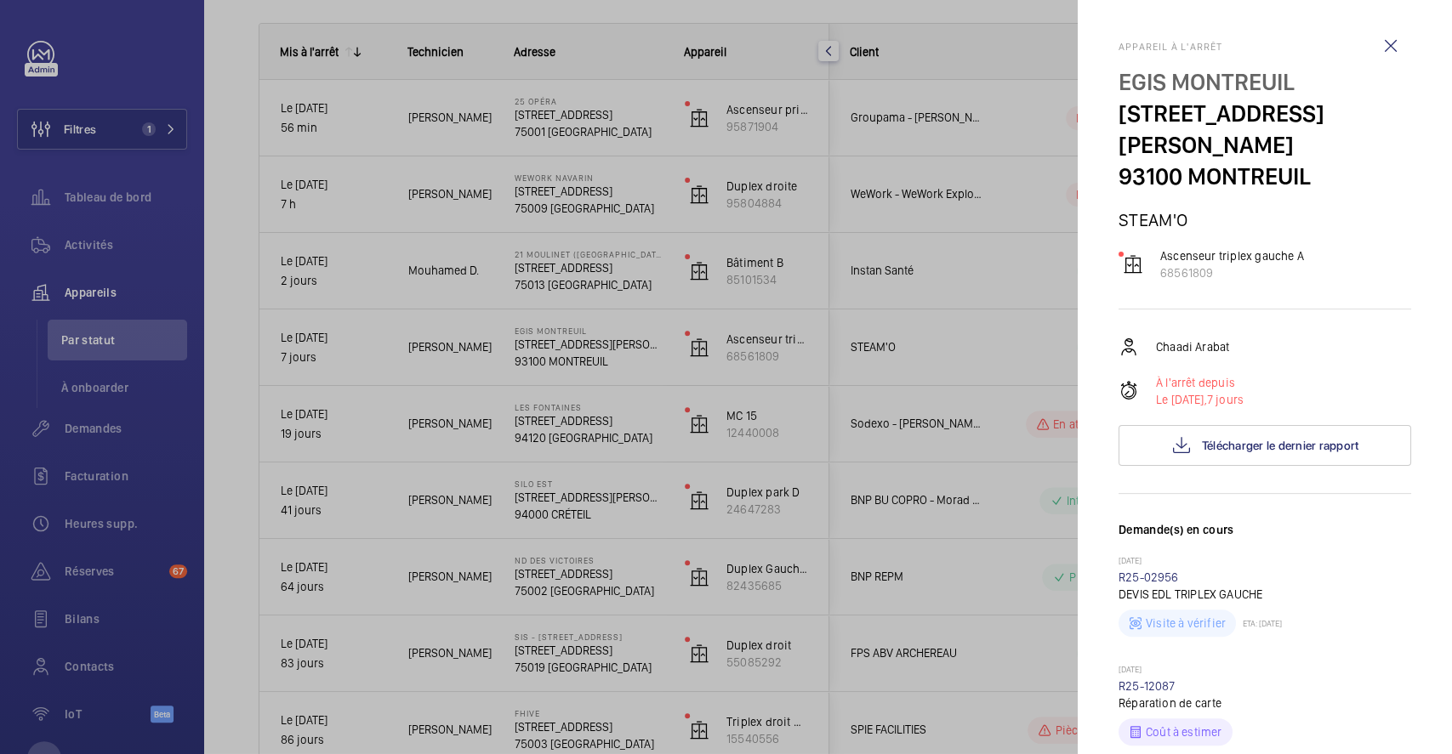
scroll to position [340, 0]
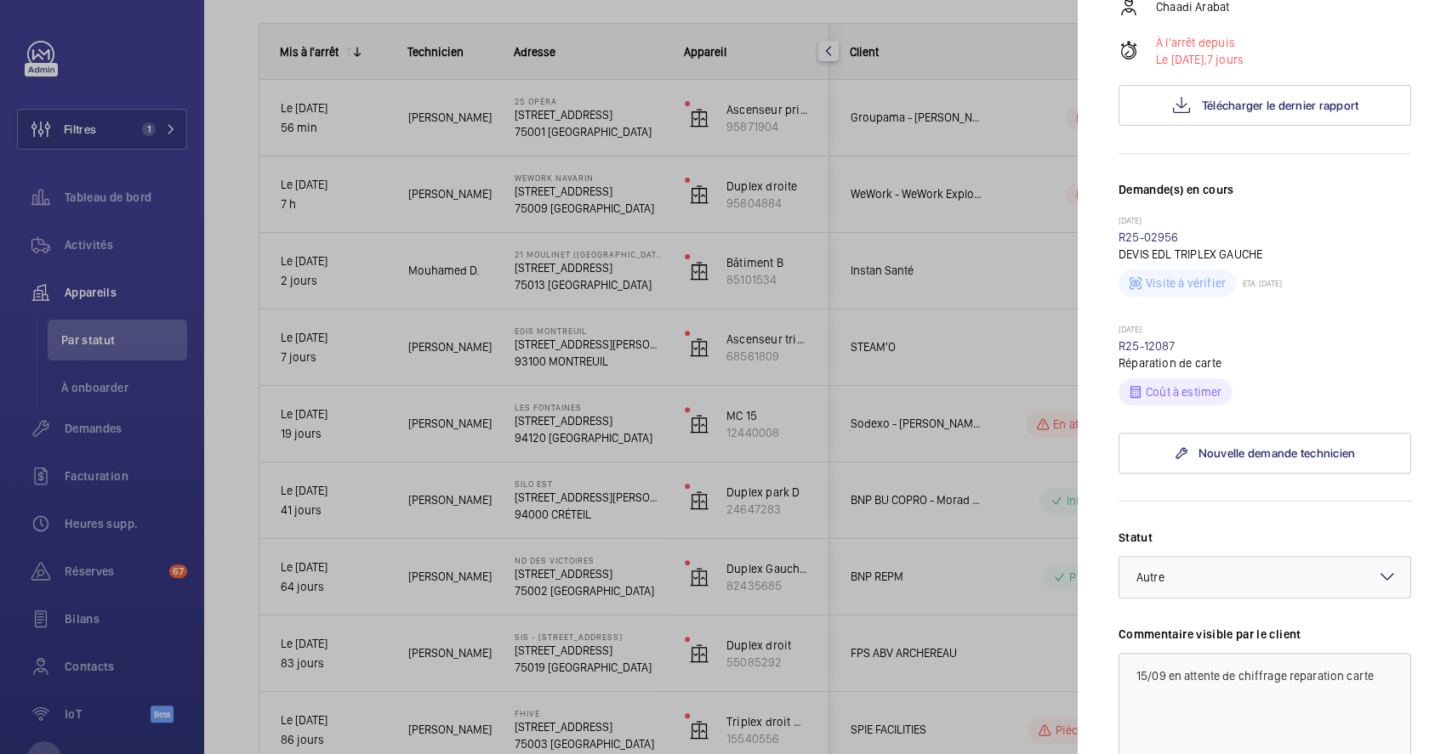
click at [1018, 310] on div at bounding box center [726, 377] width 1452 height 754
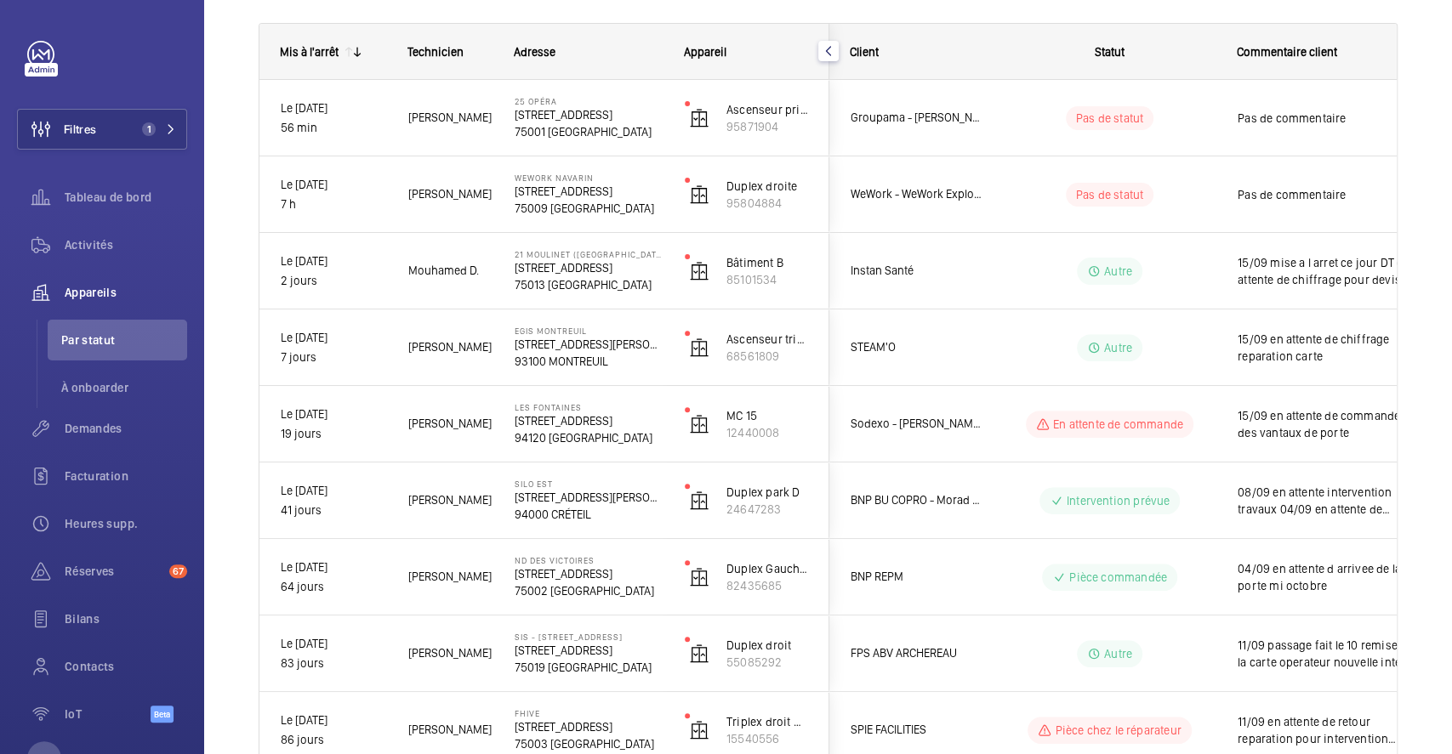
scroll to position [0, 0]
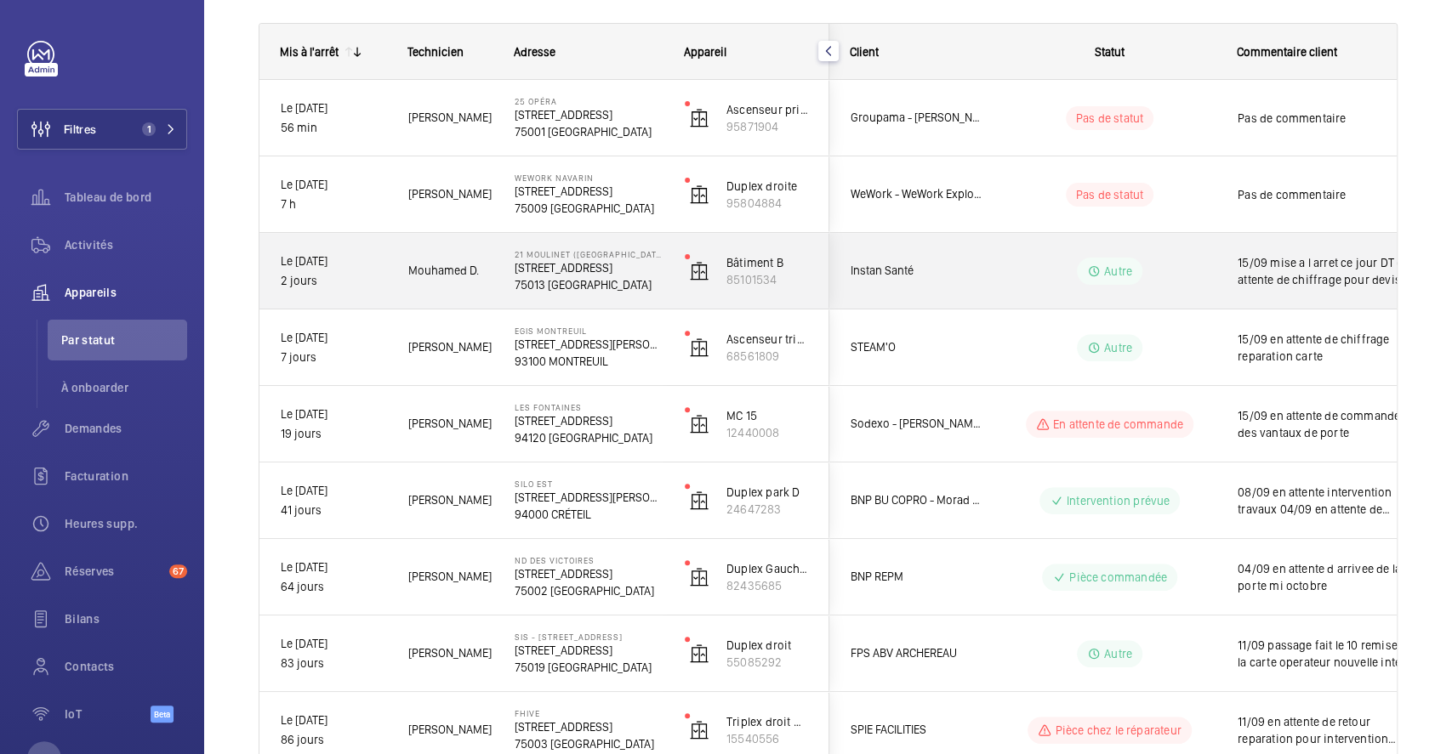
click at [1007, 259] on wm-front-pills-cell "Autre" at bounding box center [1110, 271] width 212 height 27
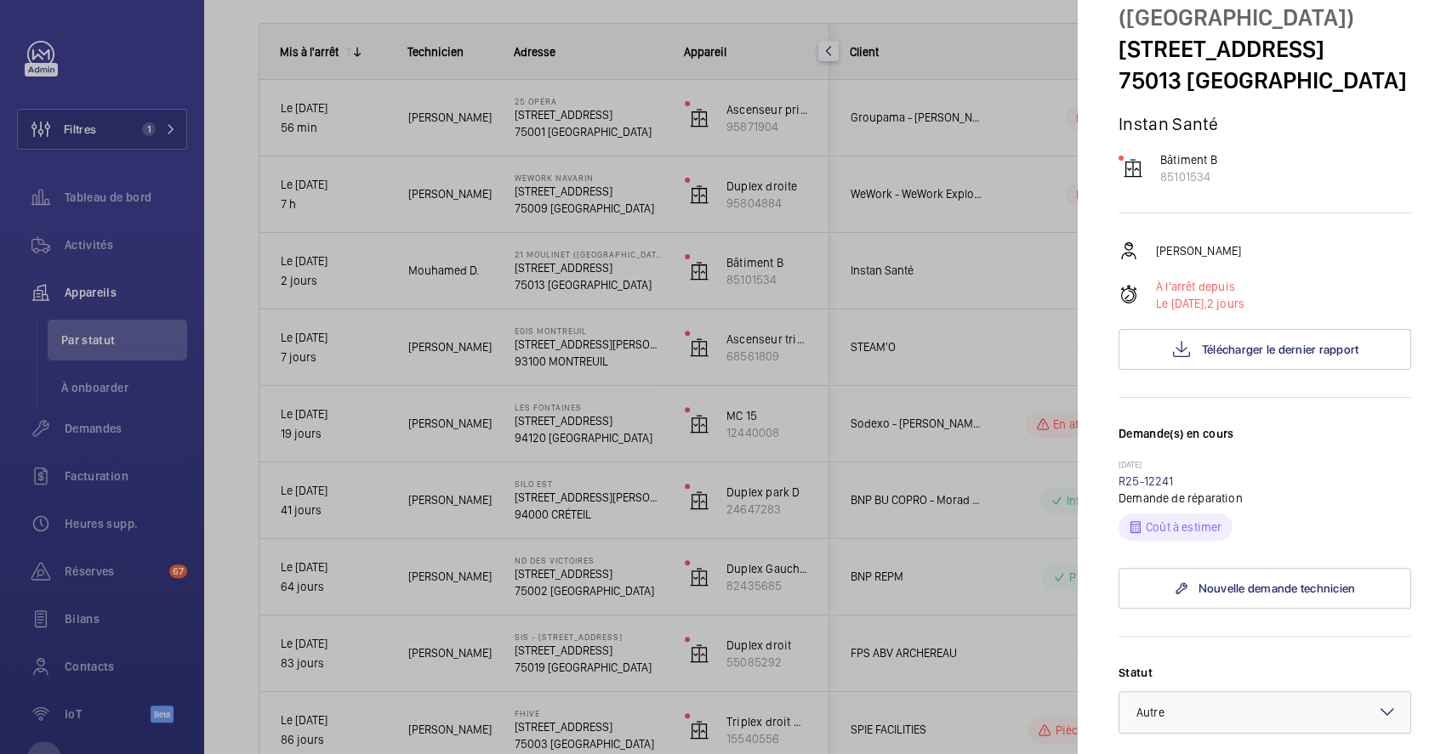
scroll to position [226, 0]
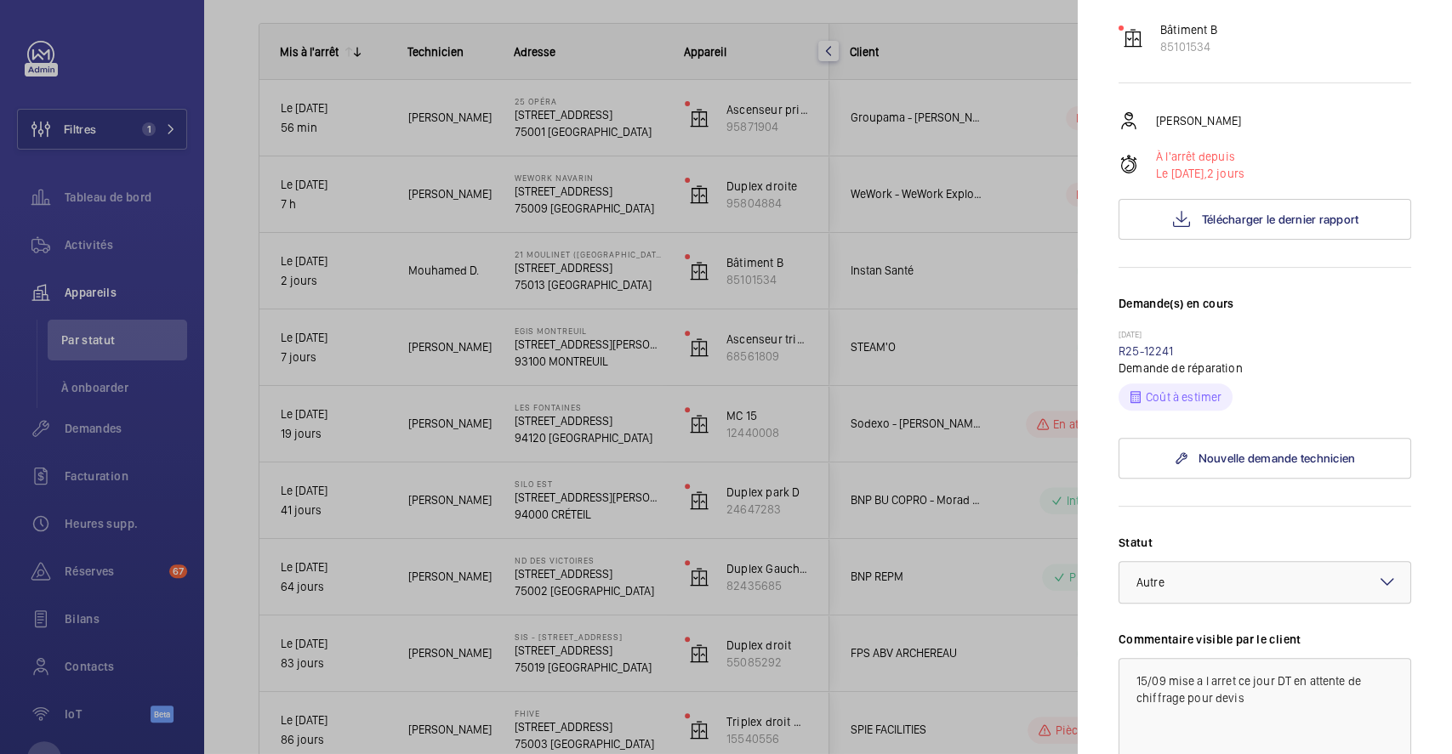
click at [855, 571] on div at bounding box center [726, 377] width 1452 height 754
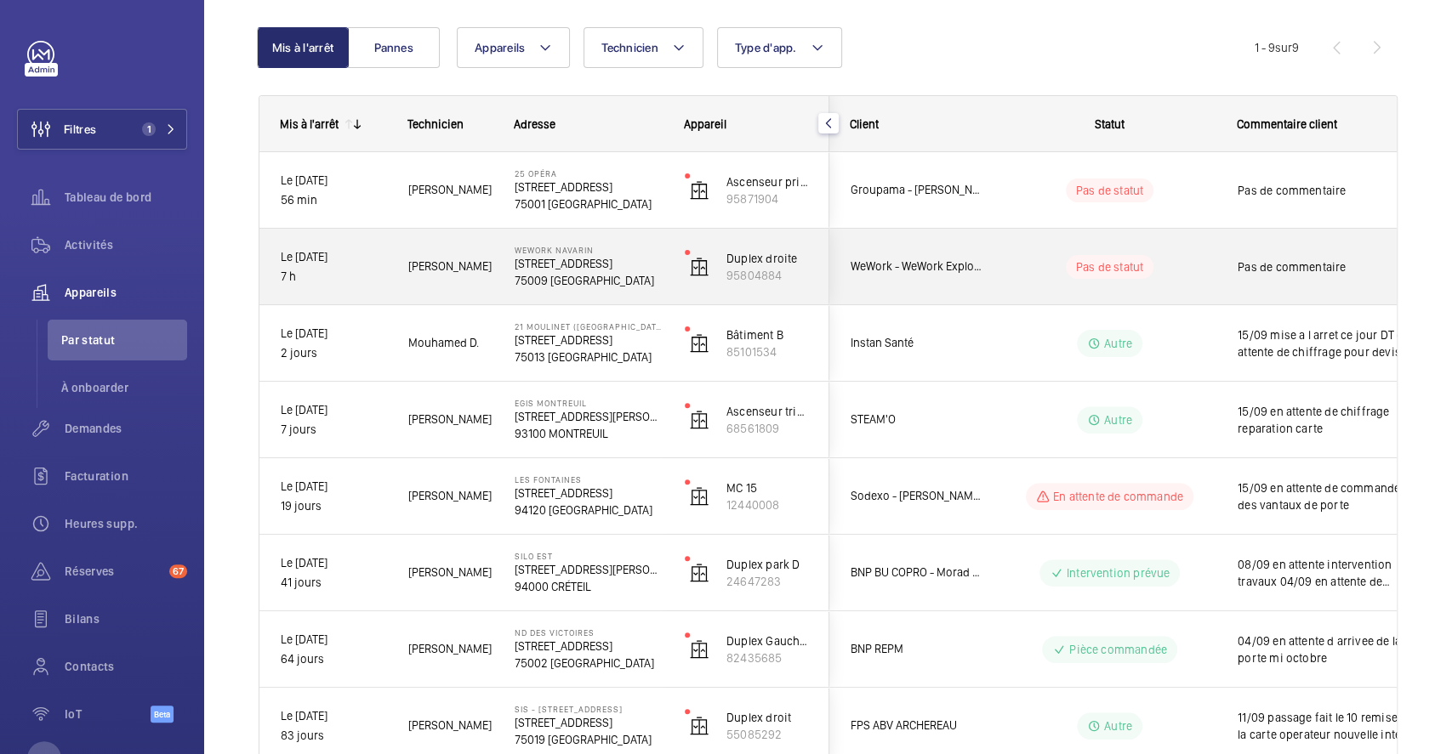
scroll to position [120, 0]
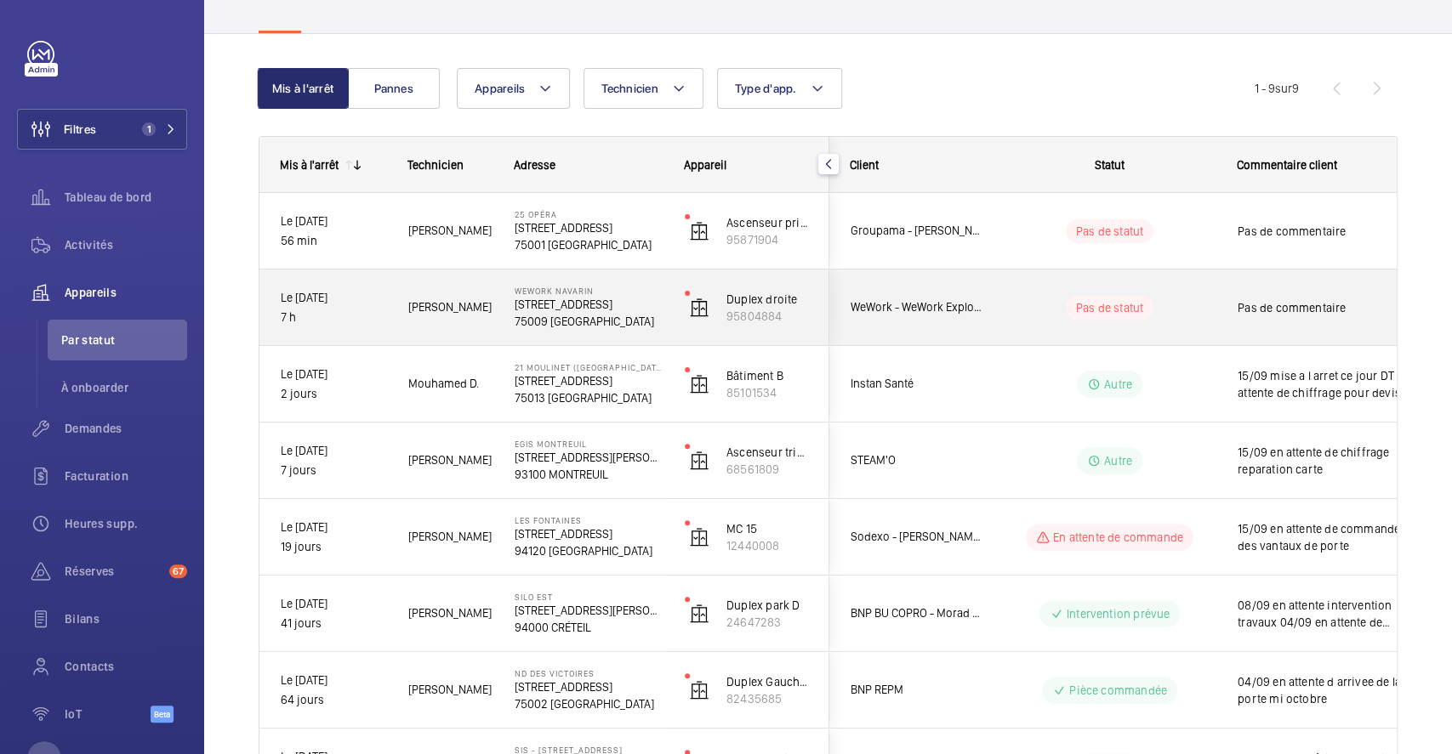
click at [1045, 282] on div "Pas de statut" at bounding box center [1099, 308] width 232 height 58
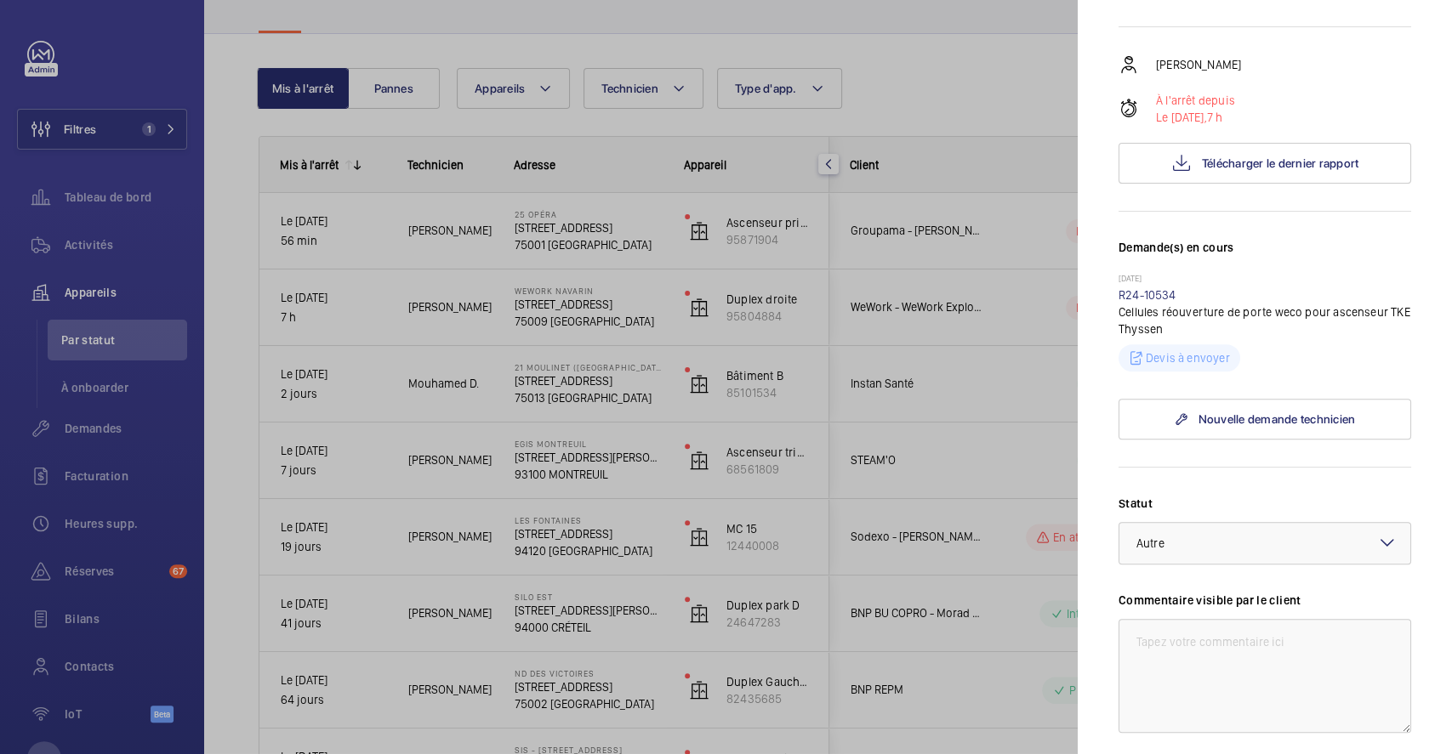
scroll to position [113, 0]
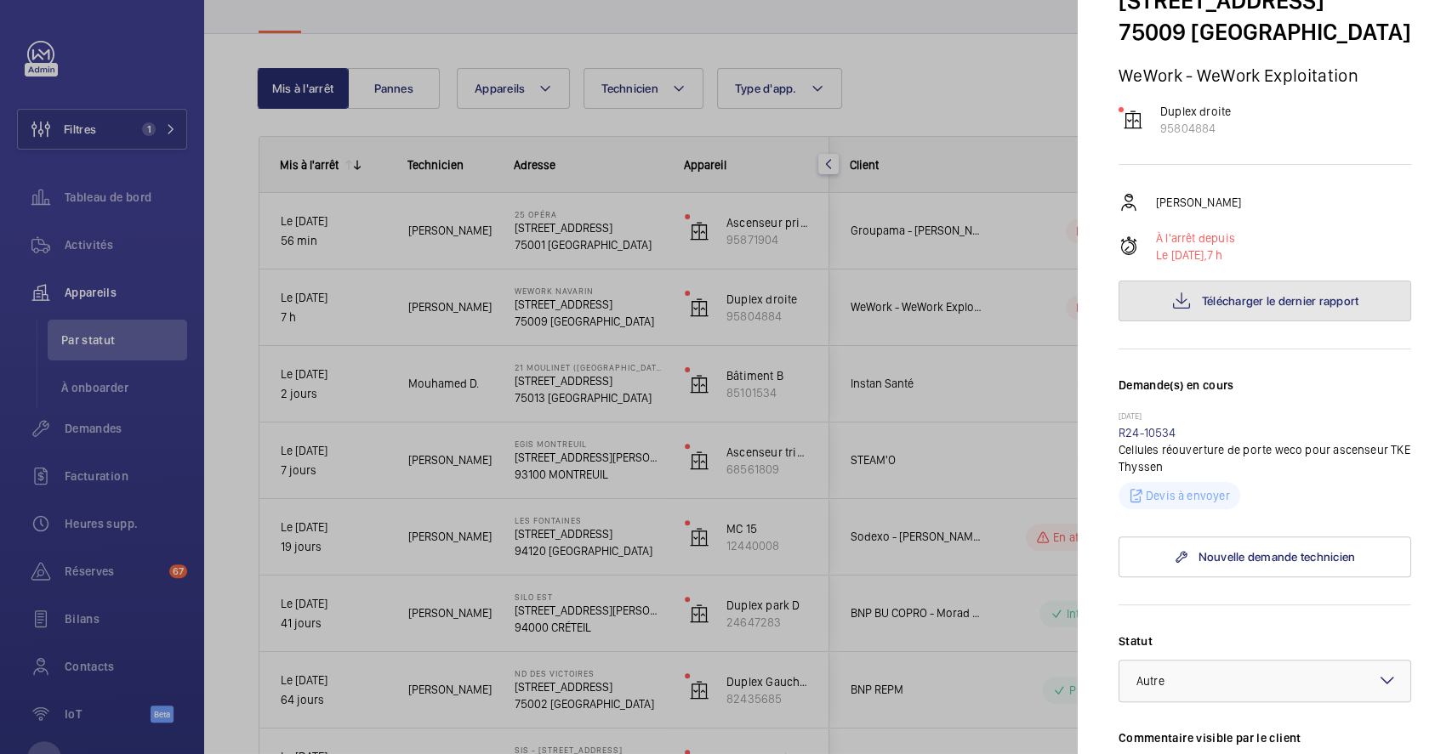
click at [1286, 300] on span "Télécharger le dernier rapport" at bounding box center [1280, 301] width 157 height 14
click at [932, 52] on div at bounding box center [726, 377] width 1452 height 754
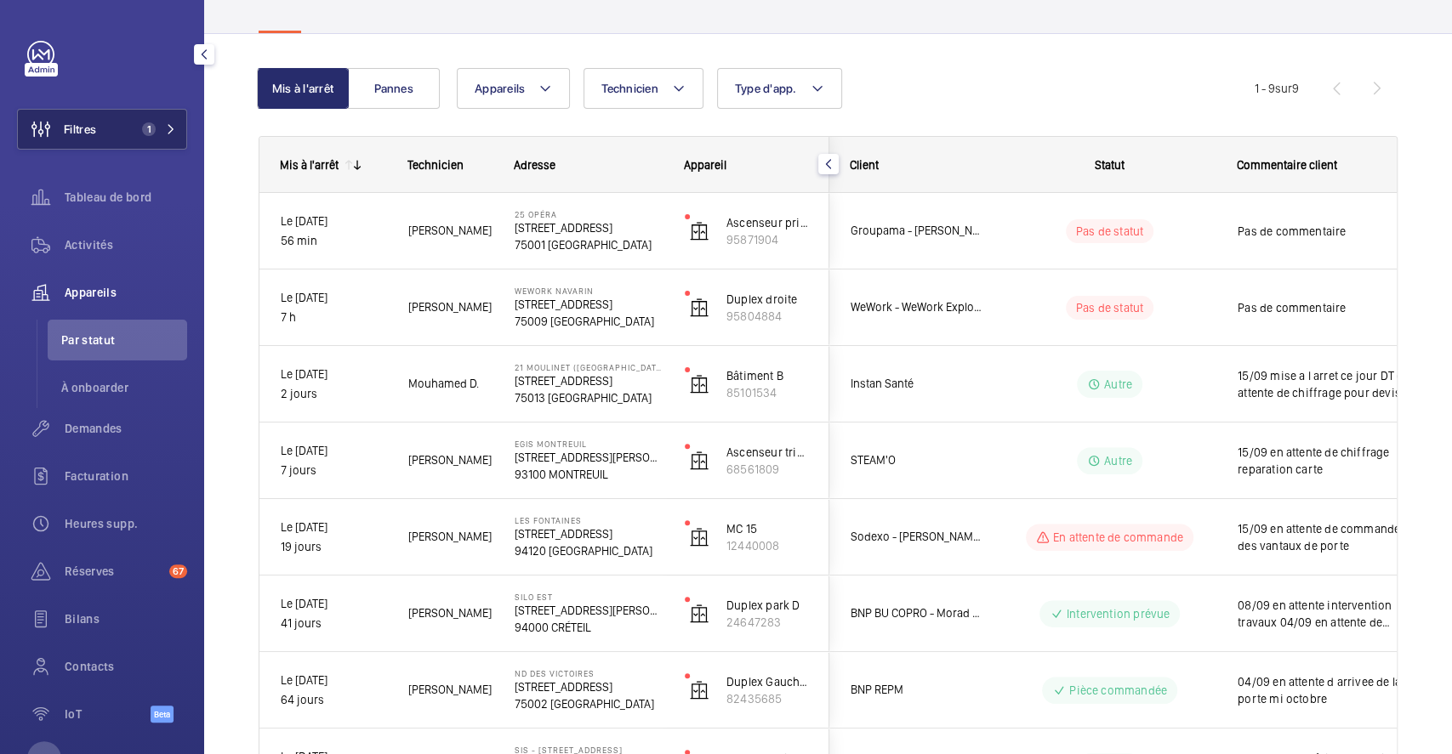
click at [88, 117] on span "Filtres" at bounding box center [57, 129] width 78 height 41
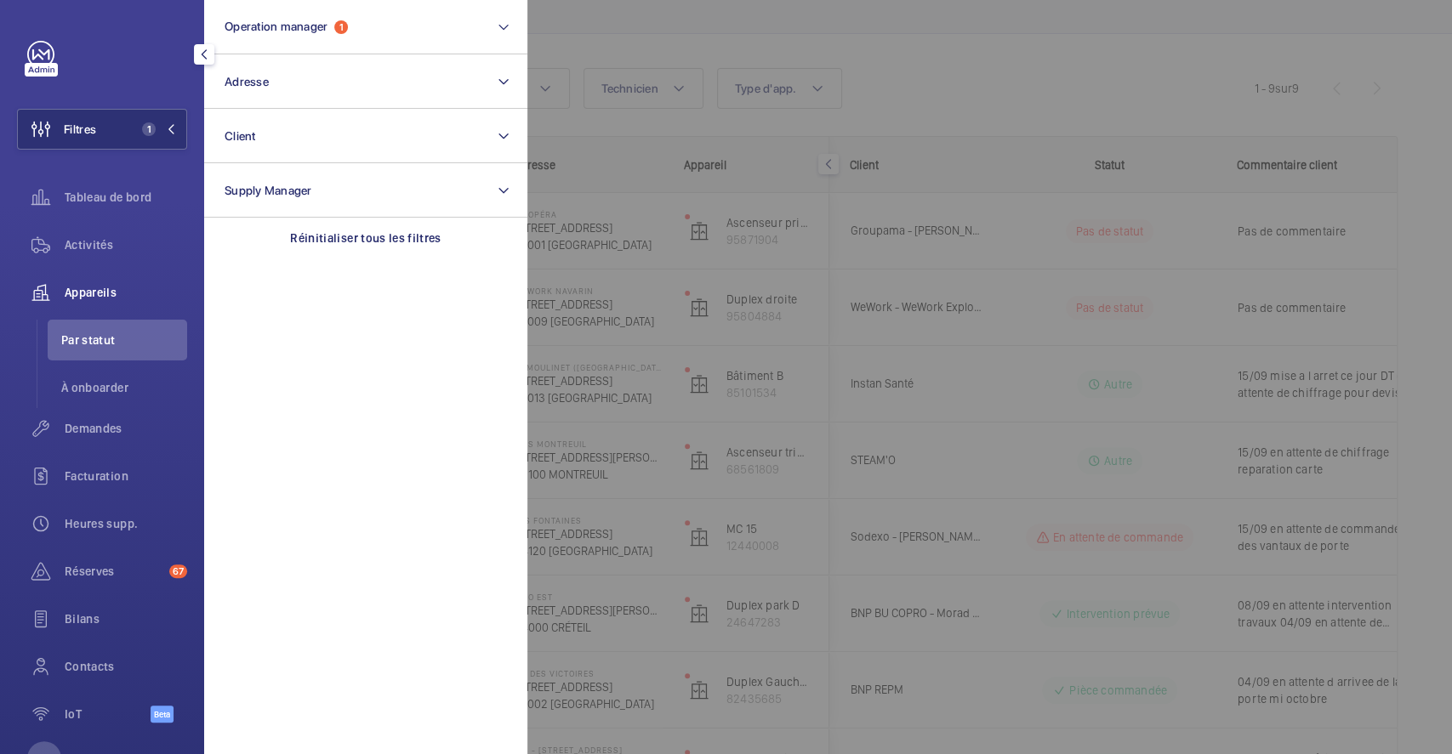
click at [727, 31] on div at bounding box center [1253, 377] width 1452 height 754
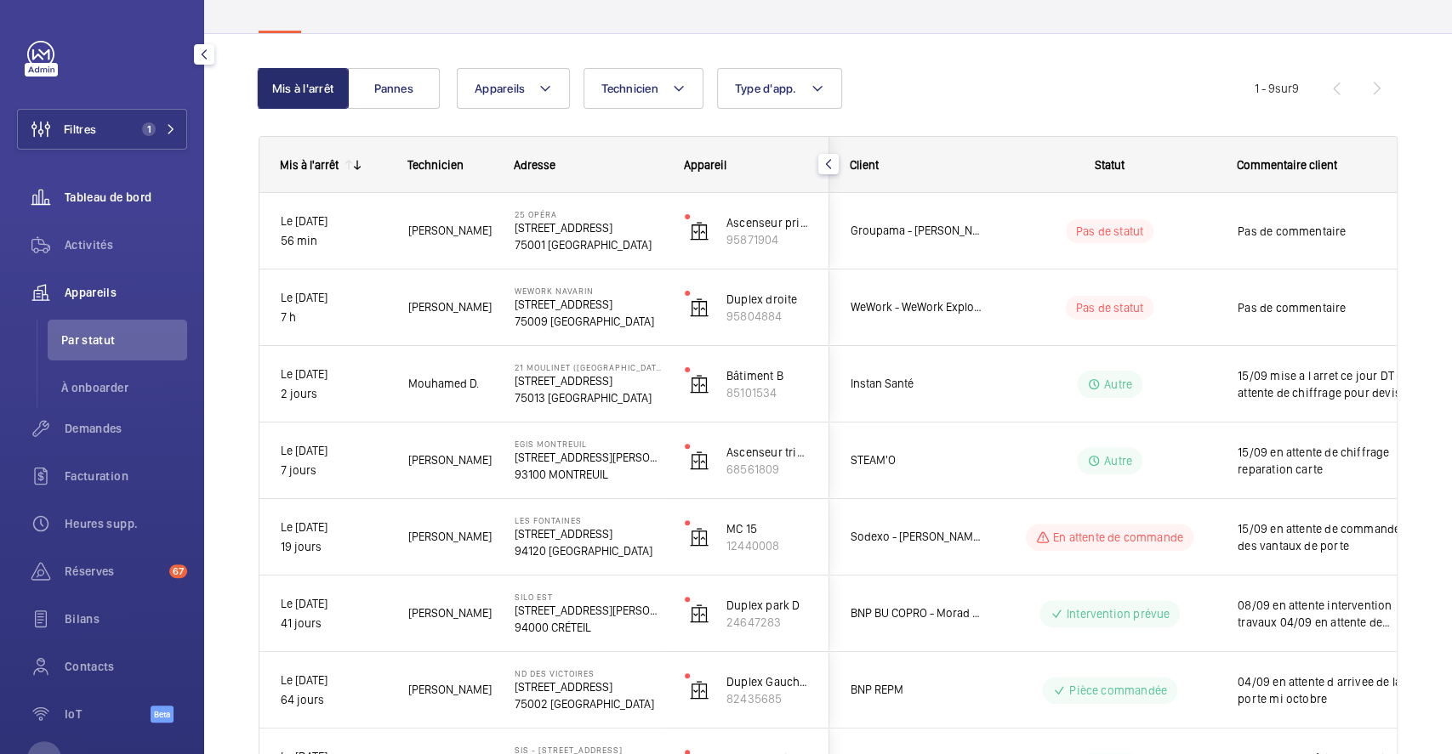
click at [119, 192] on span "Tableau de bord" at bounding box center [126, 197] width 122 height 17
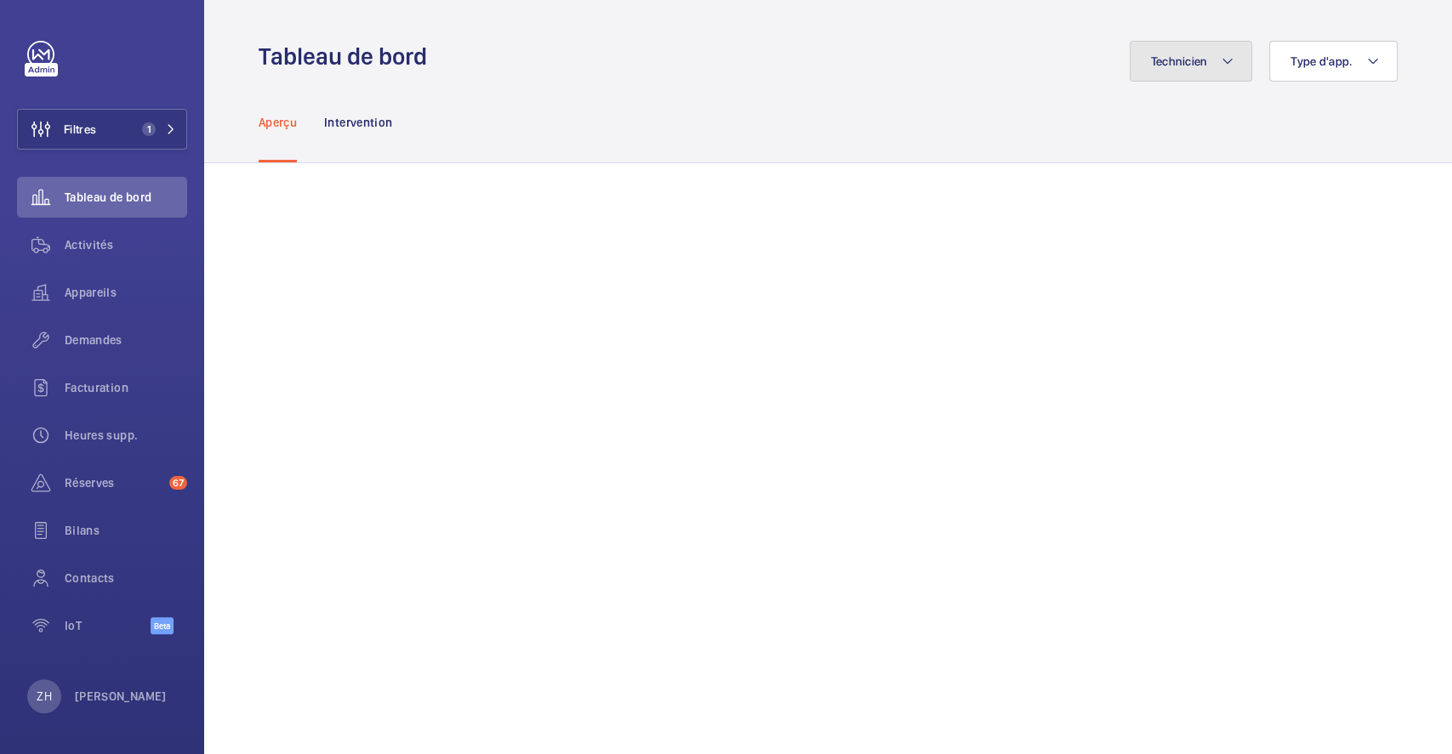
click at [1221, 56] on mat-icon at bounding box center [1228, 61] width 14 height 20
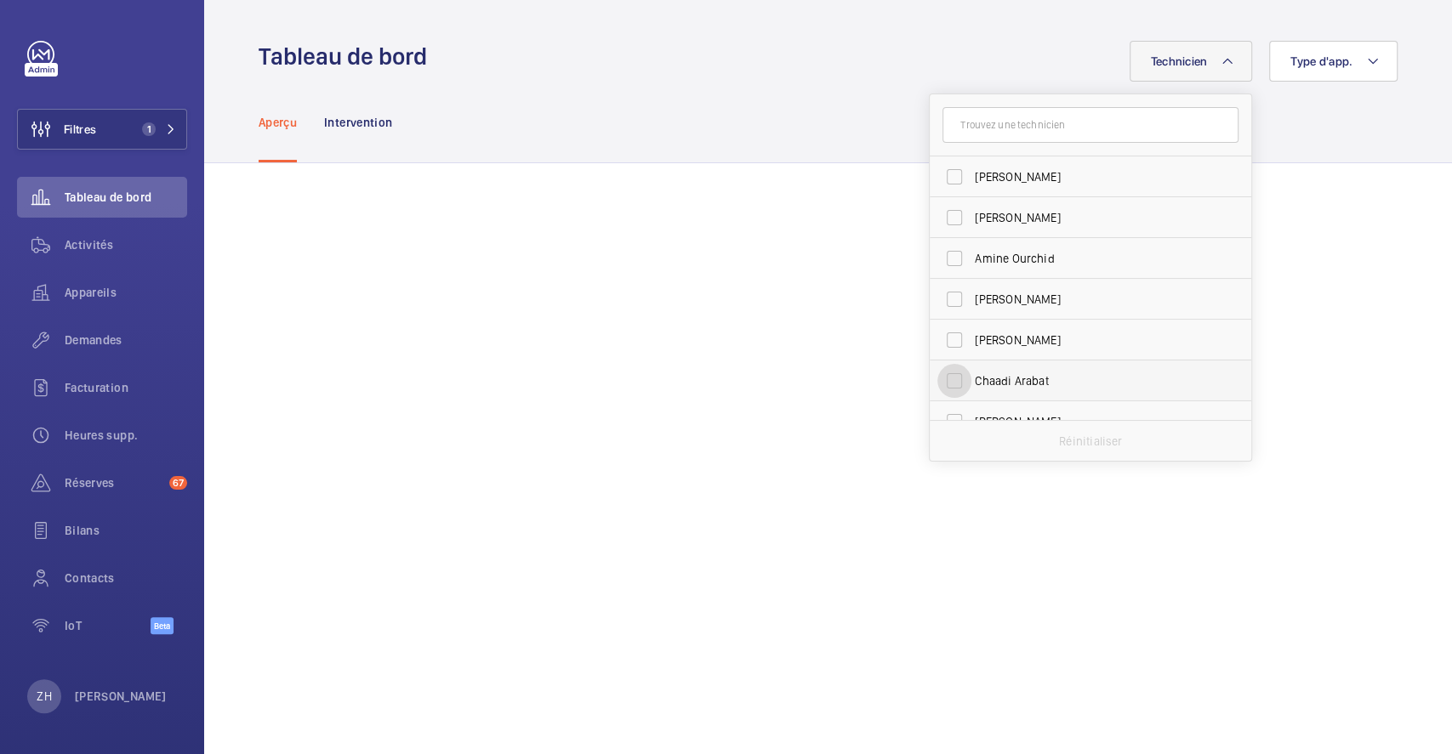
click at [937, 378] on input "Chaadi Arabat" at bounding box center [954, 381] width 34 height 34
checkbox input "true"
click at [750, 97] on div "Aperçu Intervention" at bounding box center [828, 122] width 1139 height 81
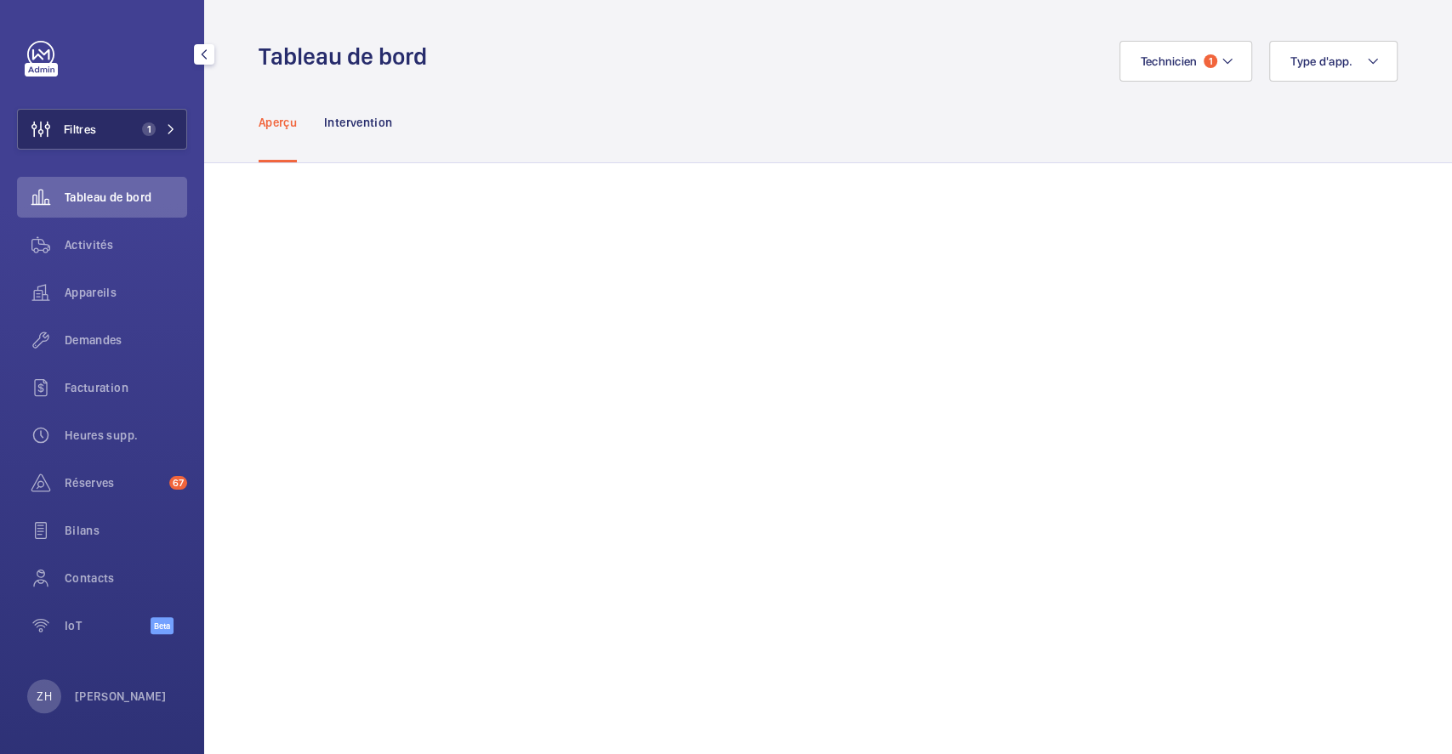
click at [117, 130] on button "Filtres 1" at bounding box center [102, 129] width 170 height 41
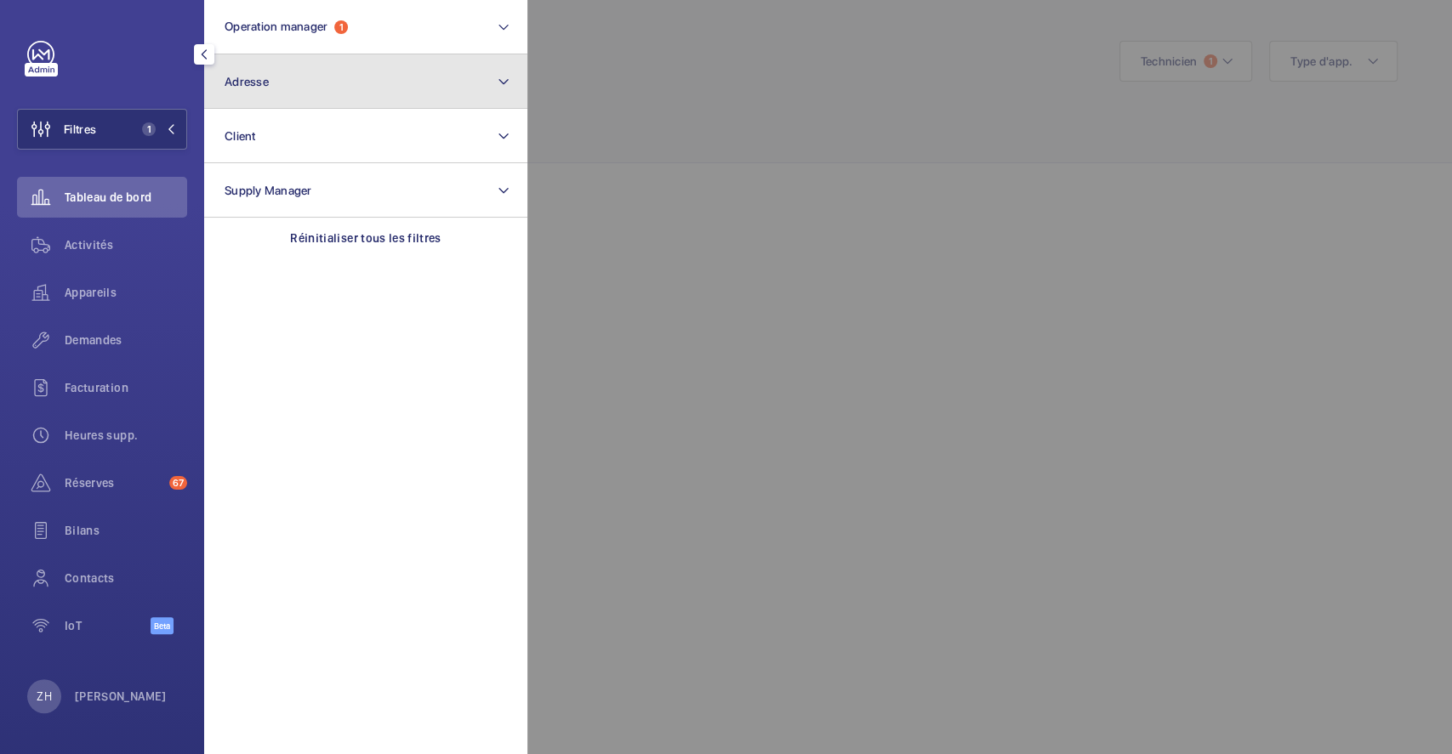
click at [282, 79] on button "Adresse" at bounding box center [365, 81] width 323 height 54
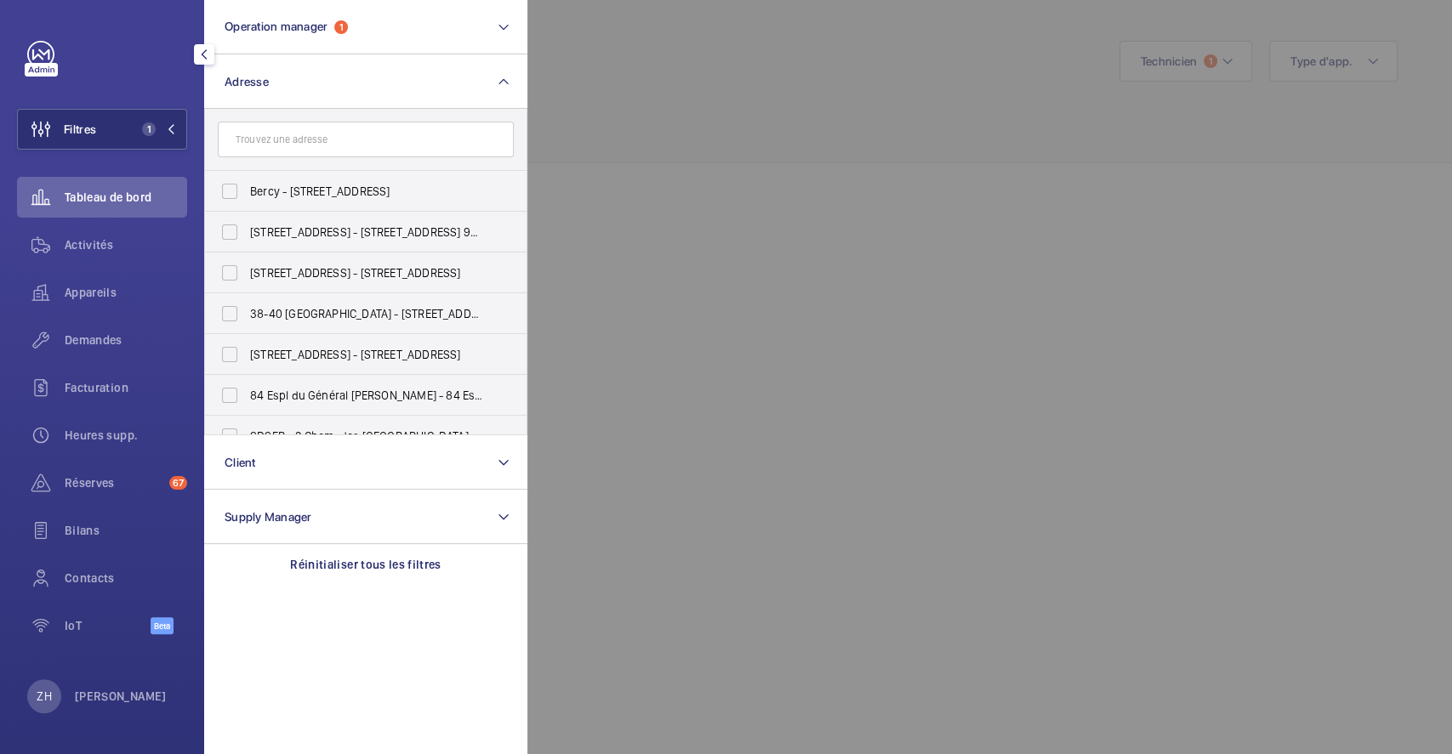
click at [285, 138] on input "text" at bounding box center [366, 140] width 296 height 36
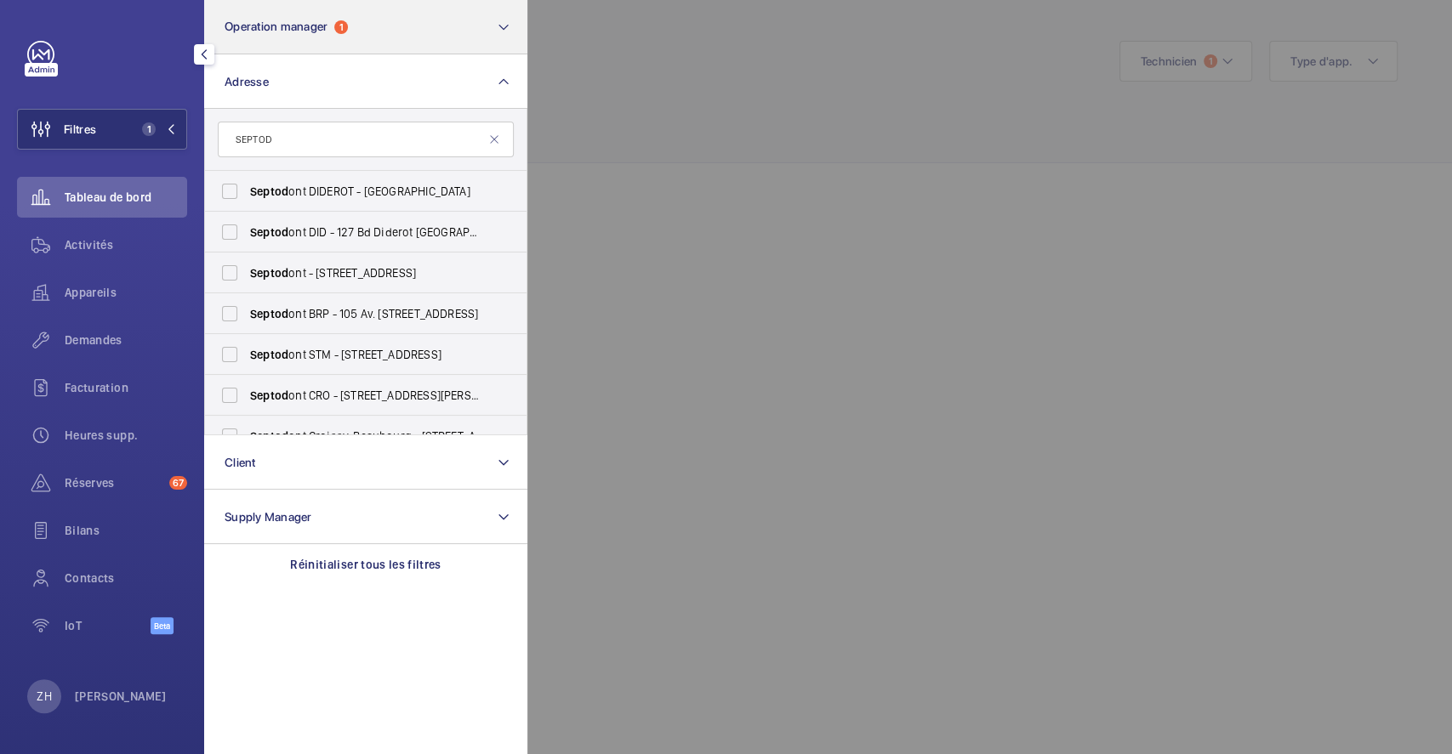
type input "SEPTOD"
click at [504, 30] on mat-icon at bounding box center [504, 27] width 14 height 20
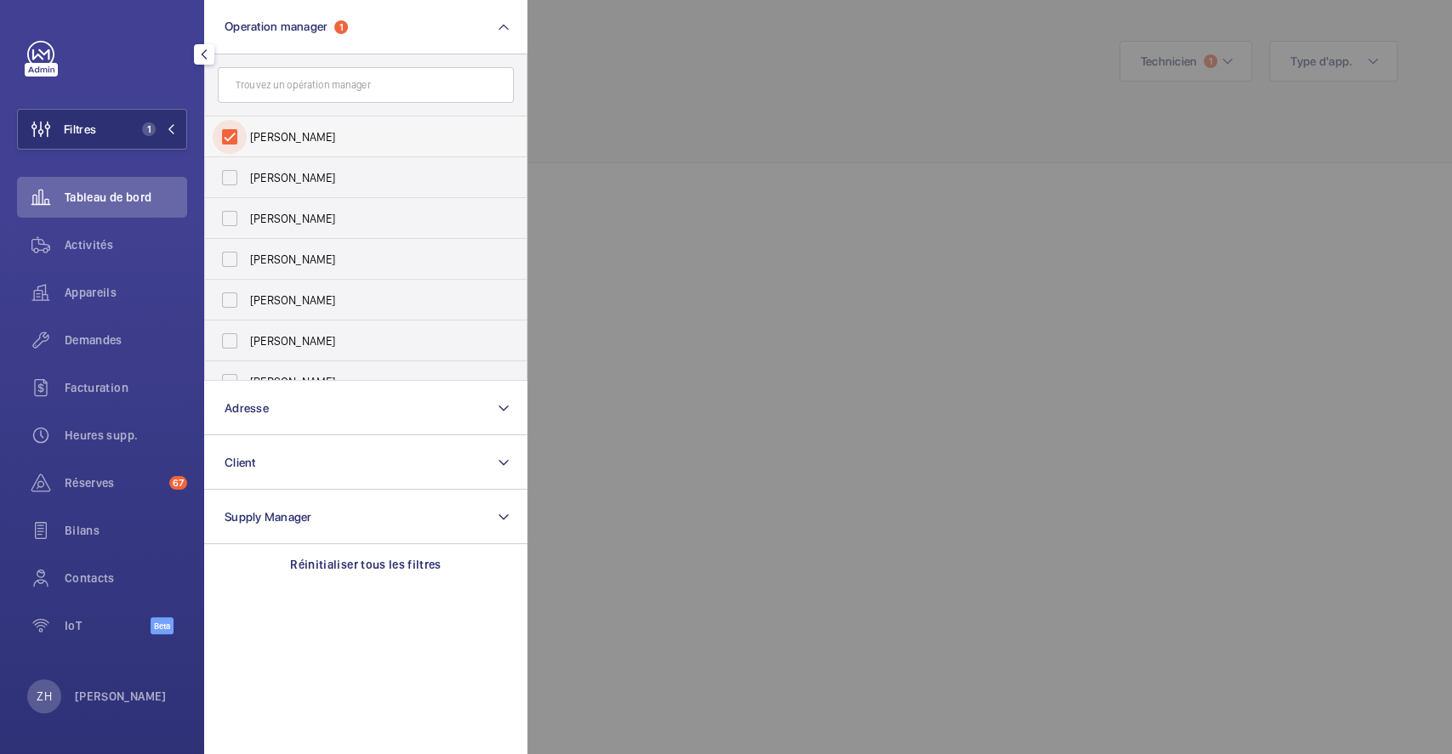
drag, startPoint x: 231, startPoint y: 138, endPoint x: 508, endPoint y: 124, distance: 276.8
click at [236, 139] on input "[PERSON_NAME]" at bounding box center [230, 137] width 34 height 34
checkbox input "false"
click at [774, 91] on div at bounding box center [1253, 377] width 1452 height 754
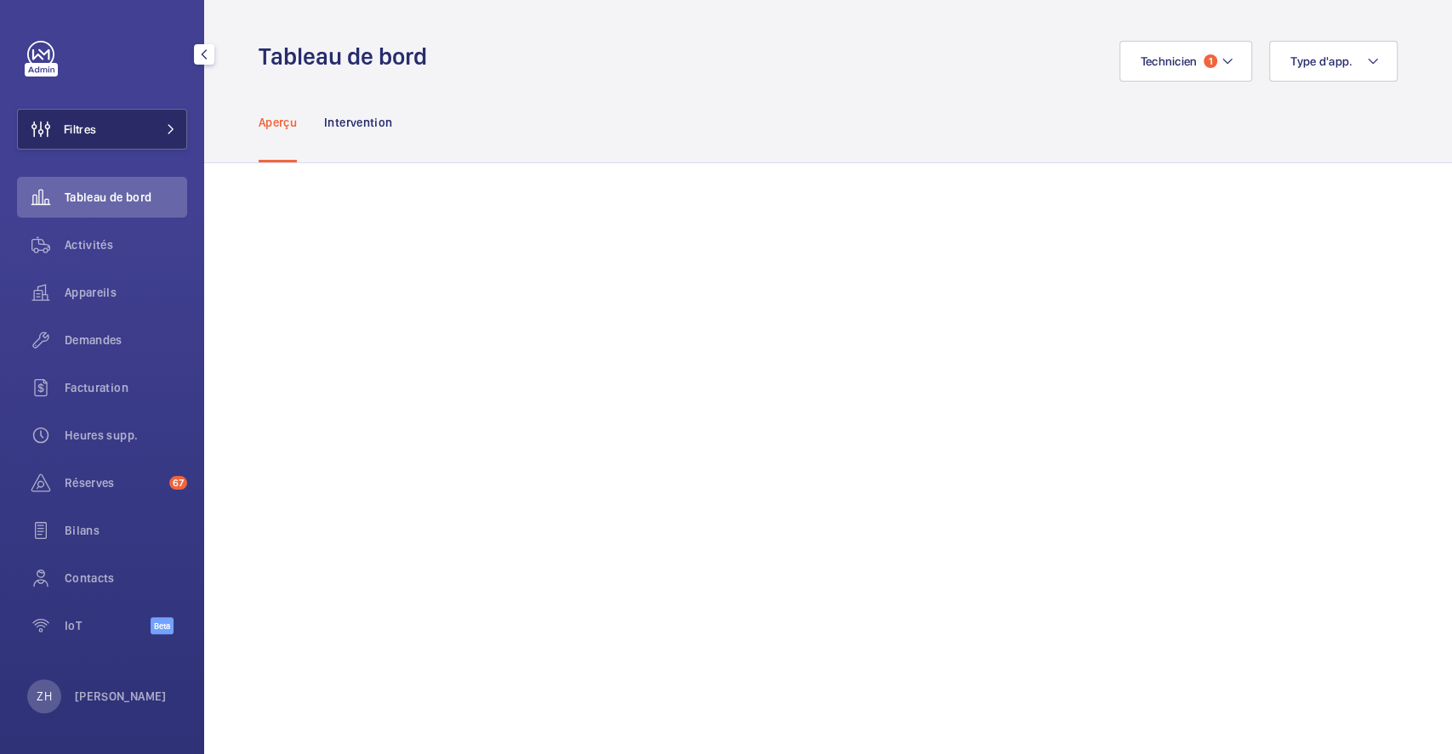
click at [113, 128] on button "Filtres" at bounding box center [102, 129] width 170 height 41
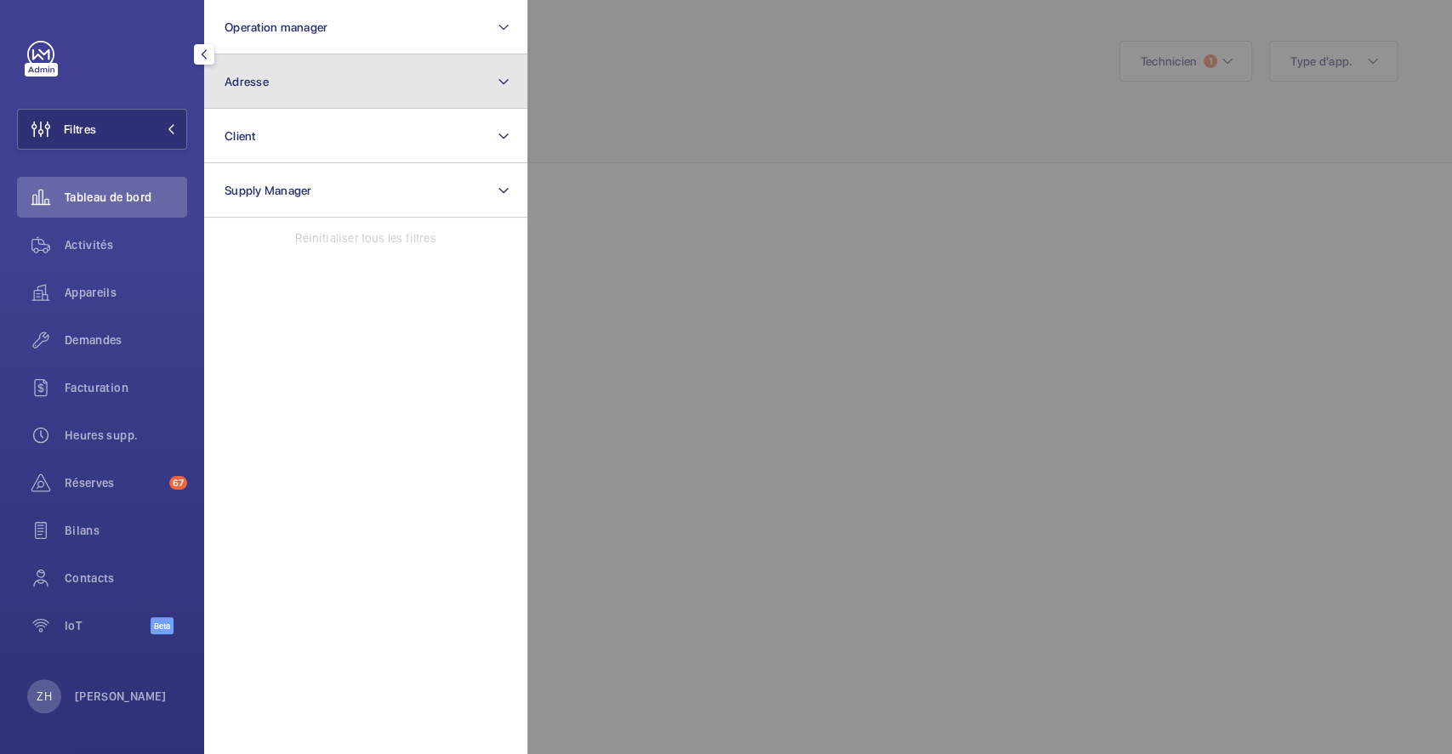
click at [316, 79] on button "Adresse" at bounding box center [365, 81] width 323 height 54
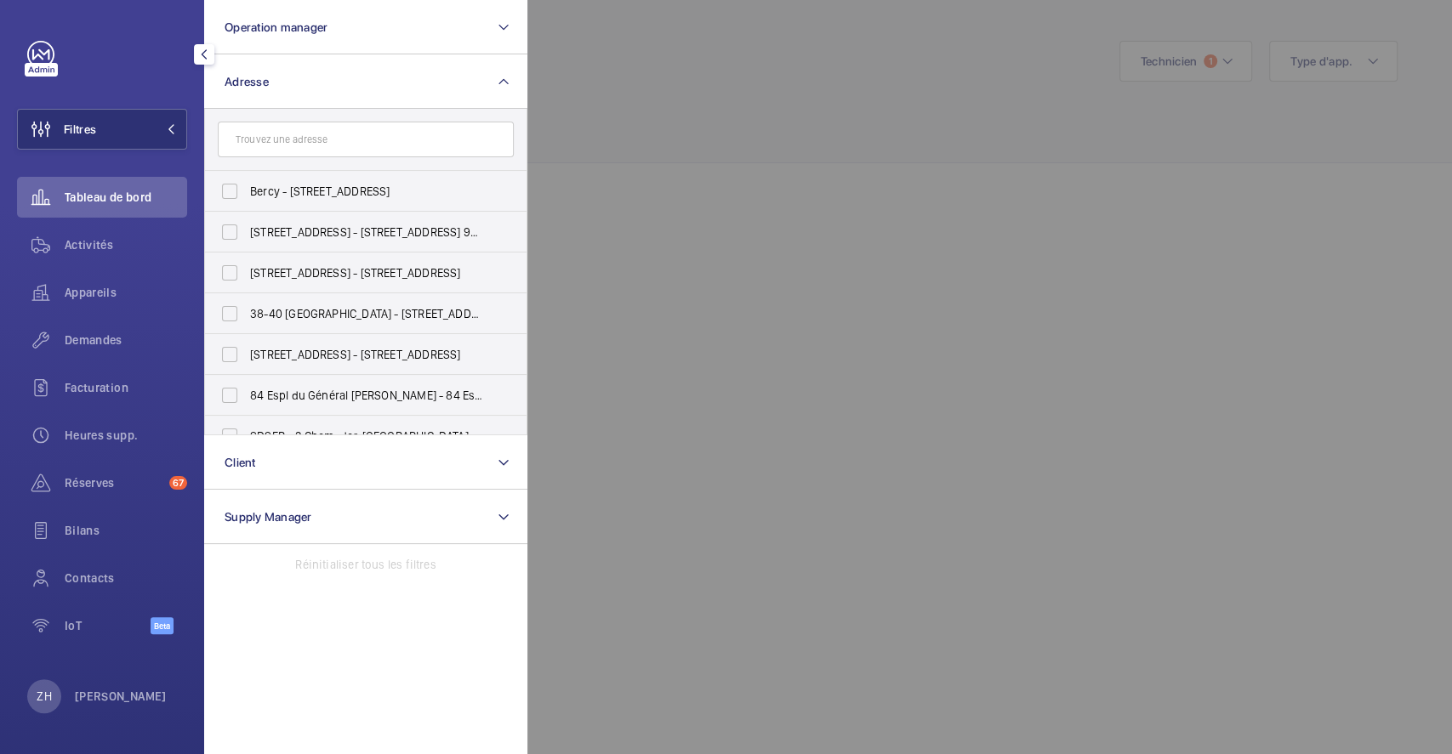
click at [318, 148] on input "text" at bounding box center [366, 140] width 296 height 36
type input "SEPTODON"
click at [112, 242] on span "Activités" at bounding box center [126, 244] width 122 height 17
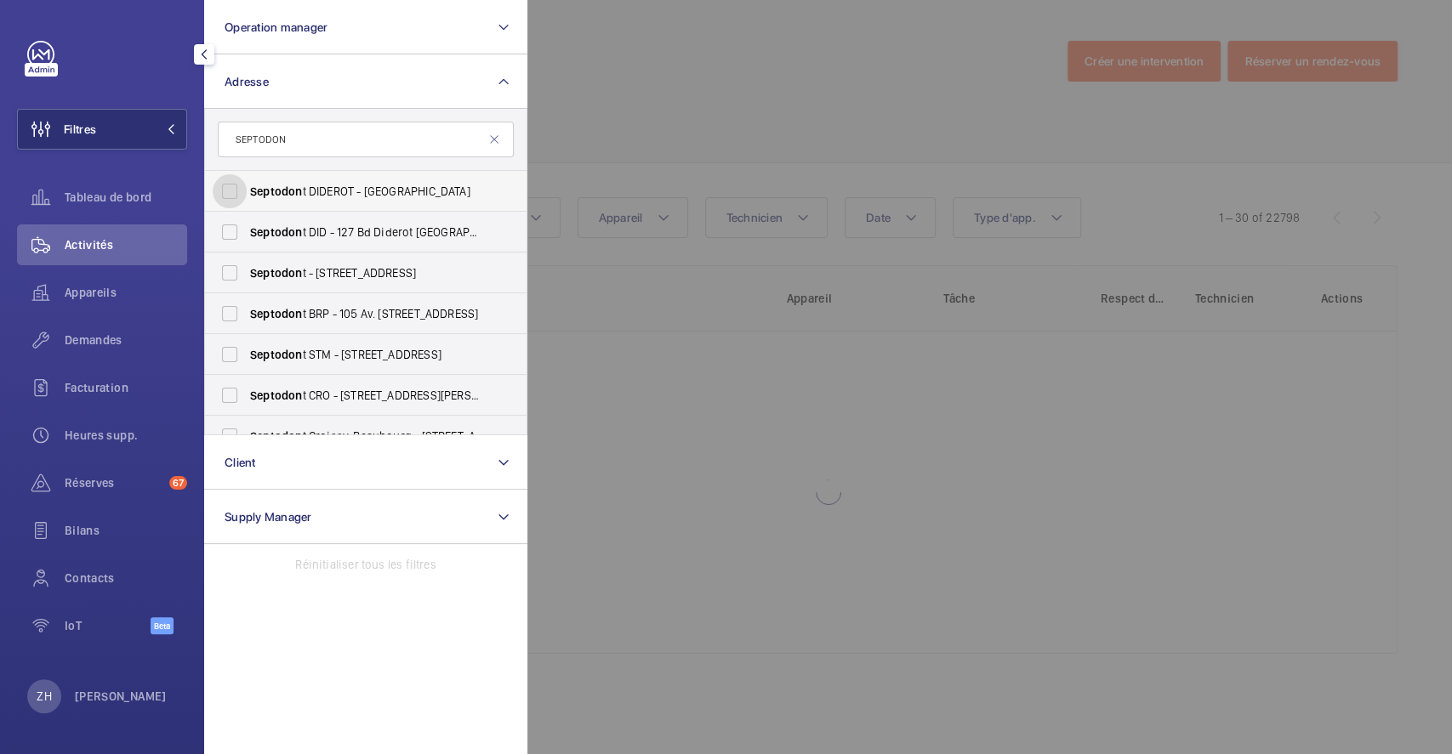
click at [230, 191] on input "Septodon t DIDEROT - 127 [GEOGRAPHIC_DATA]" at bounding box center [230, 191] width 34 height 34
checkbox input "true"
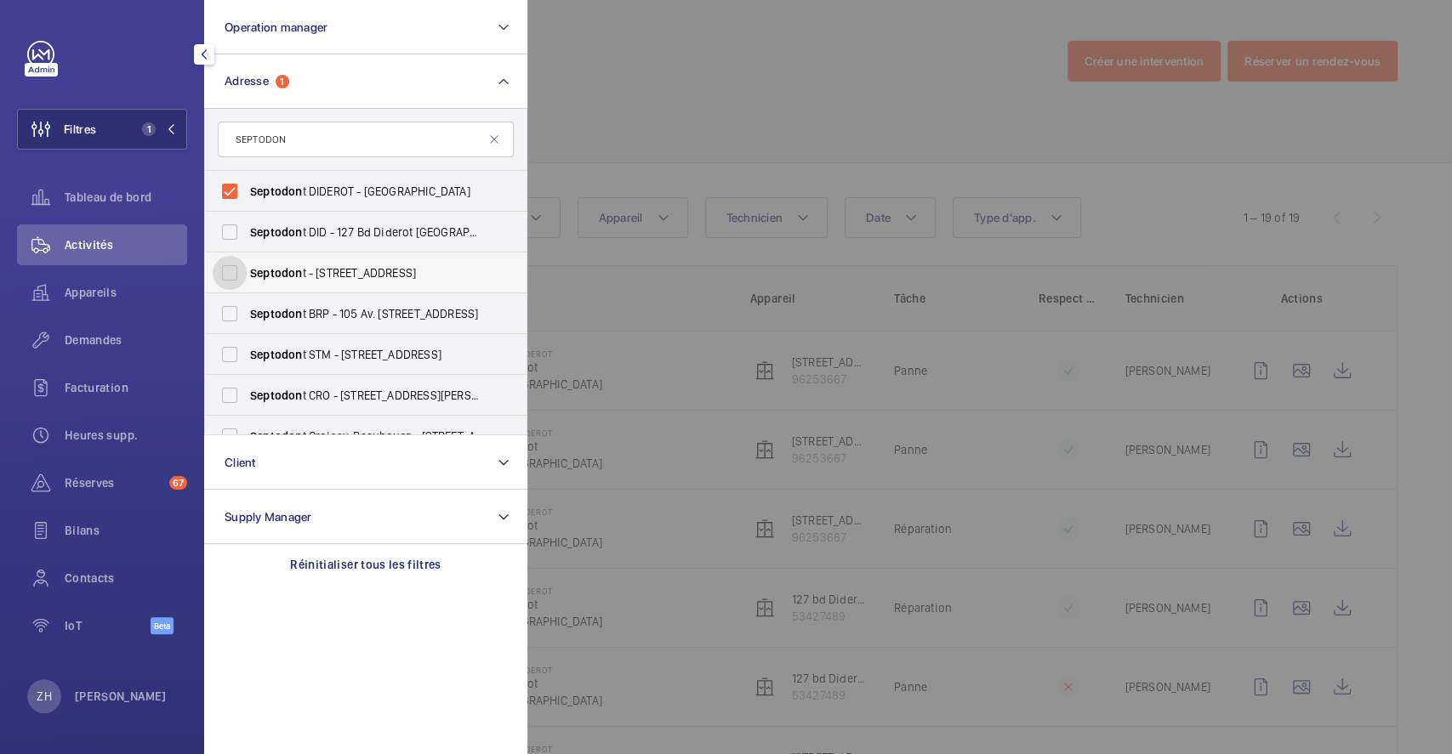
click at [232, 274] on input "Septodon t - [STREET_ADDRESS]" at bounding box center [230, 273] width 34 height 34
checkbox input "true"
click at [231, 185] on input "Septodon t DIDEROT - 127 [GEOGRAPHIC_DATA]" at bounding box center [230, 191] width 34 height 34
checkbox input "false"
click at [230, 272] on input "Septodon t - [STREET_ADDRESS]" at bounding box center [230, 273] width 34 height 34
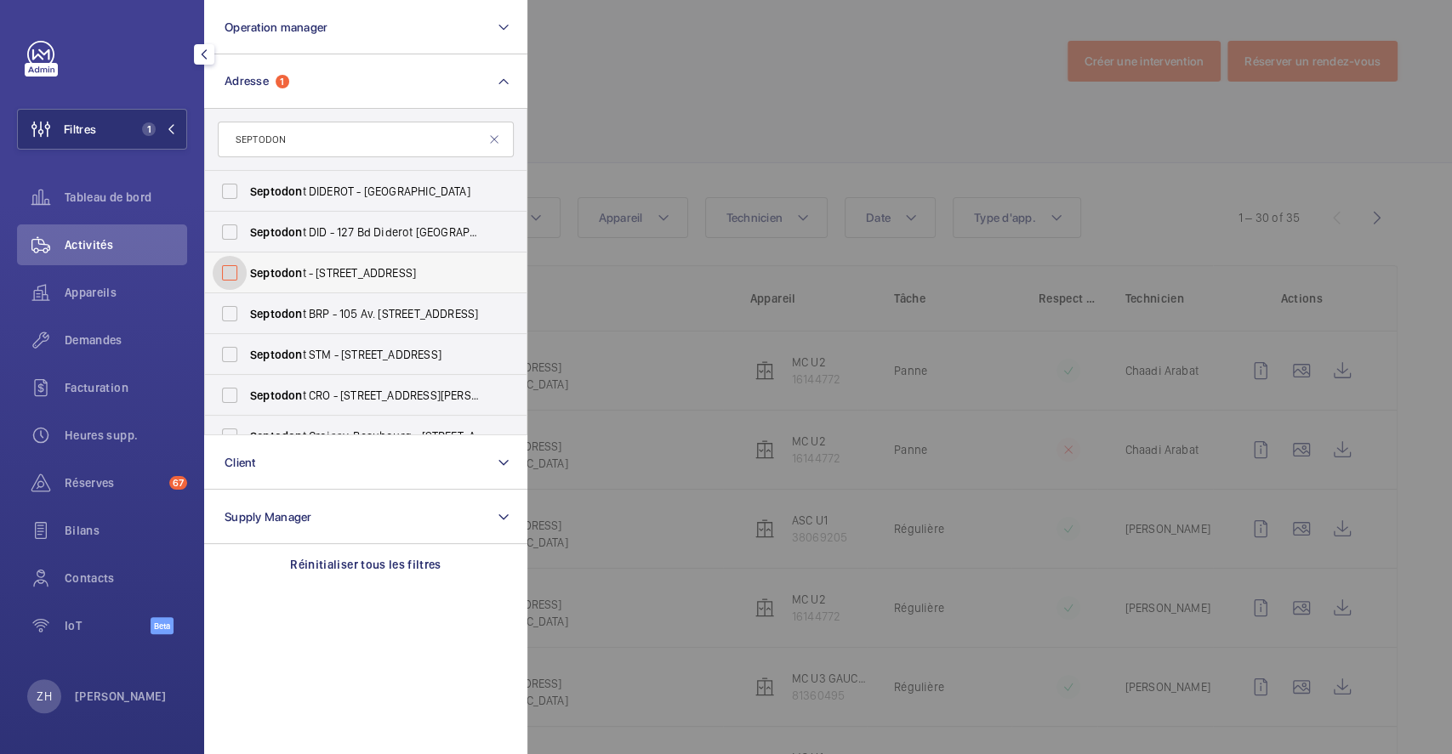
checkbox input "false"
click at [231, 310] on input "Septodon t BRP - 105 Av. [STREET_ADDRESS]" at bounding box center [230, 314] width 34 height 34
checkbox input "false"
click at [238, 262] on input "Septodon t - [STREET_ADDRESS]" at bounding box center [230, 273] width 34 height 34
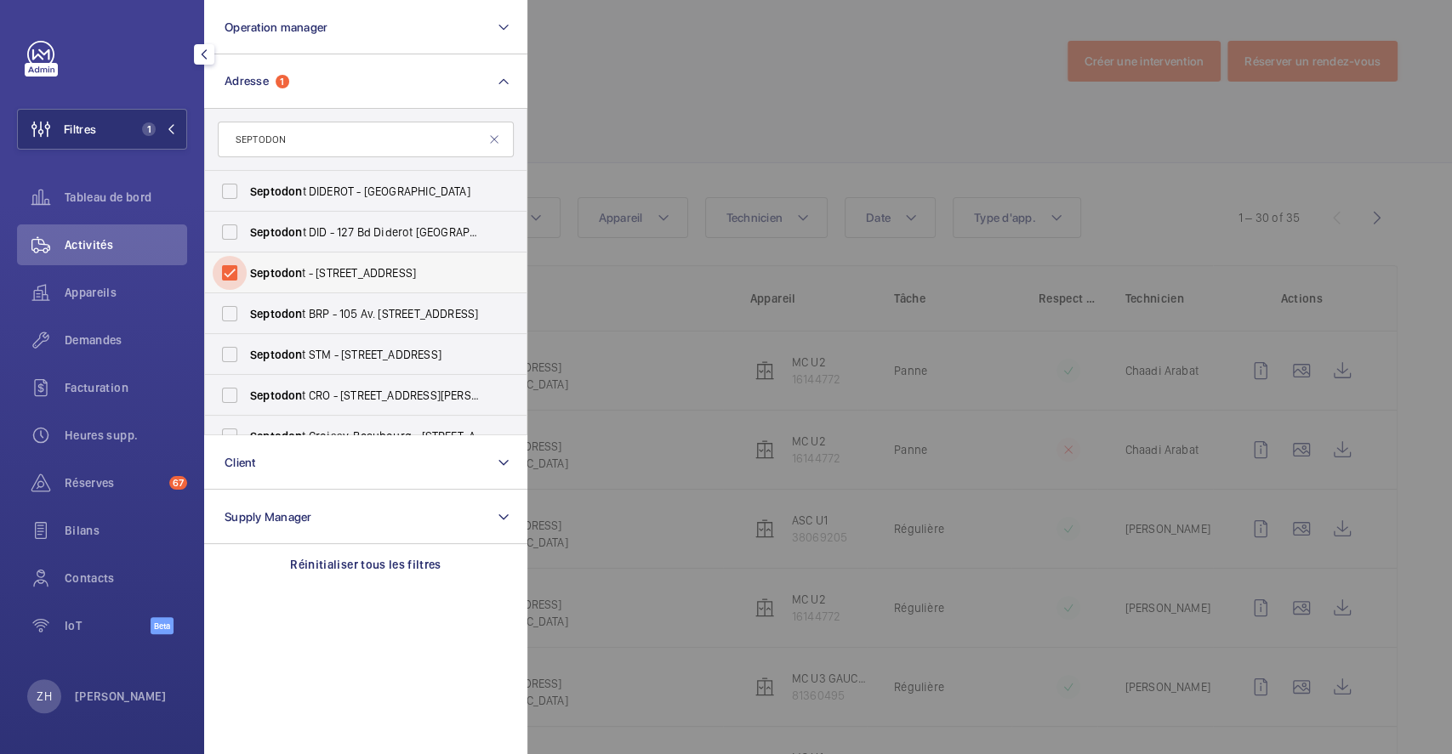
click at [238, 262] on input "Septodon t - [STREET_ADDRESS]" at bounding box center [230, 273] width 34 height 34
checkbox input "false"
click at [235, 315] on input "Septodon t BRP - 105 Av. [STREET_ADDRESS]" at bounding box center [230, 314] width 34 height 34
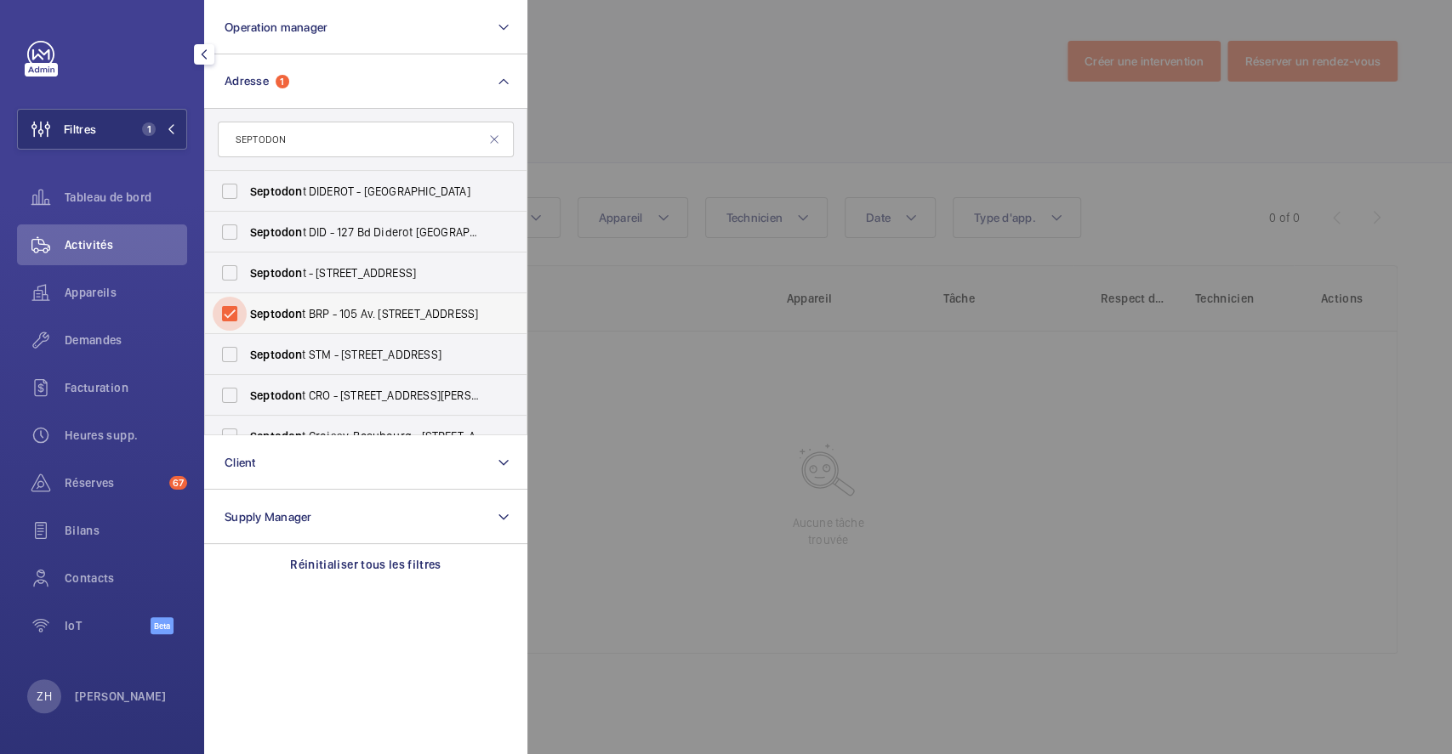
click at [235, 315] on input "Septodon t BRP - 105 Av. [STREET_ADDRESS]" at bounding box center [230, 314] width 34 height 34
checkbox input "false"
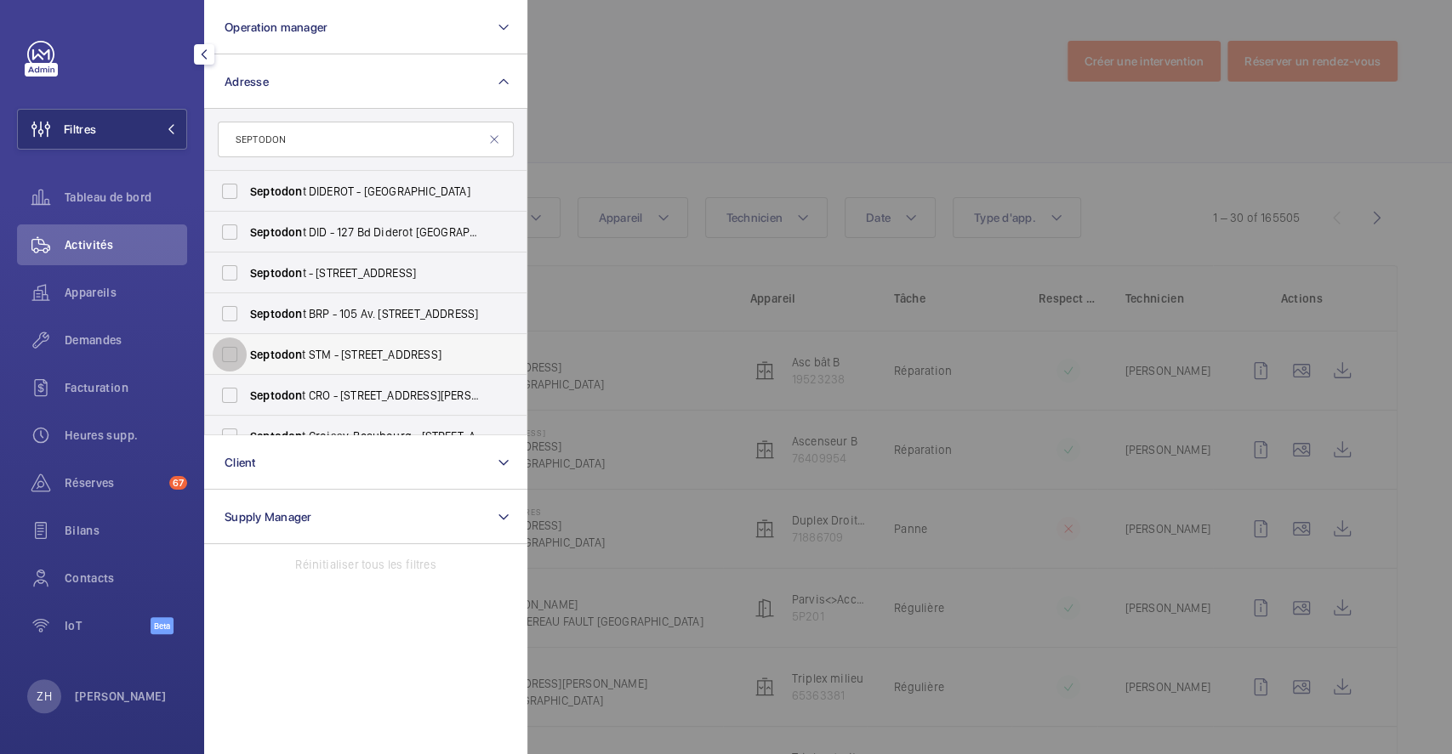
click at [236, 356] on input "Septodon t STM - [STREET_ADDRESS]" at bounding box center [230, 355] width 34 height 34
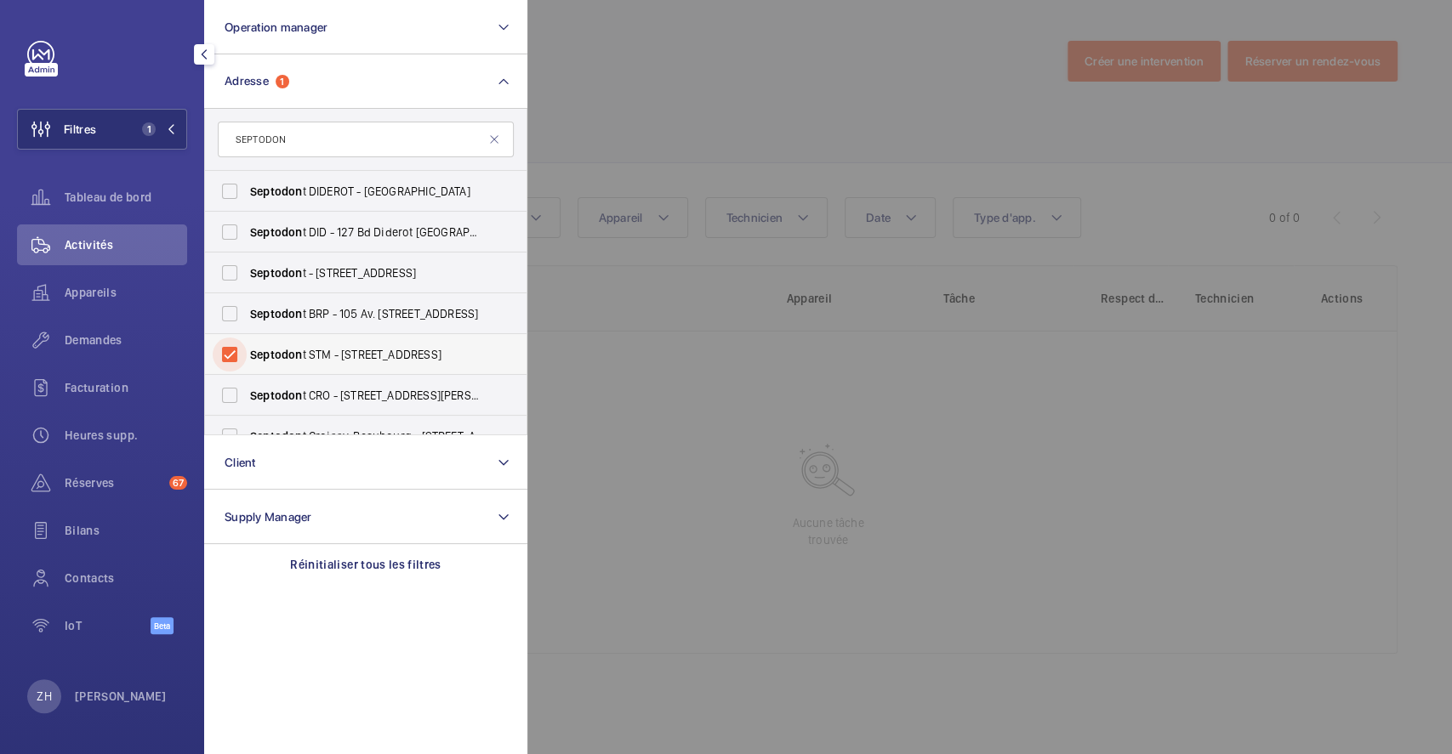
click at [236, 356] on input "Septodon t STM - [STREET_ADDRESS]" at bounding box center [230, 355] width 34 height 34
checkbox input "false"
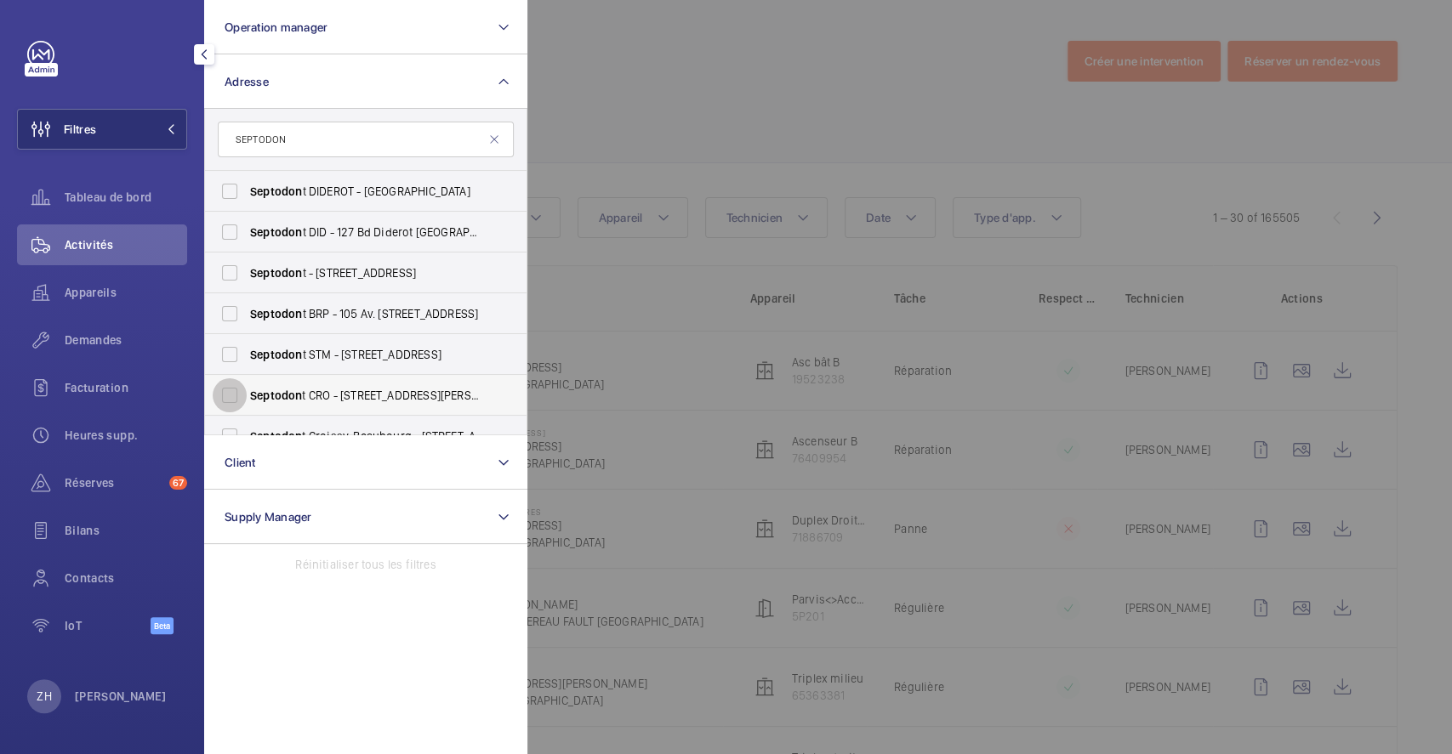
click at [237, 396] on input "Septodon t CRO - [STREET_ADDRESS][PERSON_NAME]" at bounding box center [230, 396] width 34 height 34
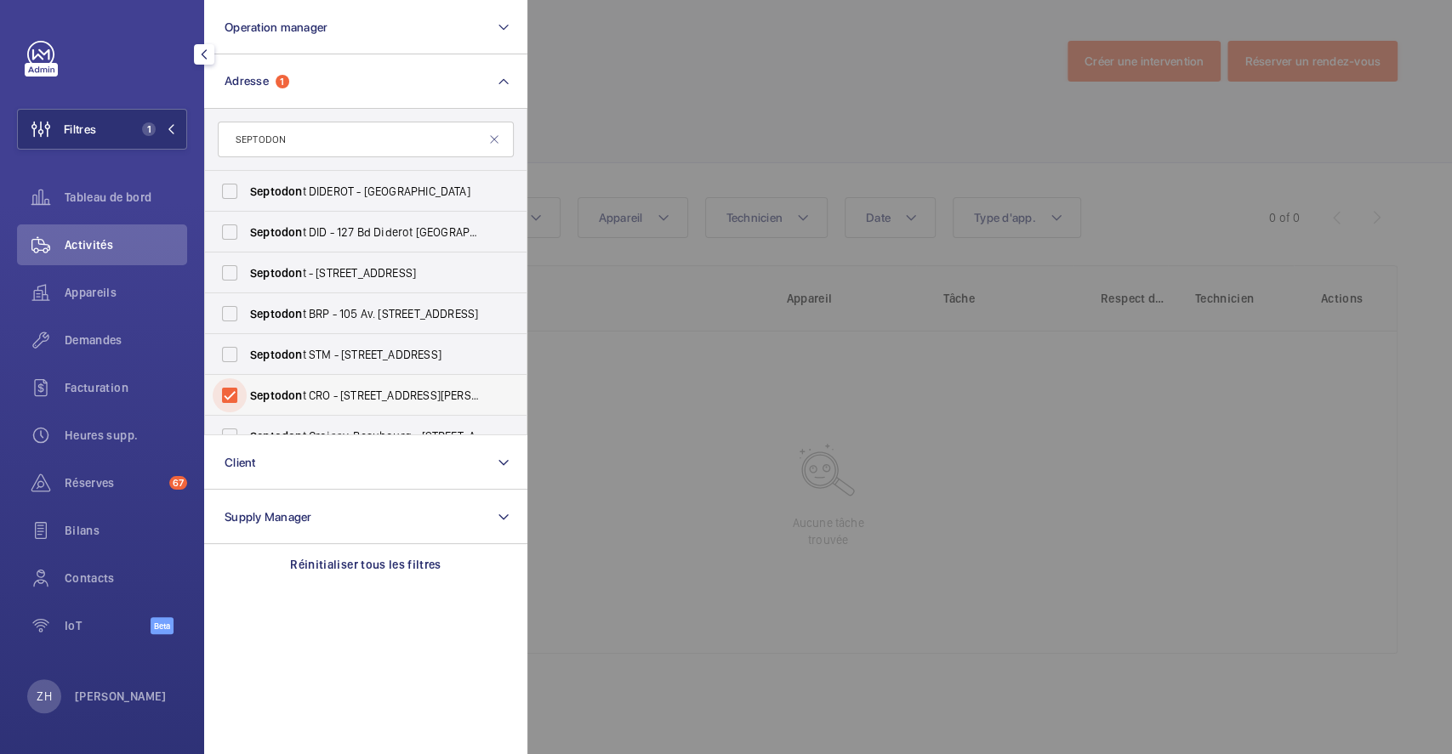
click at [231, 392] on input "Septodon t CRO - [STREET_ADDRESS][PERSON_NAME]" at bounding box center [230, 396] width 34 height 34
checkbox input "false"
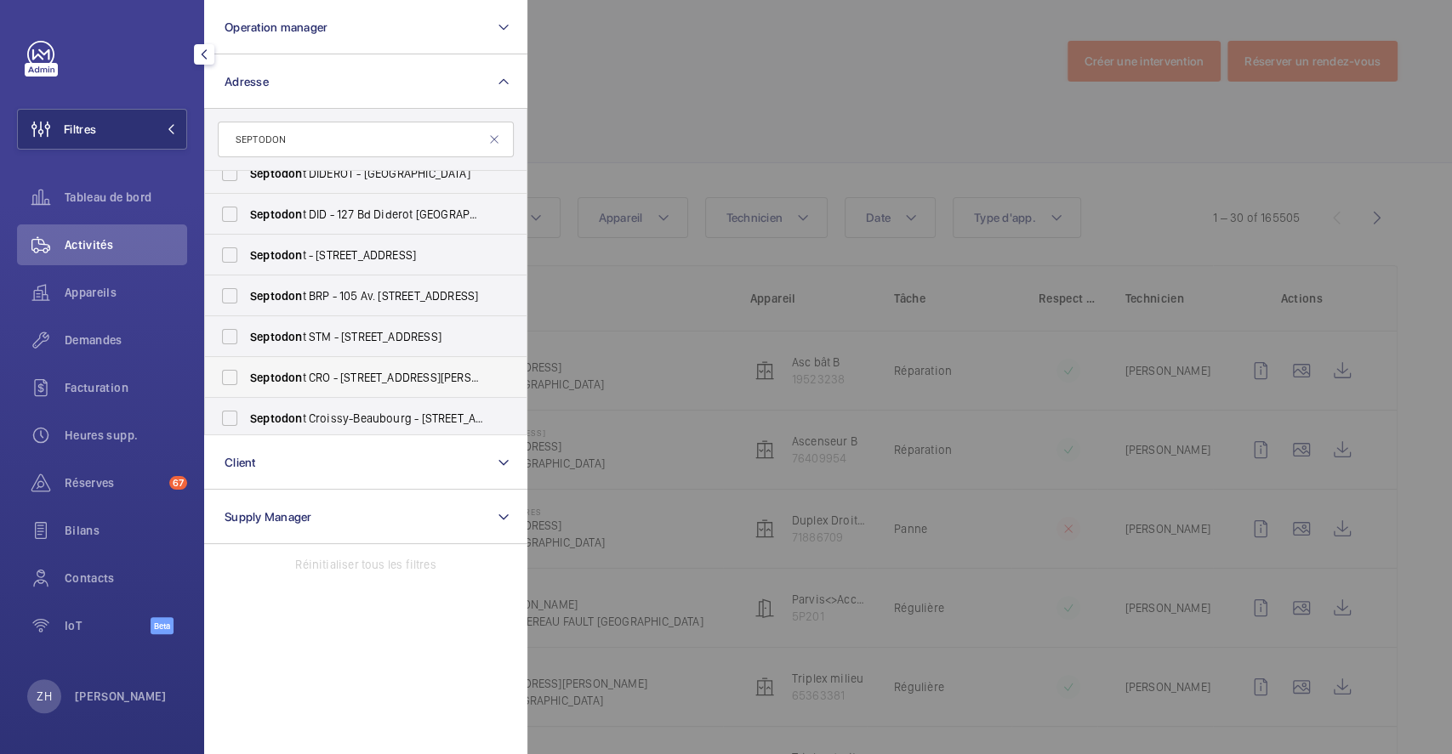
scroll to position [21, 0]
click at [240, 378] on input "Septodon t CRO - [STREET_ADDRESS][PERSON_NAME]" at bounding box center [230, 374] width 34 height 34
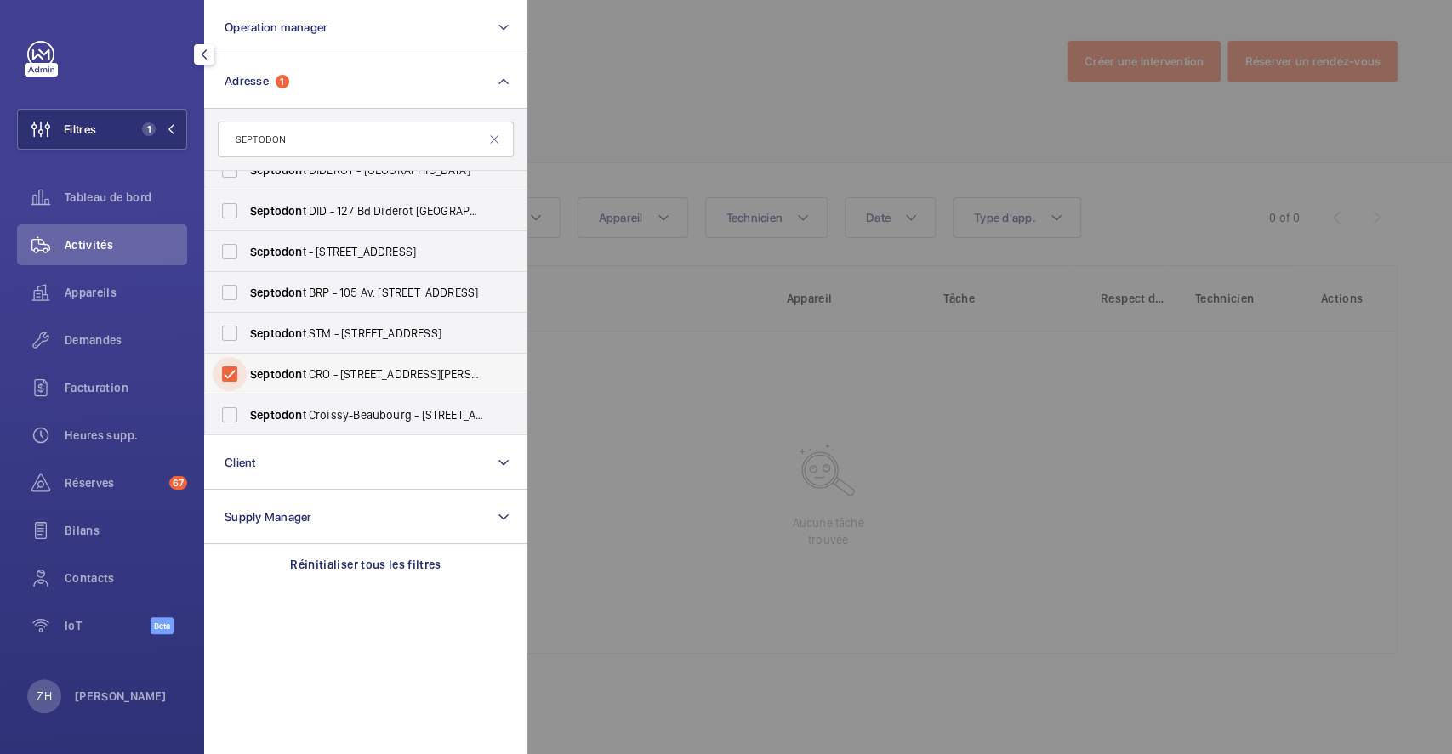
click at [240, 378] on input "Septodon t CRO - [STREET_ADDRESS][PERSON_NAME]" at bounding box center [230, 374] width 34 height 34
checkbox input "false"
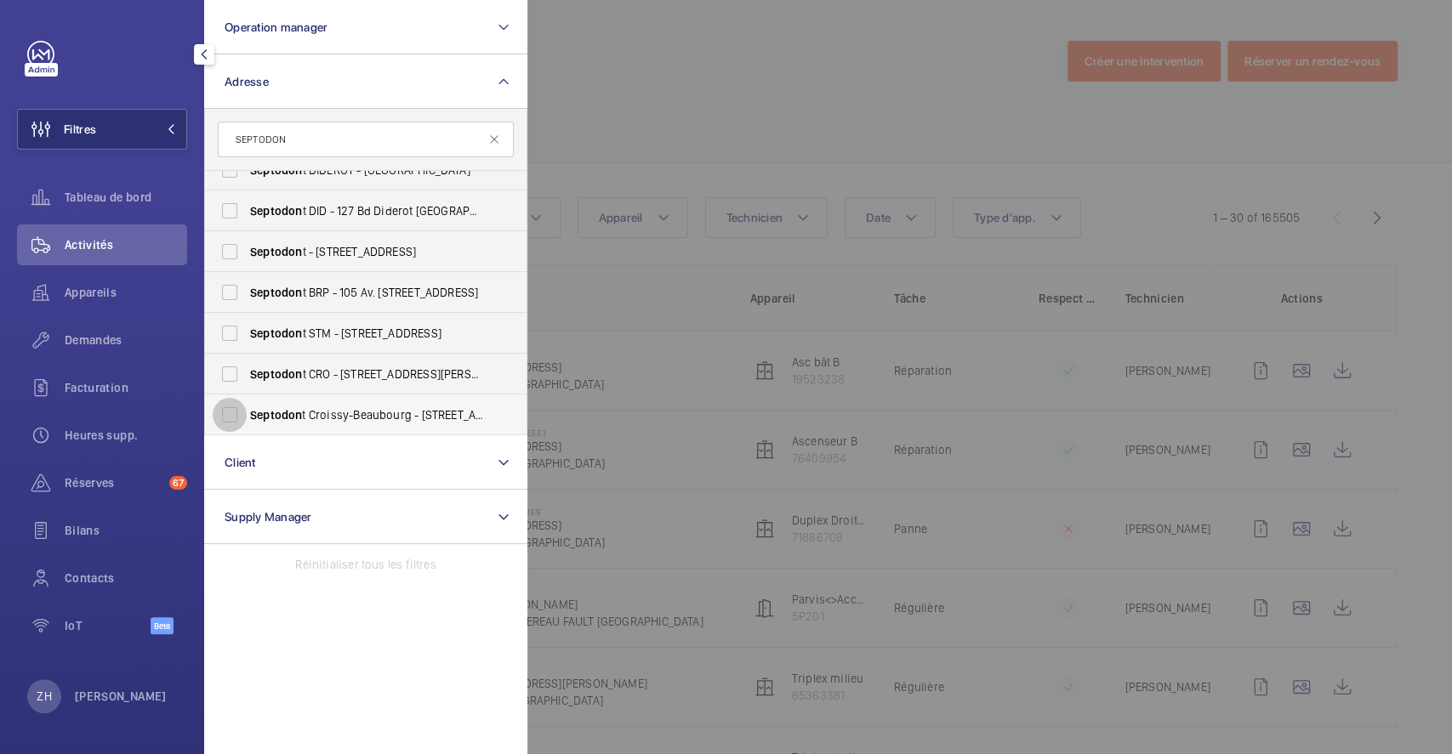
click at [240, 420] on input "Septodon t Croissy-Beaubourg - [STREET_ADDRESS][PERSON_NAME]" at bounding box center [230, 415] width 34 height 34
click at [223, 413] on input "Septodon t Croissy-Beaubourg - [STREET_ADDRESS][PERSON_NAME]" at bounding box center [230, 415] width 34 height 34
checkbox input "false"
click at [225, 379] on input "Septodon t CRO - [STREET_ADDRESS][PERSON_NAME]" at bounding box center [230, 374] width 34 height 34
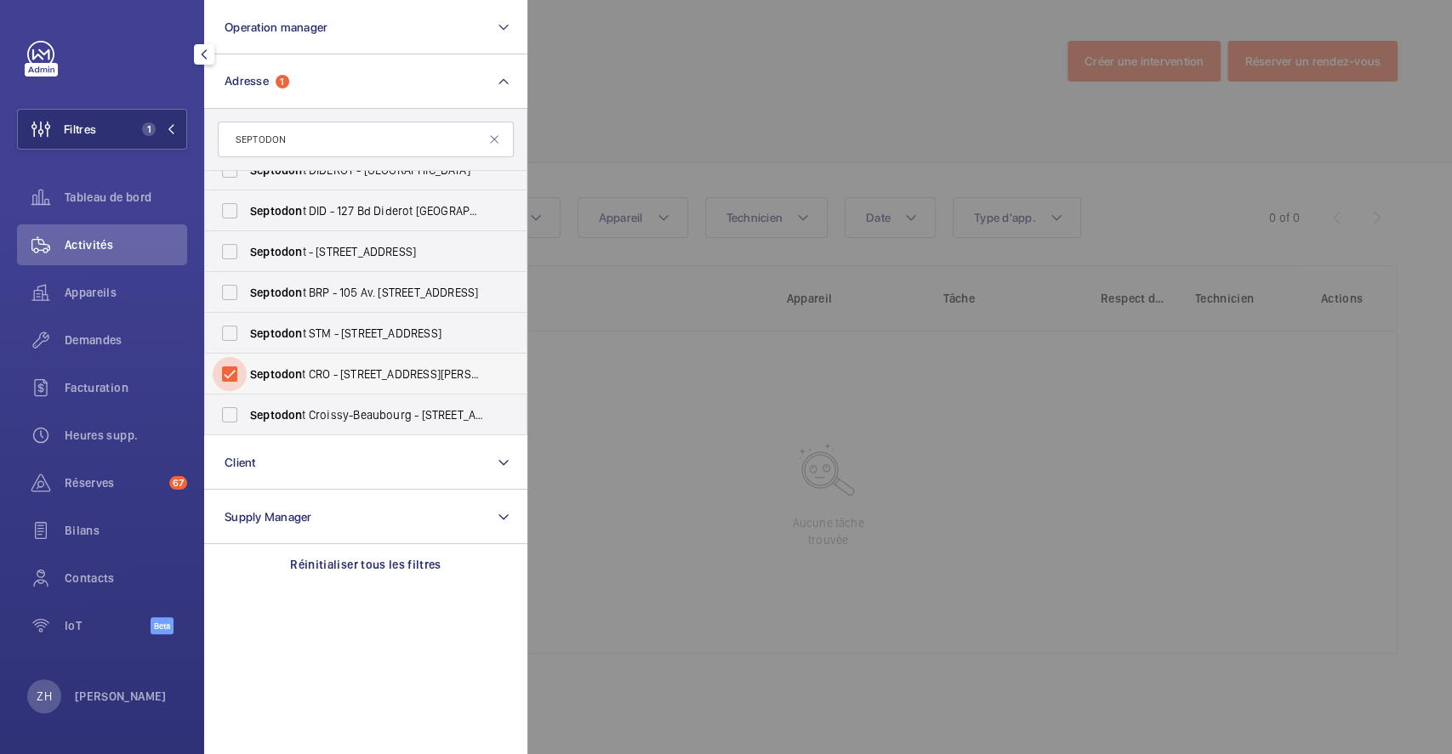
click at [225, 379] on input "Septodon t CRO - [STREET_ADDRESS][PERSON_NAME]" at bounding box center [230, 374] width 34 height 34
checkbox input "false"
click at [236, 333] on input "Septodon t STM - [STREET_ADDRESS]" at bounding box center [230, 333] width 34 height 34
checkbox input "false"
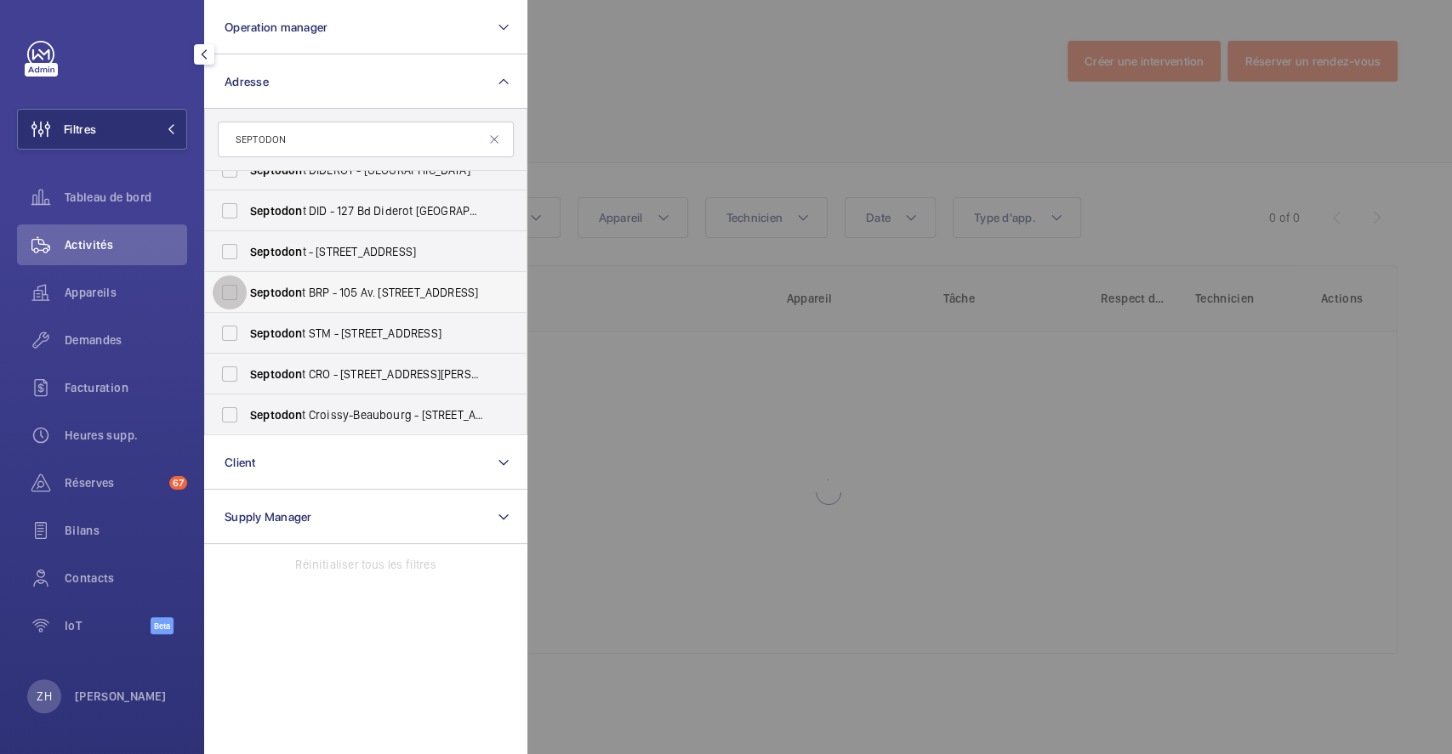
click at [238, 282] on input "Septodon t BRP - 105 Av. [STREET_ADDRESS]" at bounding box center [230, 293] width 34 height 34
checkbox input "false"
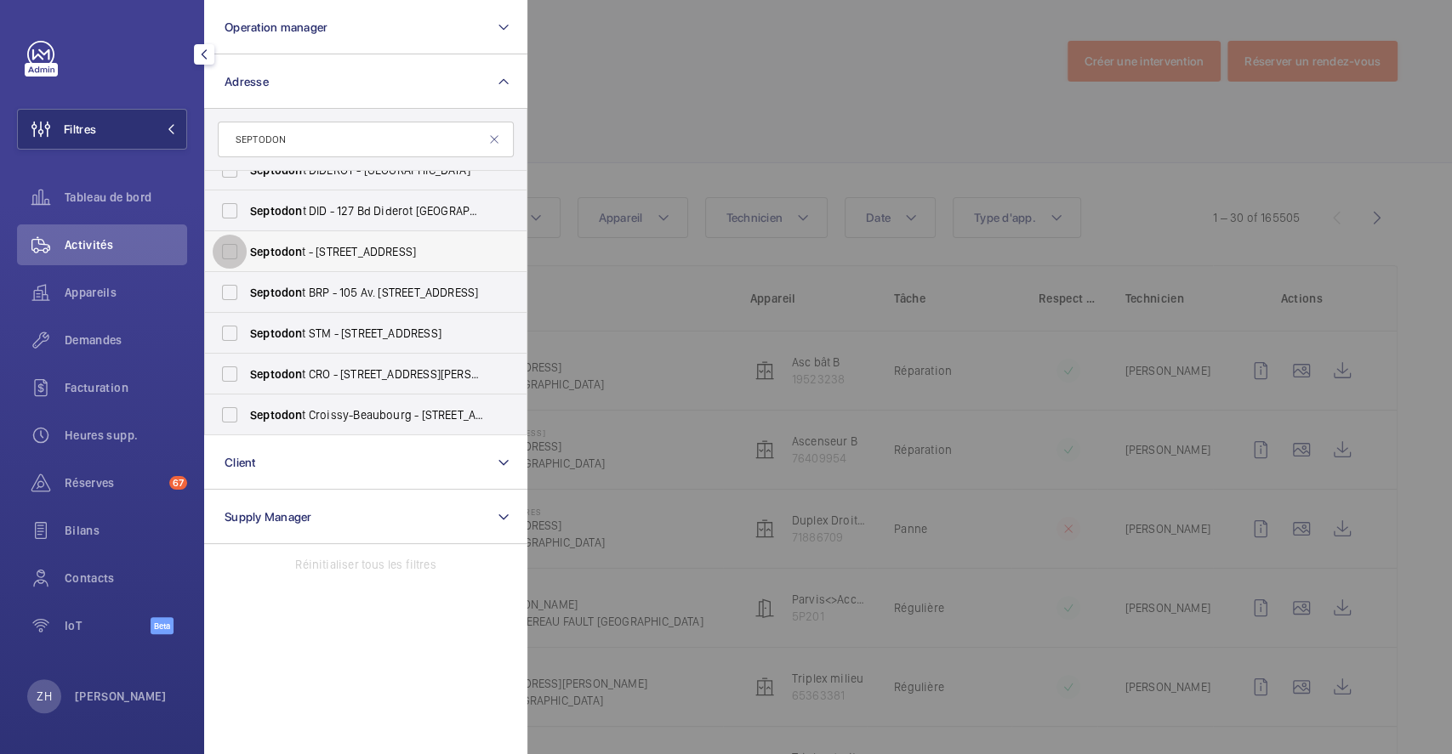
click at [239, 248] on input "Septodon t - [STREET_ADDRESS]" at bounding box center [230, 252] width 34 height 34
checkbox input "true"
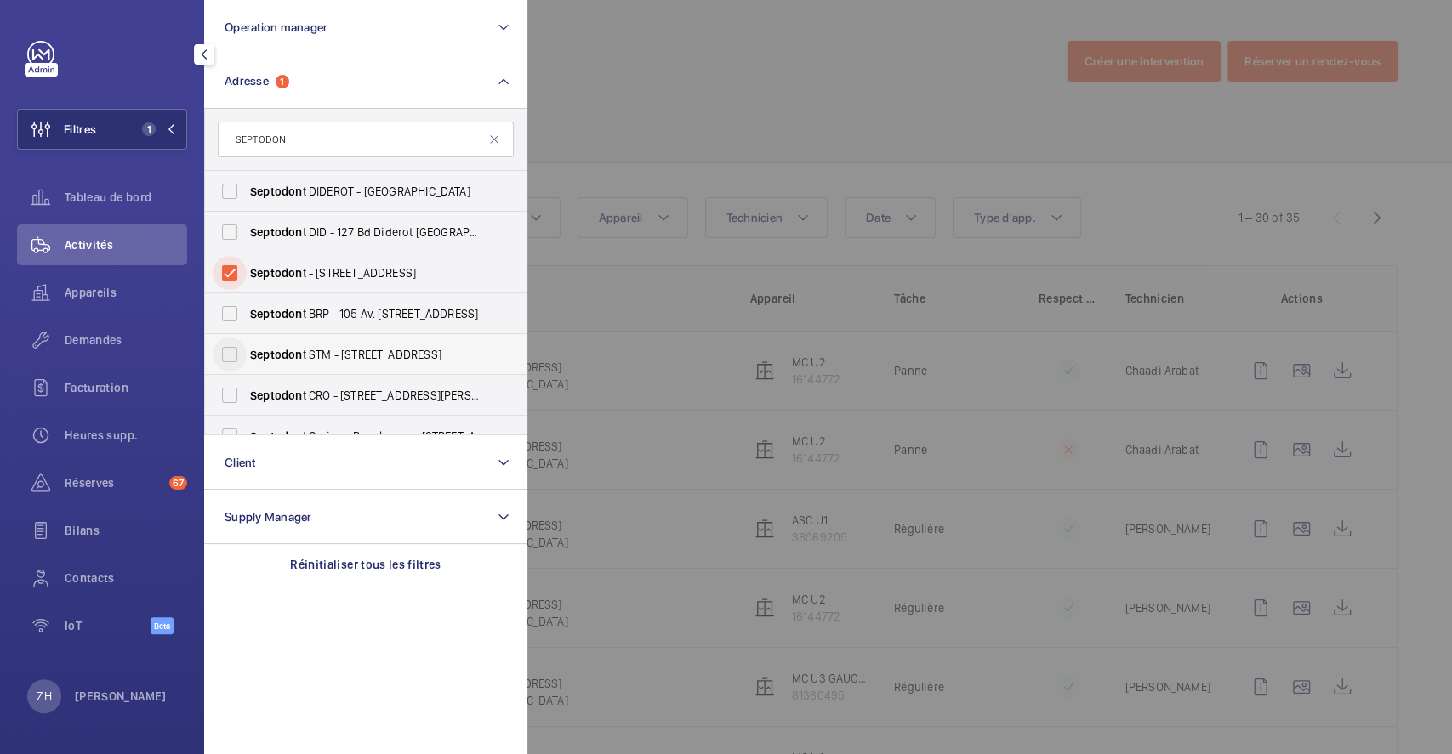
scroll to position [21, 0]
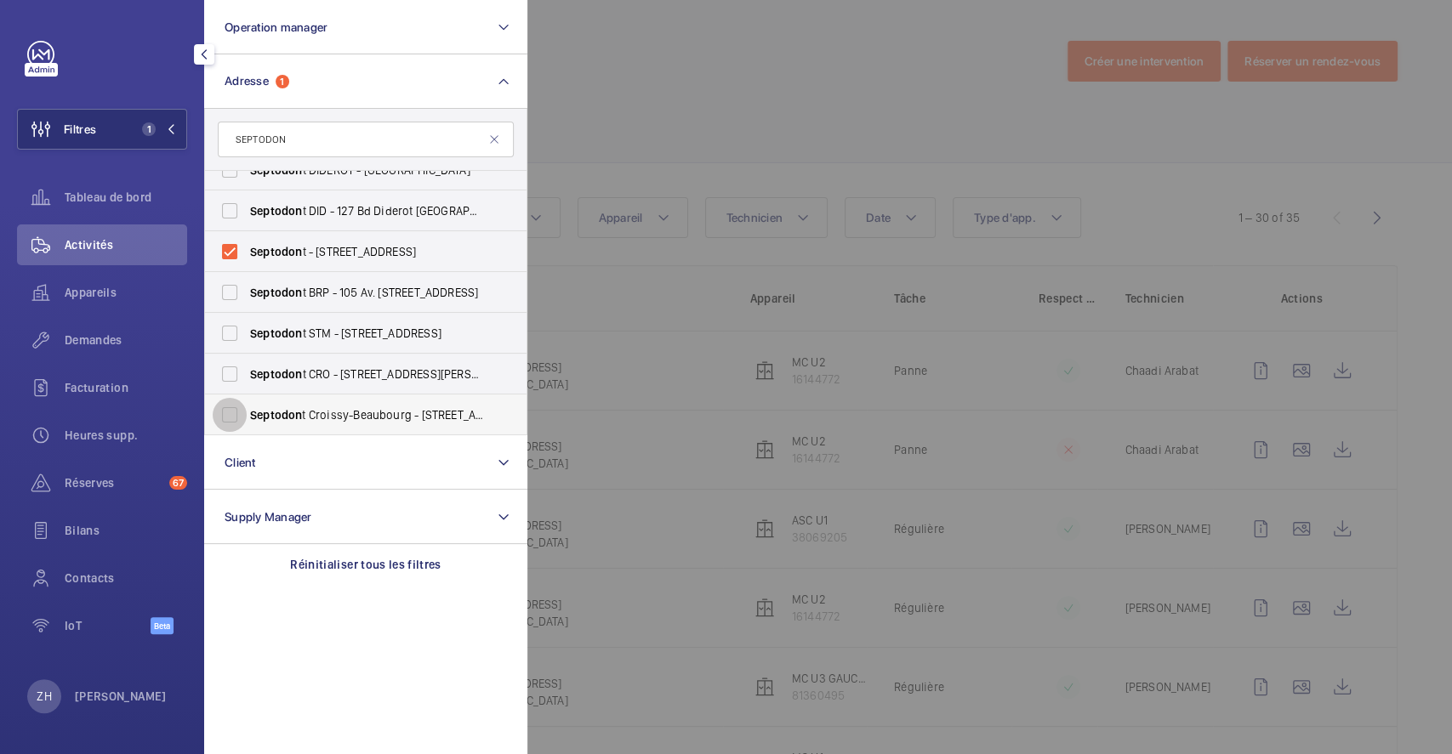
click at [233, 412] on input "Septodon t Croissy-Beaubourg - [STREET_ADDRESS][PERSON_NAME]" at bounding box center [230, 415] width 34 height 34
checkbox input "true"
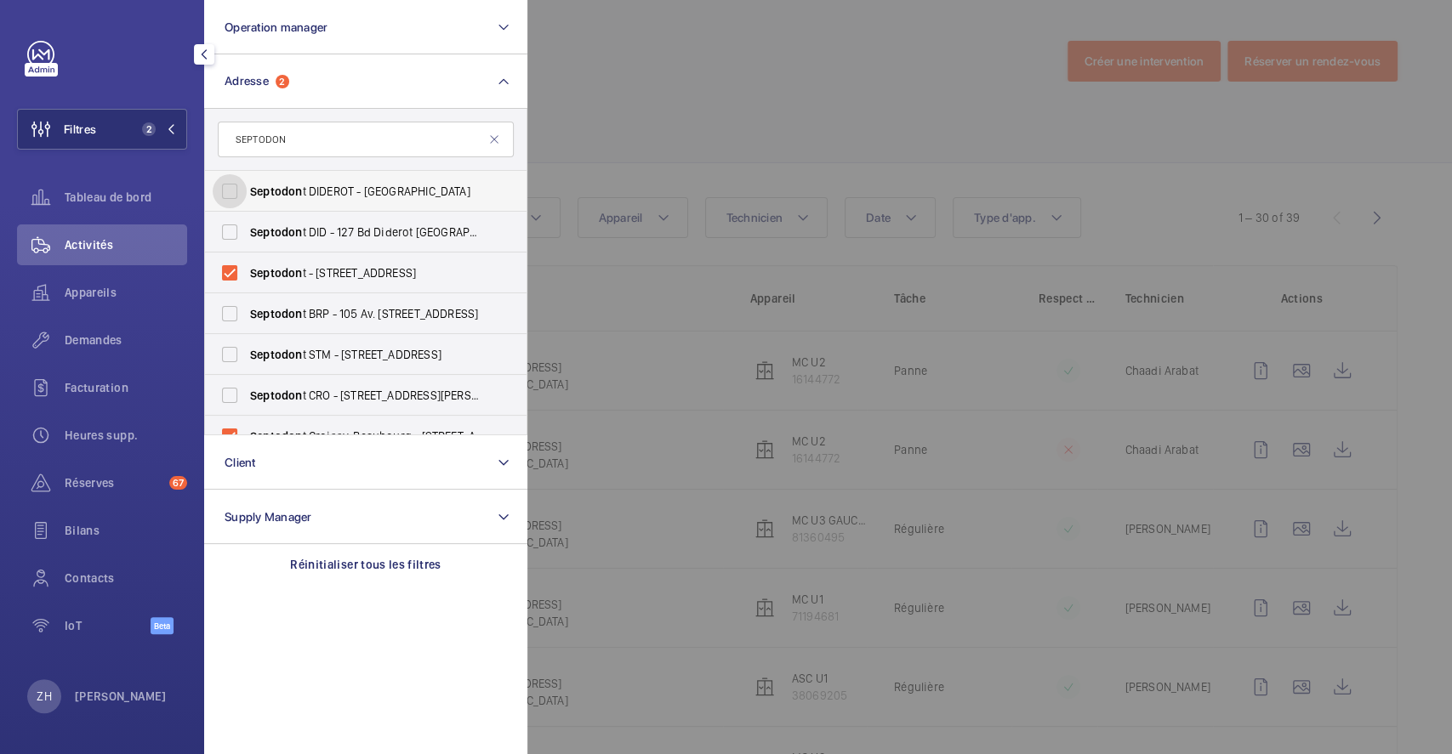
click at [231, 189] on input "Septodon t DIDEROT - 127 [GEOGRAPHIC_DATA]" at bounding box center [230, 191] width 34 height 34
checkbox input "true"
click at [785, 115] on div at bounding box center [1253, 377] width 1452 height 754
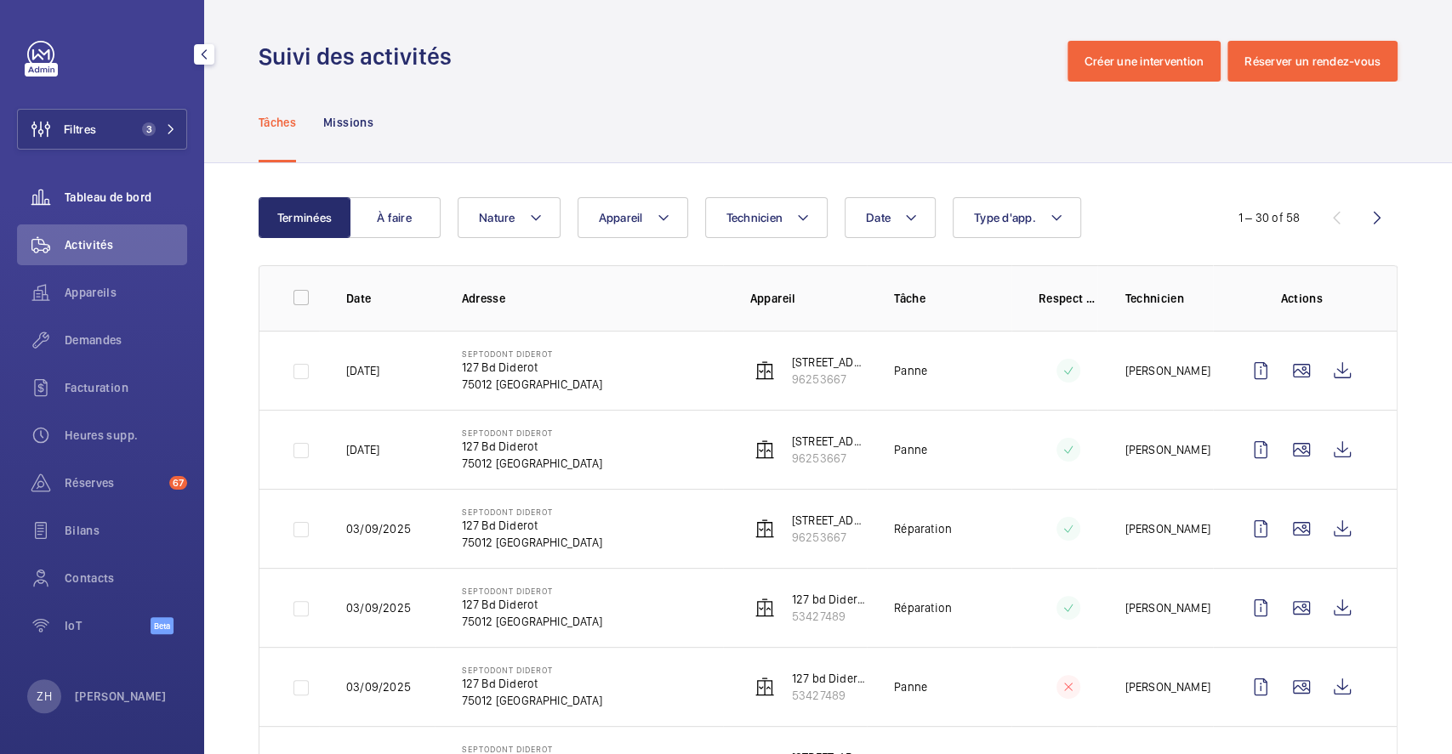
click at [111, 193] on span "Tableau de bord" at bounding box center [126, 197] width 122 height 17
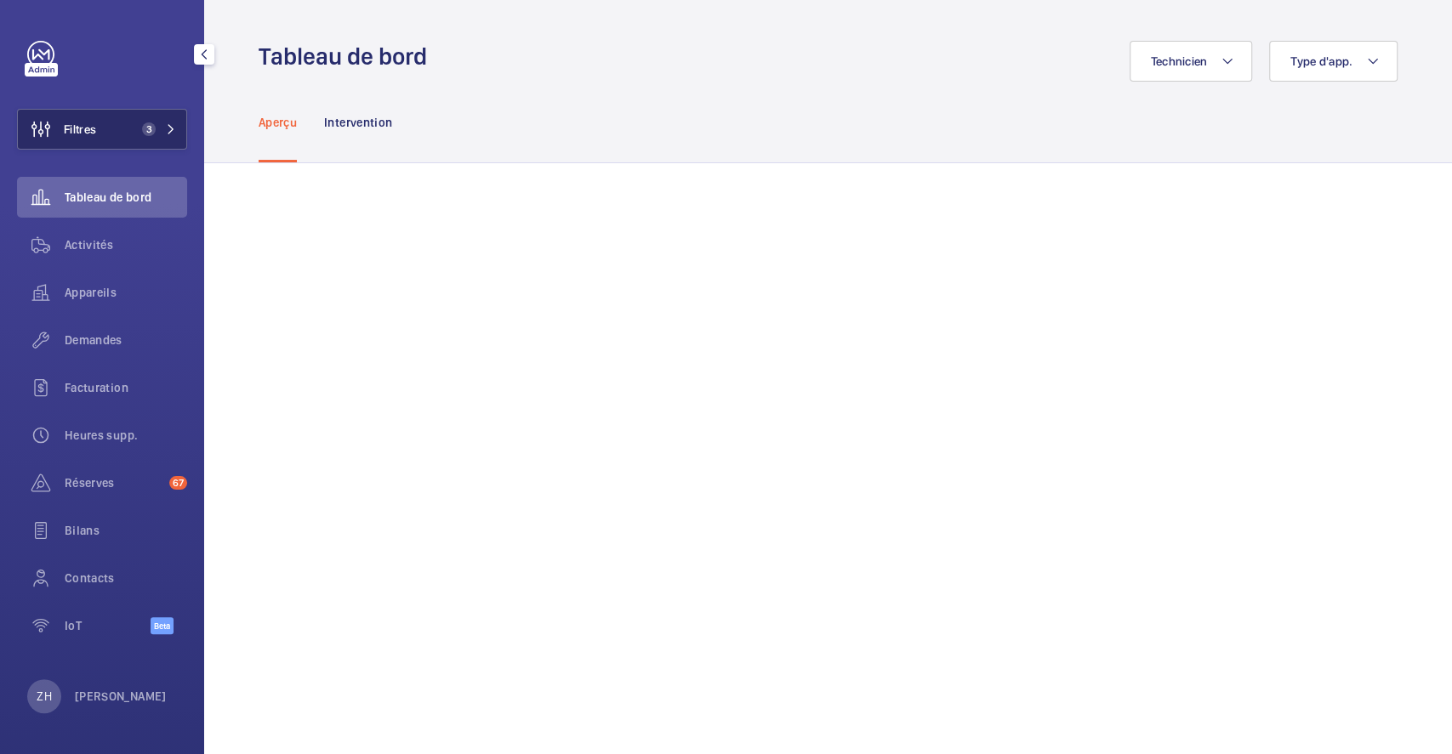
click at [105, 134] on button "Filtres 3" at bounding box center [102, 129] width 170 height 41
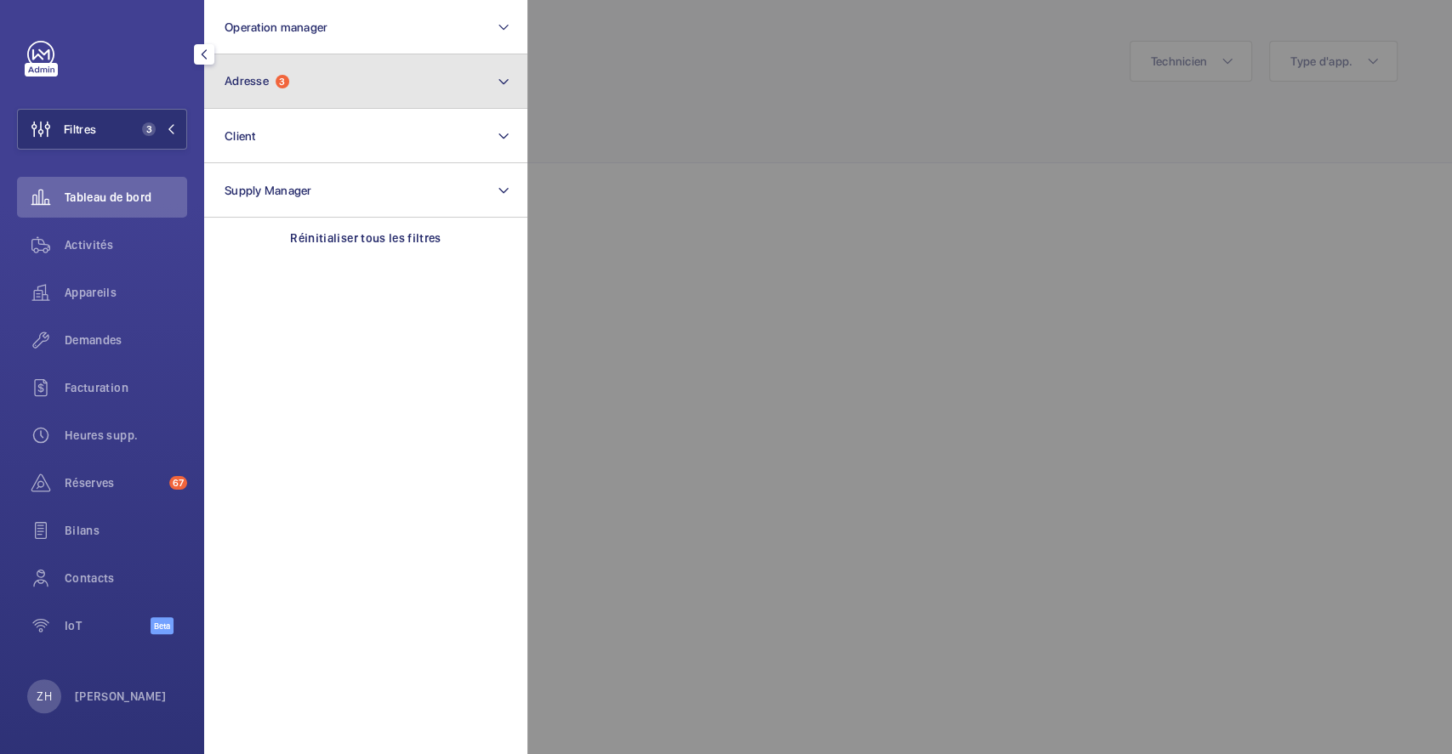
click at [409, 92] on button "Adresse 3" at bounding box center [365, 81] width 323 height 54
